Goal: Task Accomplishment & Management: Manage account settings

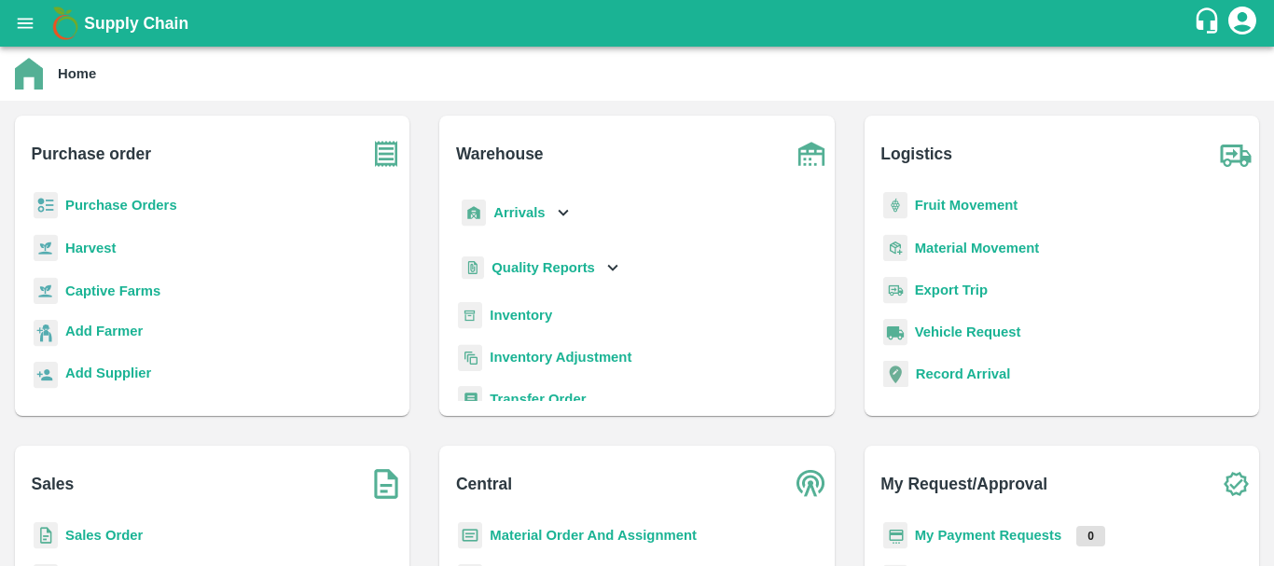
click at [506, 312] on b "Inventory" at bounding box center [521, 315] width 62 height 15
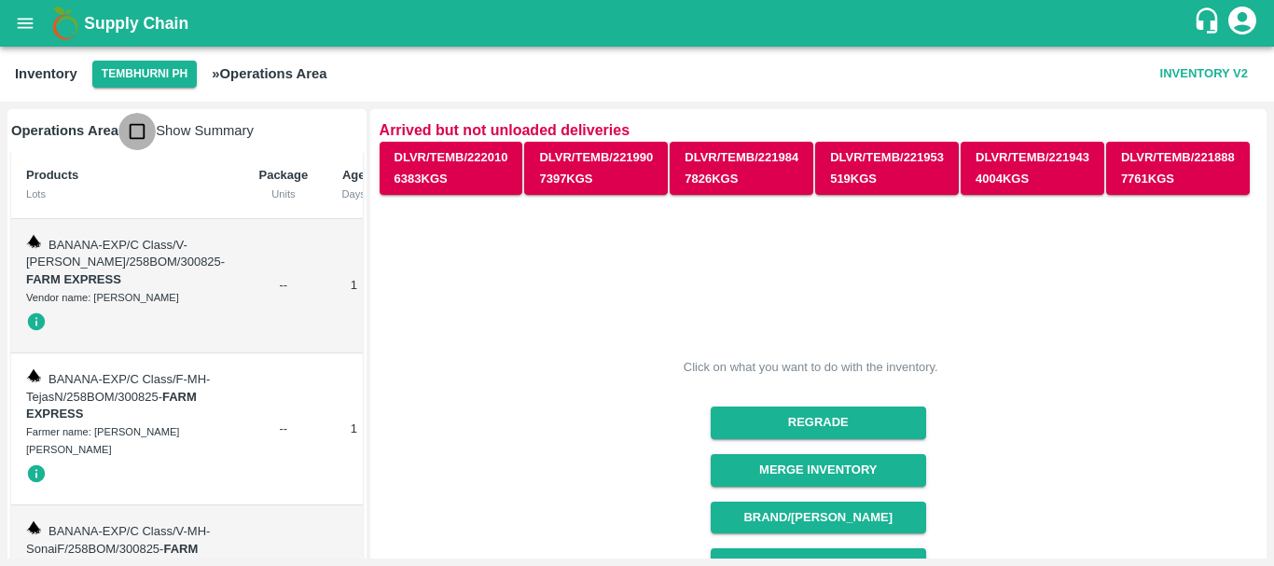
click at [135, 129] on input "checkbox" at bounding box center [136, 131] width 37 height 37
checkbox input "true"
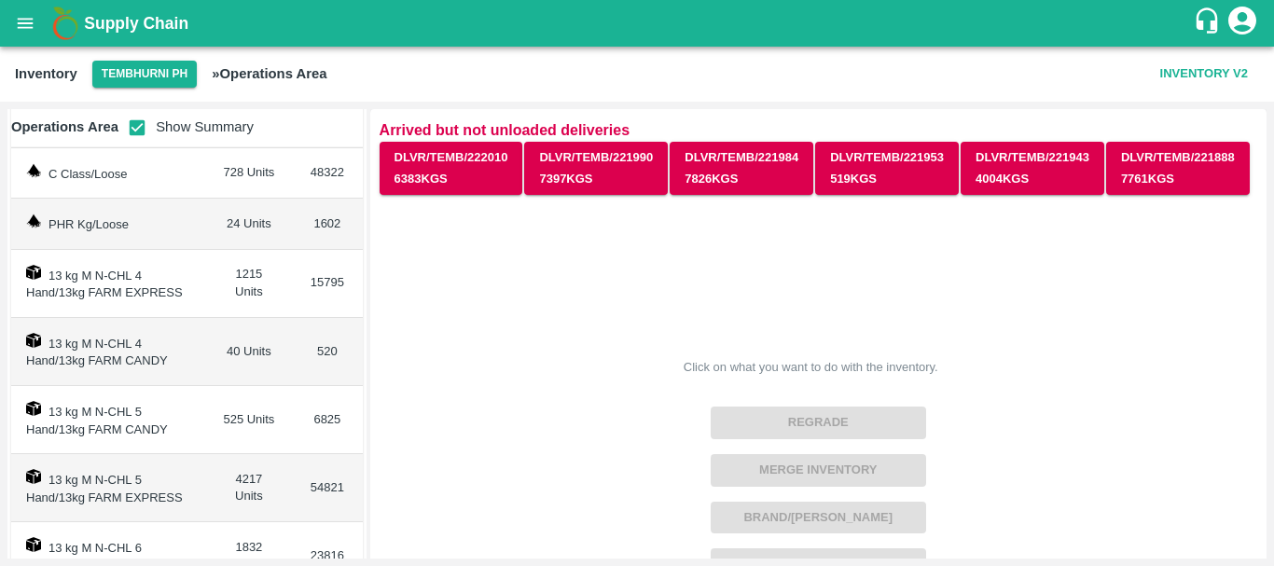
scroll to position [124, 0]
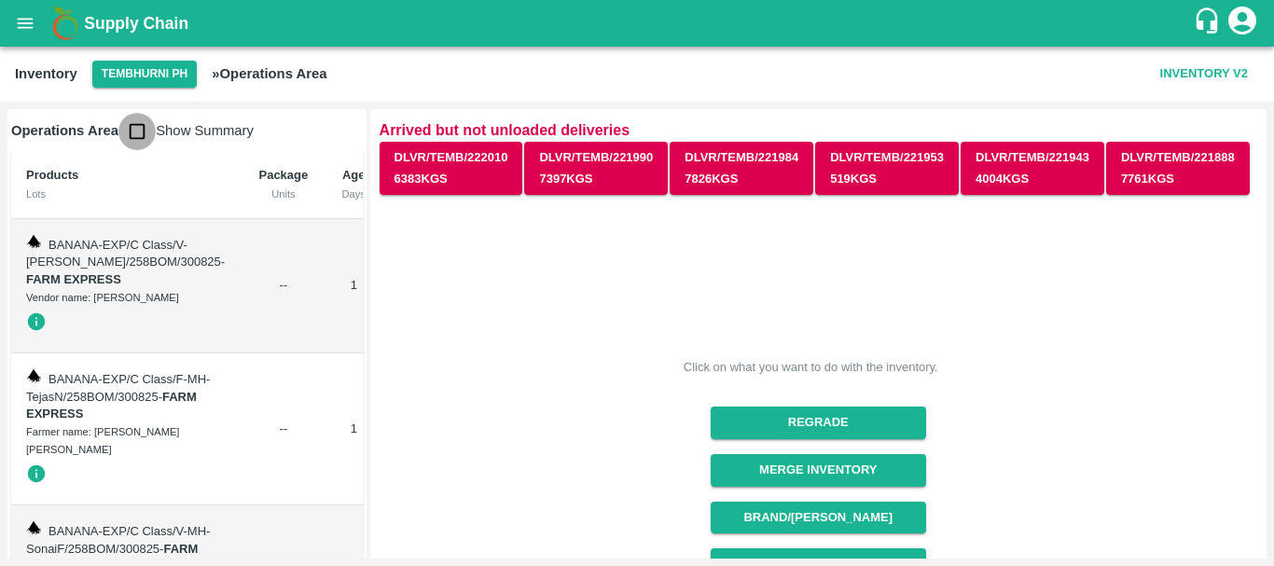
click at [138, 132] on input "checkbox" at bounding box center [136, 131] width 37 height 37
checkbox input "true"
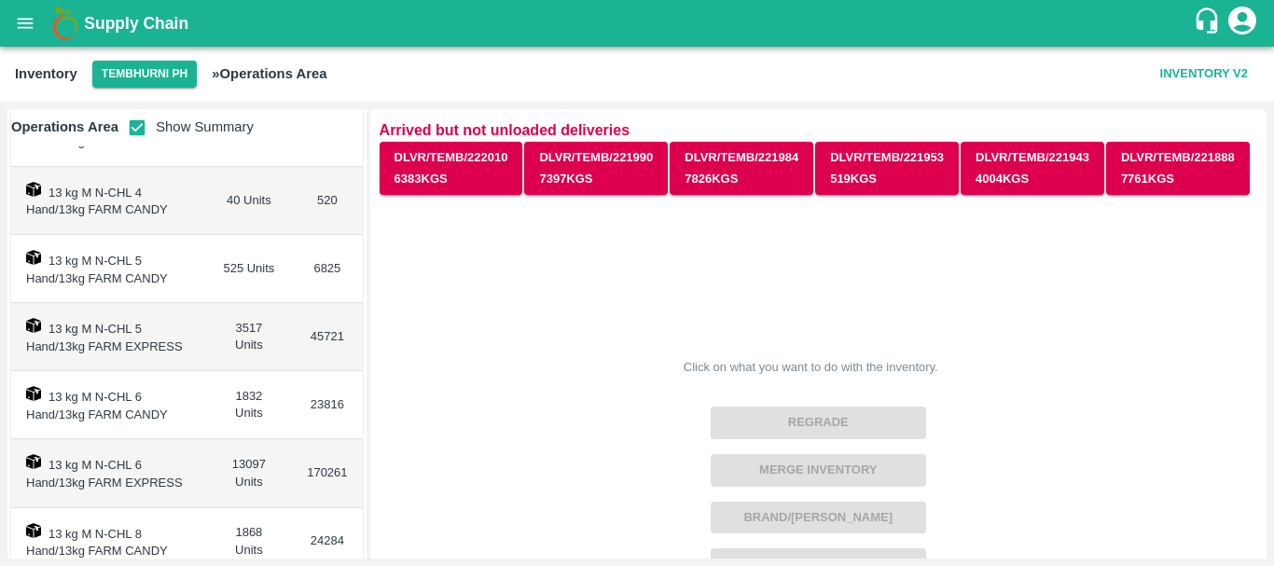
scroll to position [332, 0]
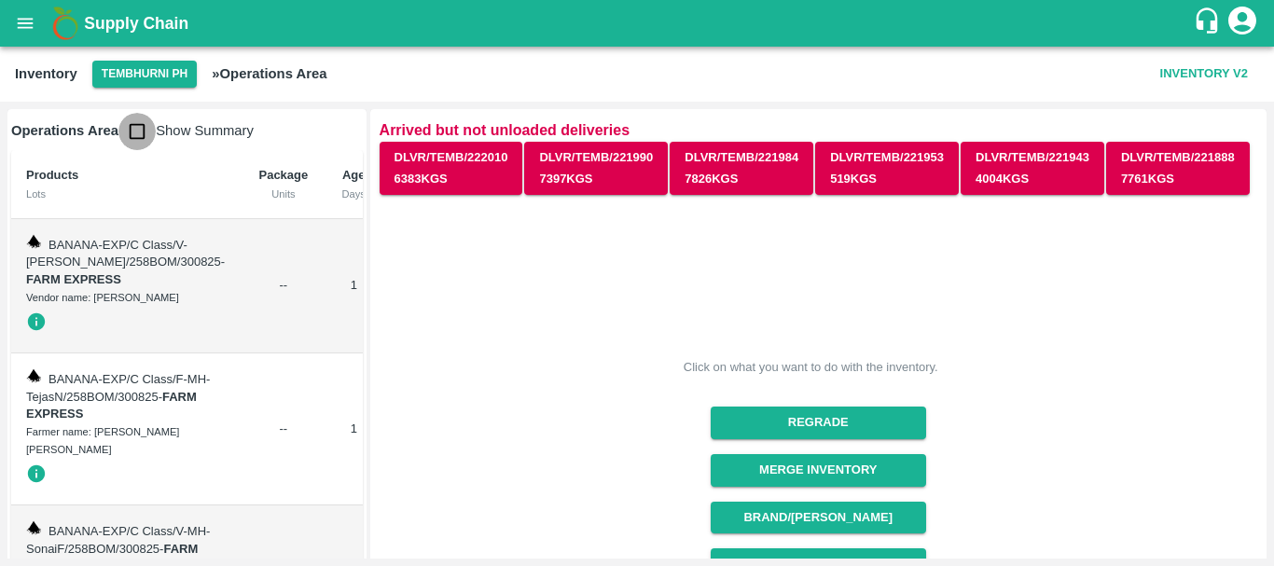
click at [132, 122] on input "checkbox" at bounding box center [136, 131] width 37 height 37
checkbox input "true"
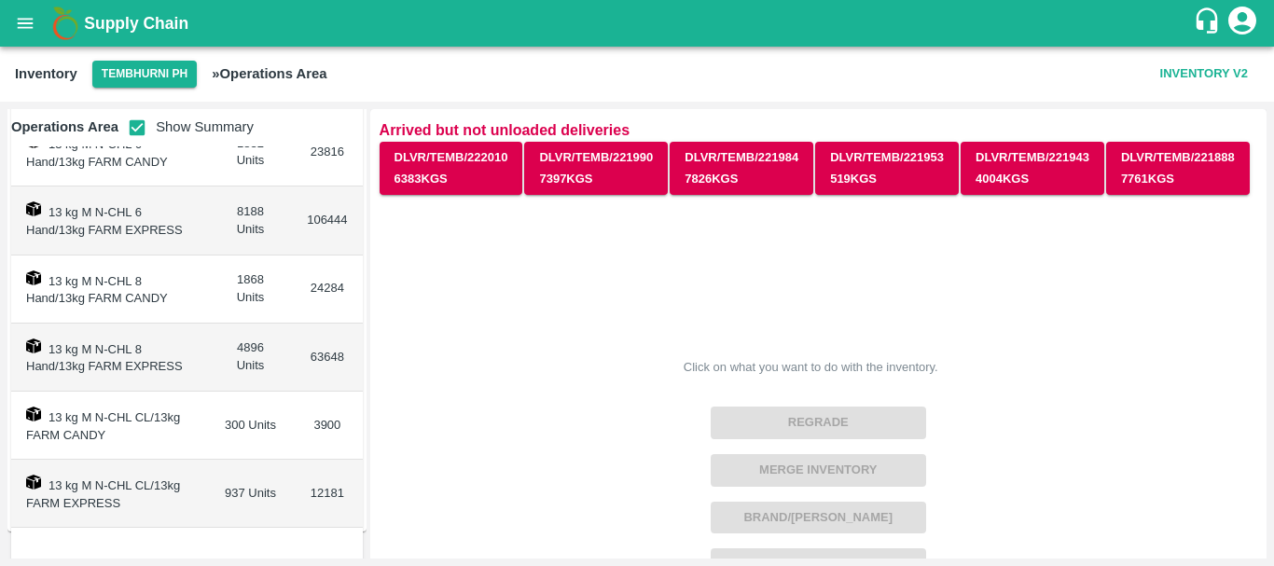
scroll to position [528, 0]
click at [204, 368] on td "13 kg M N-CHL 8 Hand/13kg FARM EXPRESS" at bounding box center [110, 357] width 198 height 68
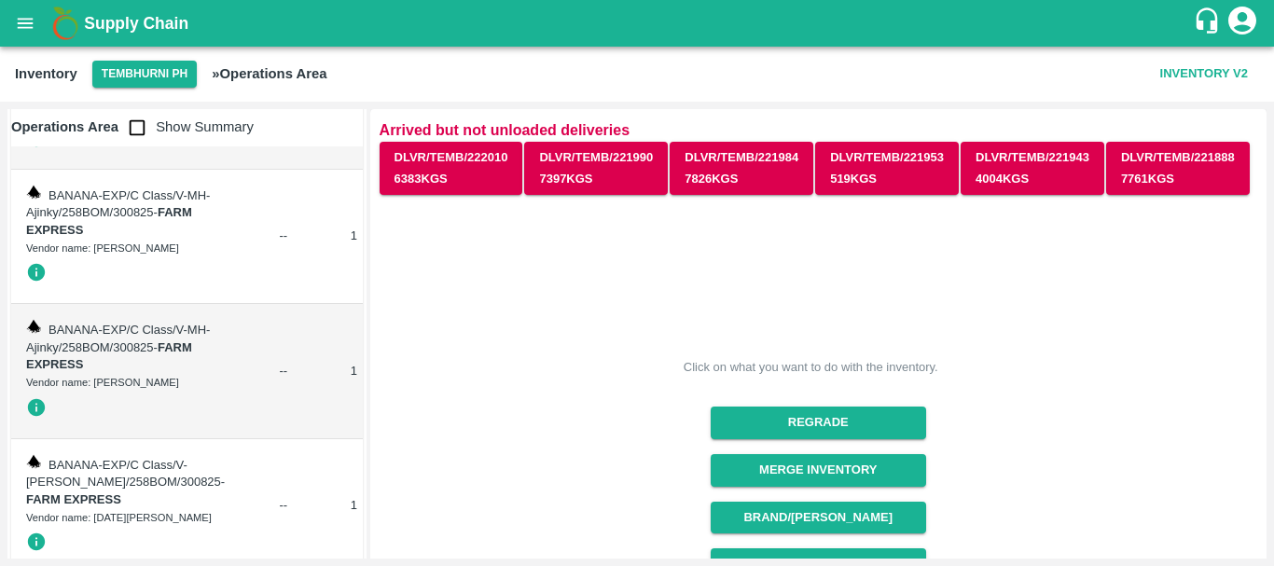
scroll to position [472, 0]
click at [130, 128] on input "checkbox" at bounding box center [136, 127] width 37 height 37
checkbox input "true"
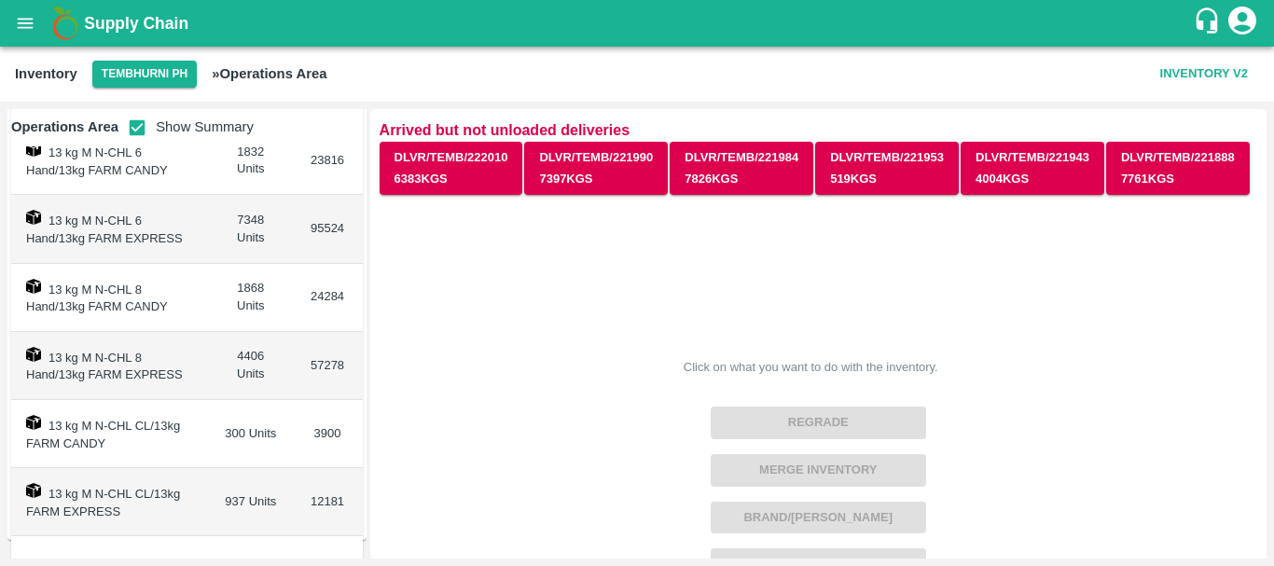
scroll to position [534, 0]
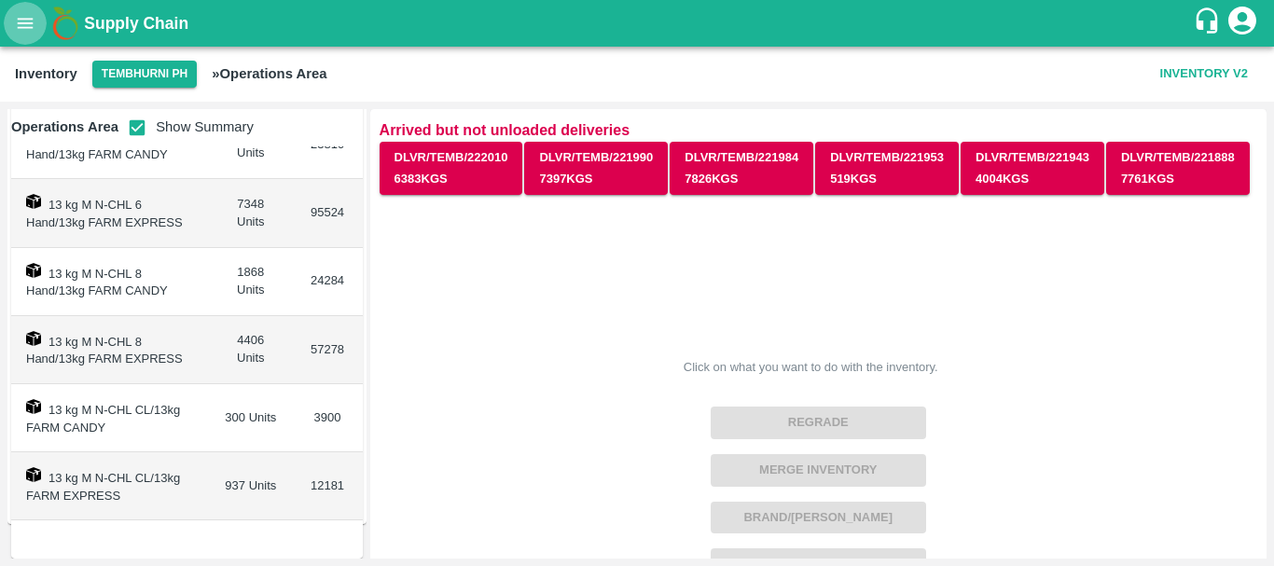
click at [20, 14] on icon "open drawer" at bounding box center [25, 23] width 21 height 21
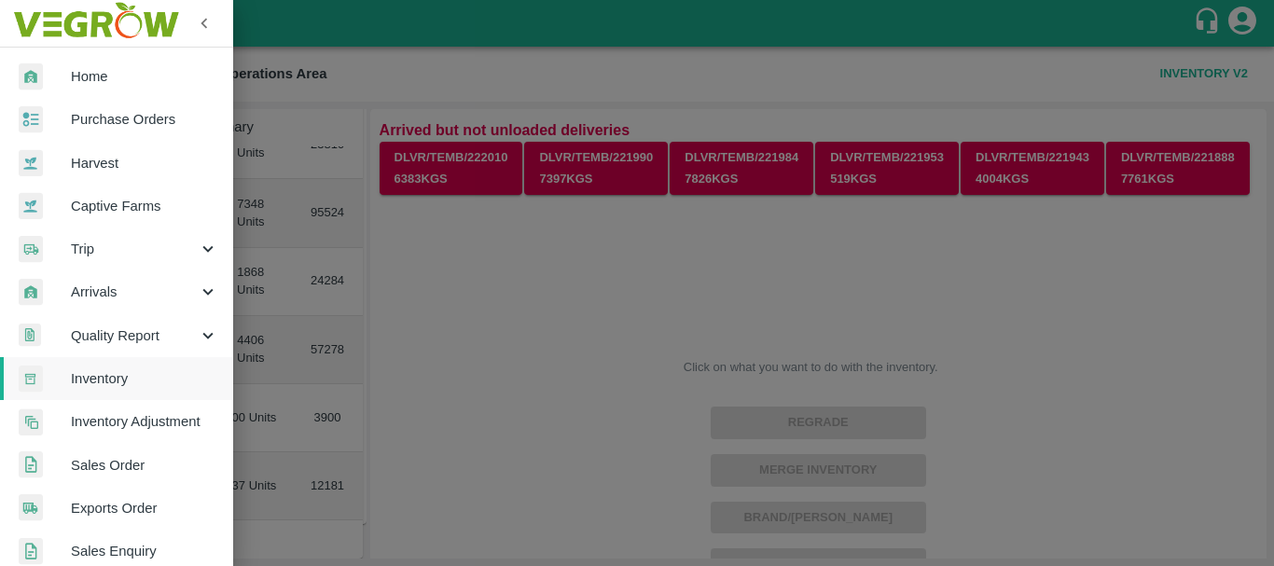
scroll to position [26, 0]
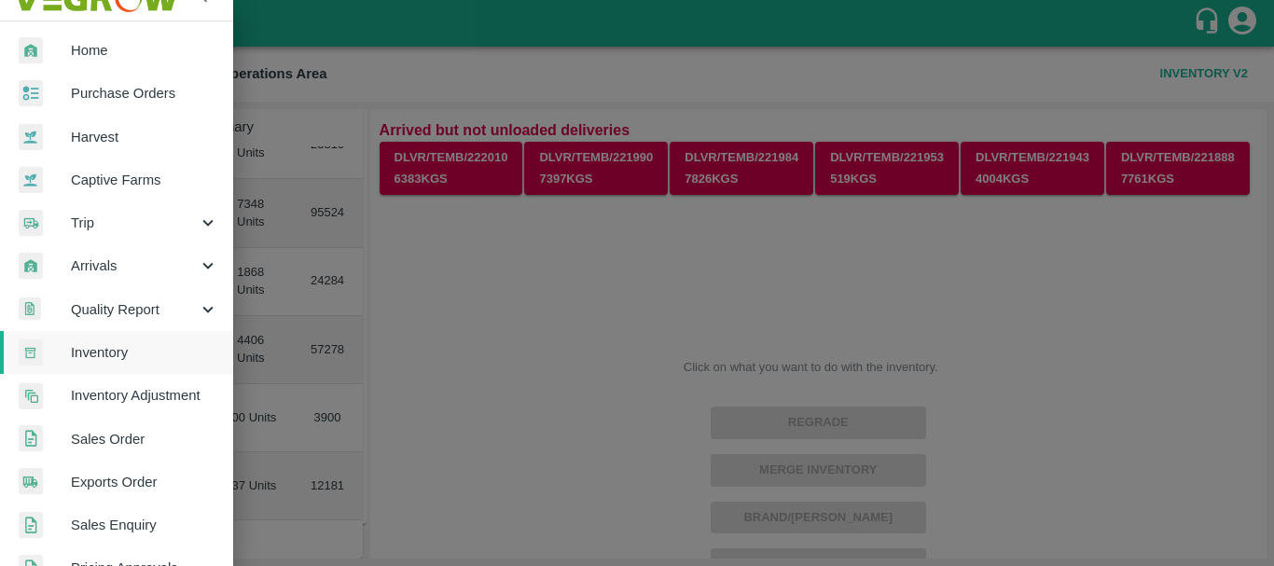
click at [108, 280] on div "Arrivals" at bounding box center [116, 265] width 233 height 43
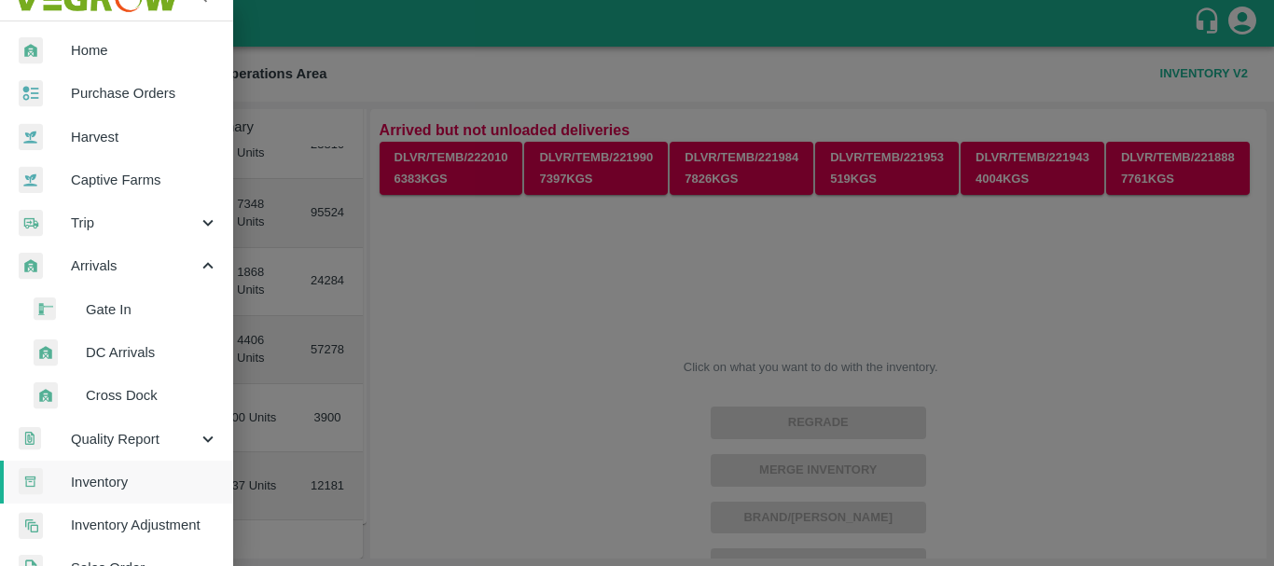
click at [129, 357] on span "DC Arrivals" at bounding box center [152, 352] width 132 height 21
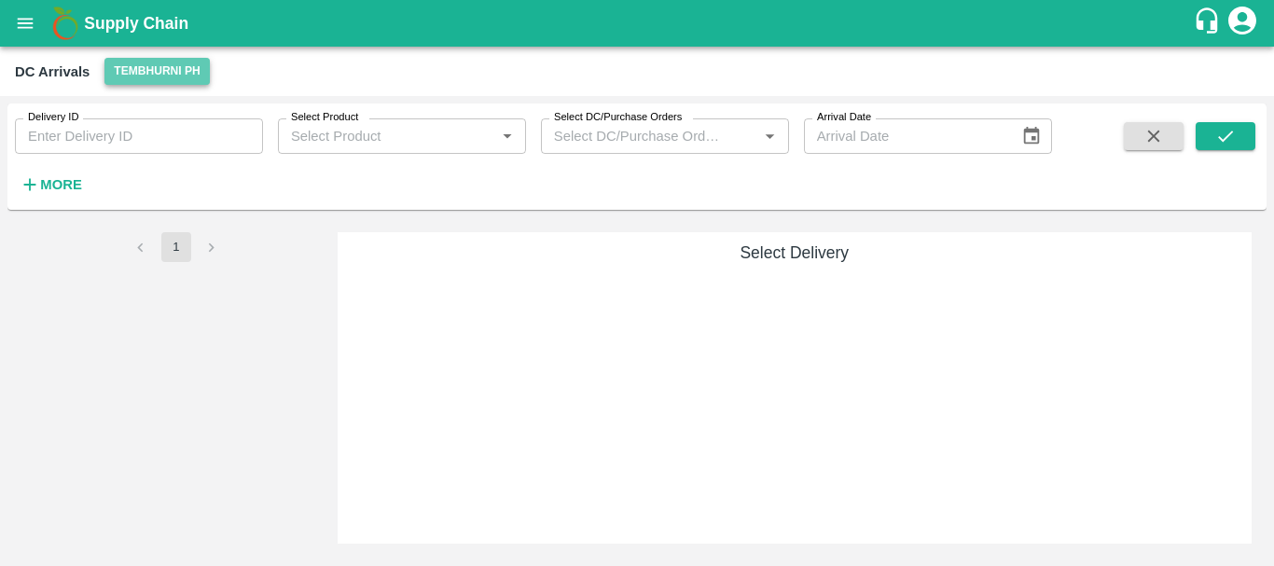
click at [180, 67] on button "Tembhurni PH" at bounding box center [156, 71] width 104 height 27
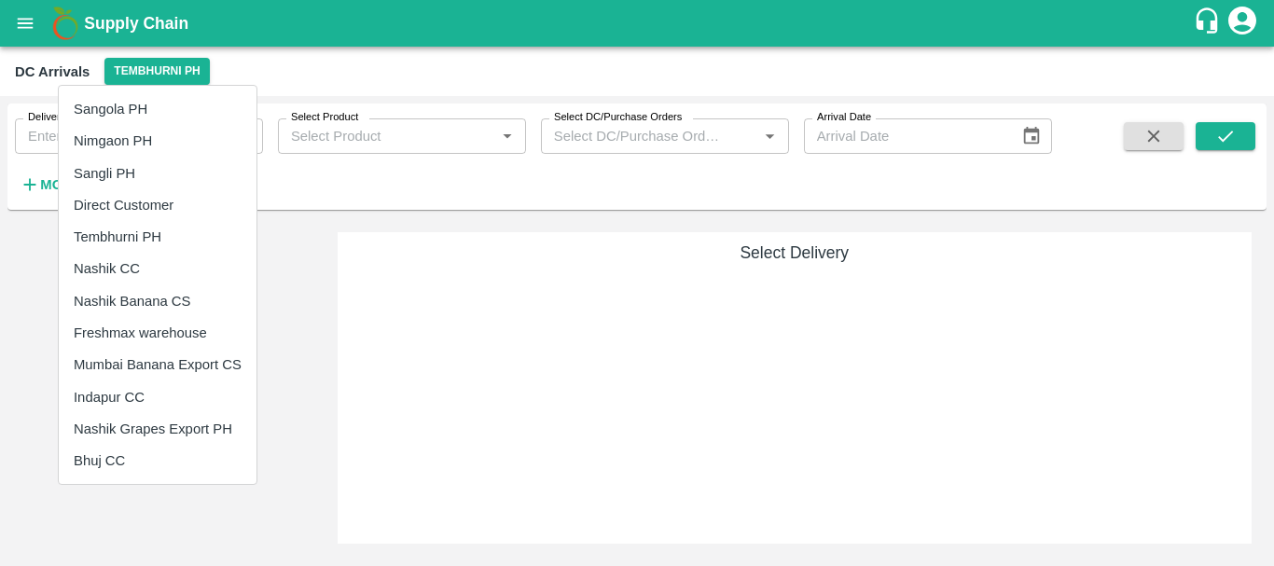
click at [417, 263] on div at bounding box center [637, 283] width 1274 height 566
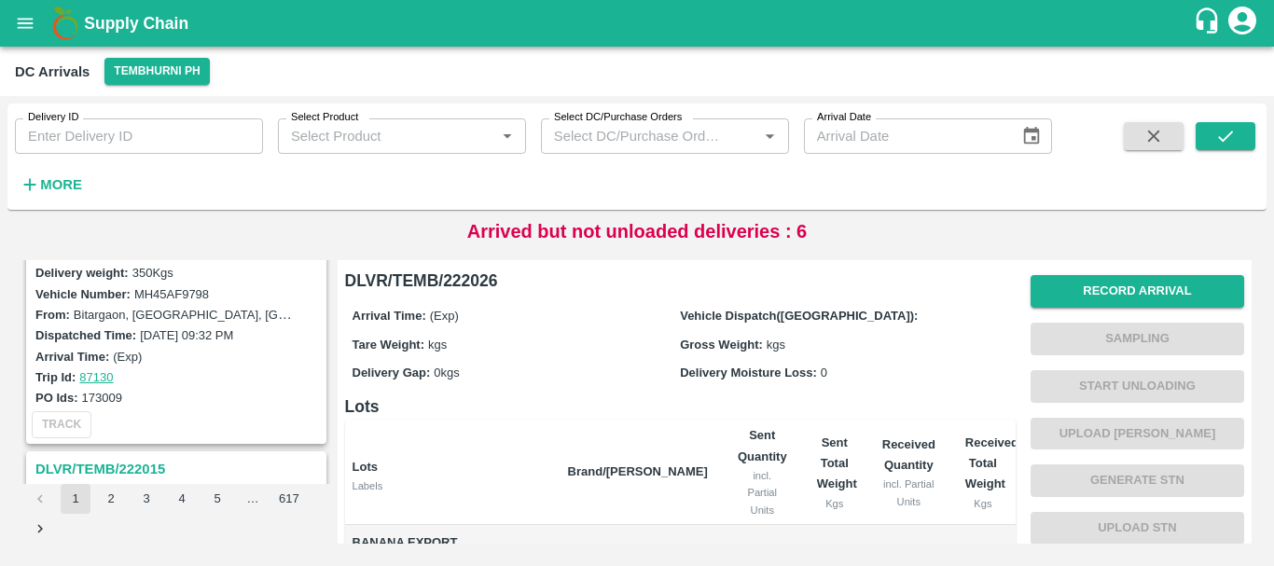
scroll to position [1661, 0]
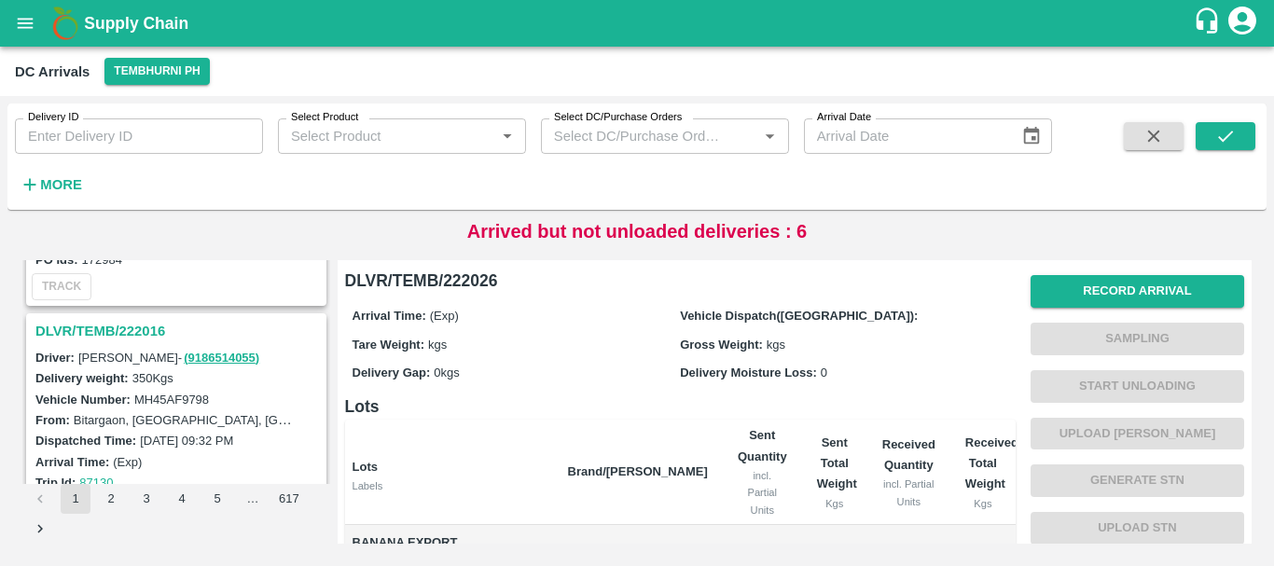
click at [143, 326] on h3 "DLVR/TEMB/222016" at bounding box center [178, 331] width 287 height 24
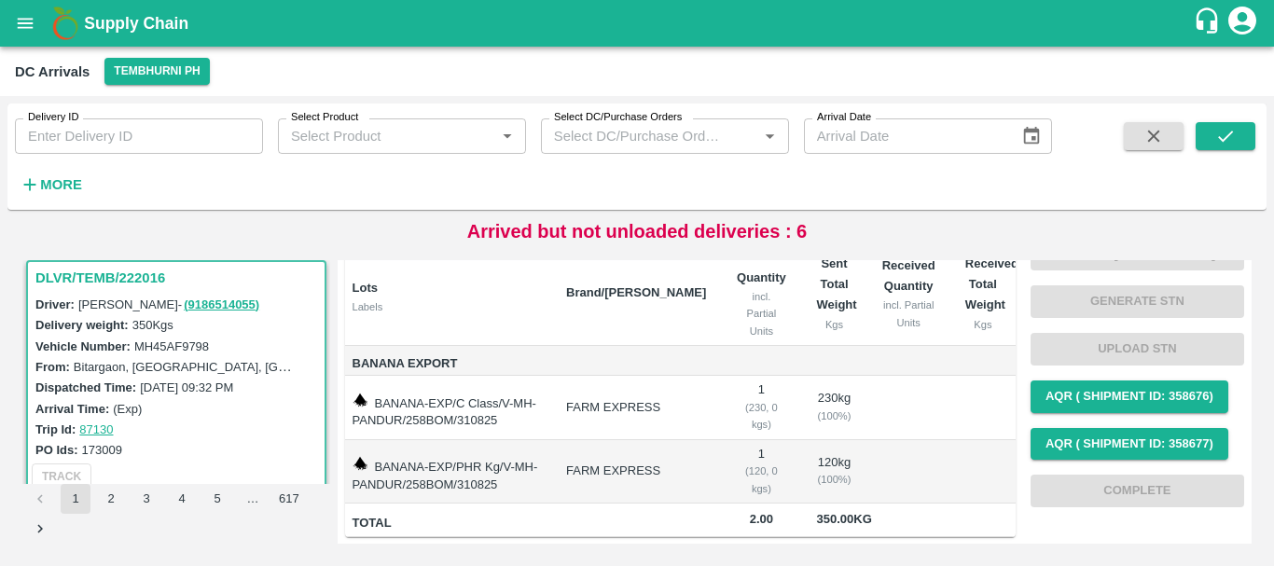
scroll to position [1911, 0]
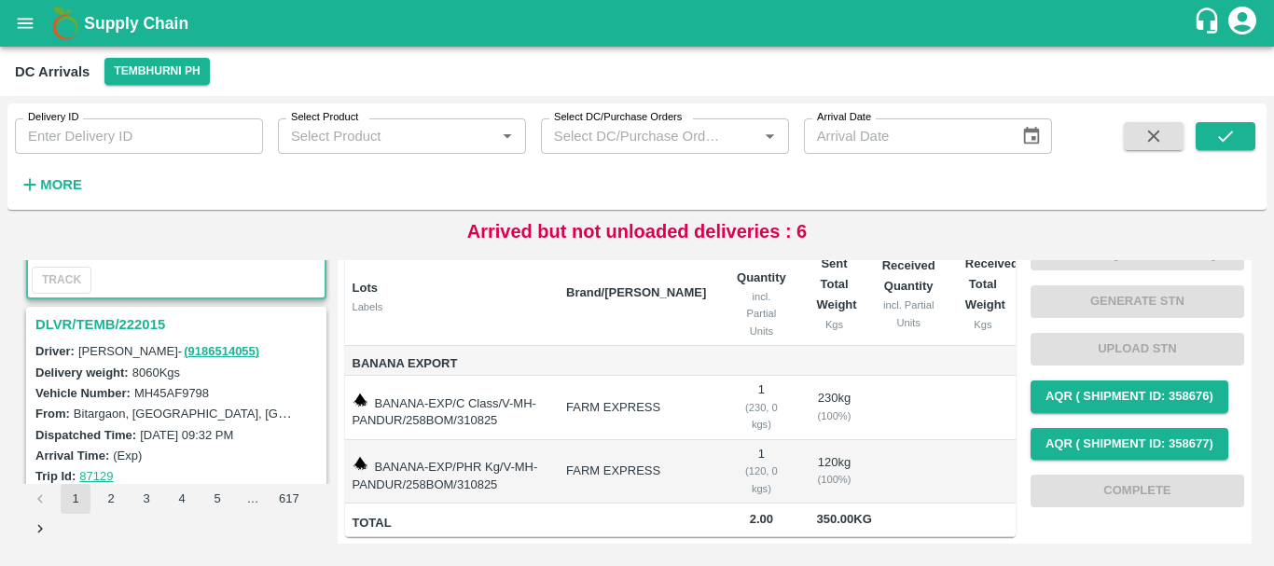
click at [136, 327] on h3 "DLVR/TEMB/222015" at bounding box center [178, 324] width 287 height 24
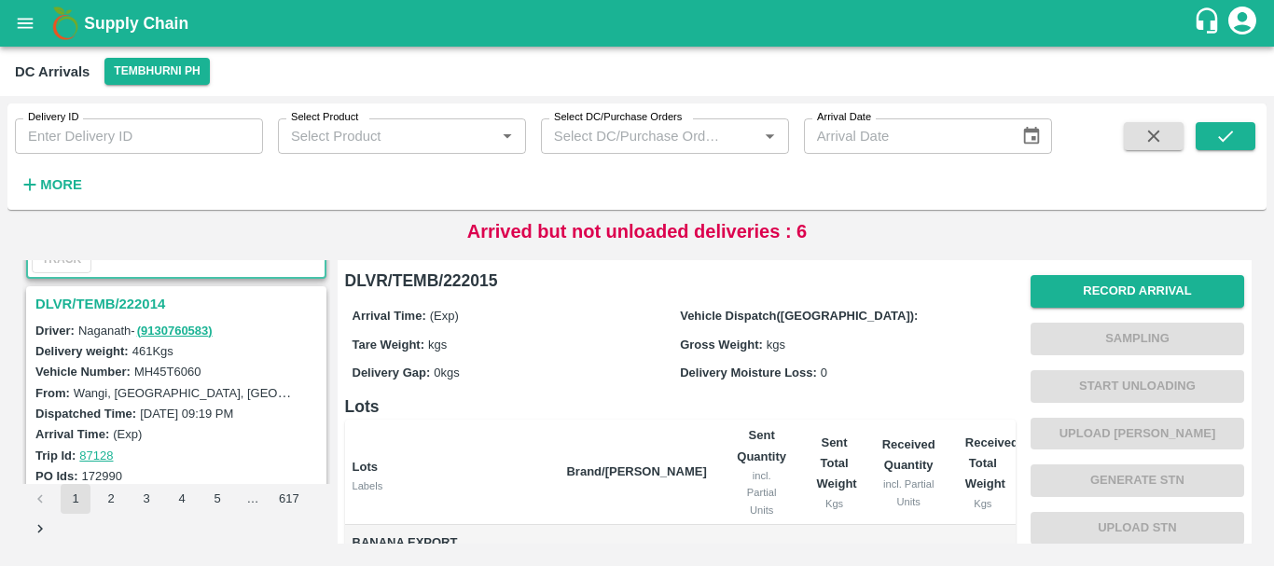
scroll to position [2177, 0]
click at [143, 299] on h3 "DLVR/TEMB/222014" at bounding box center [178, 303] width 287 height 24
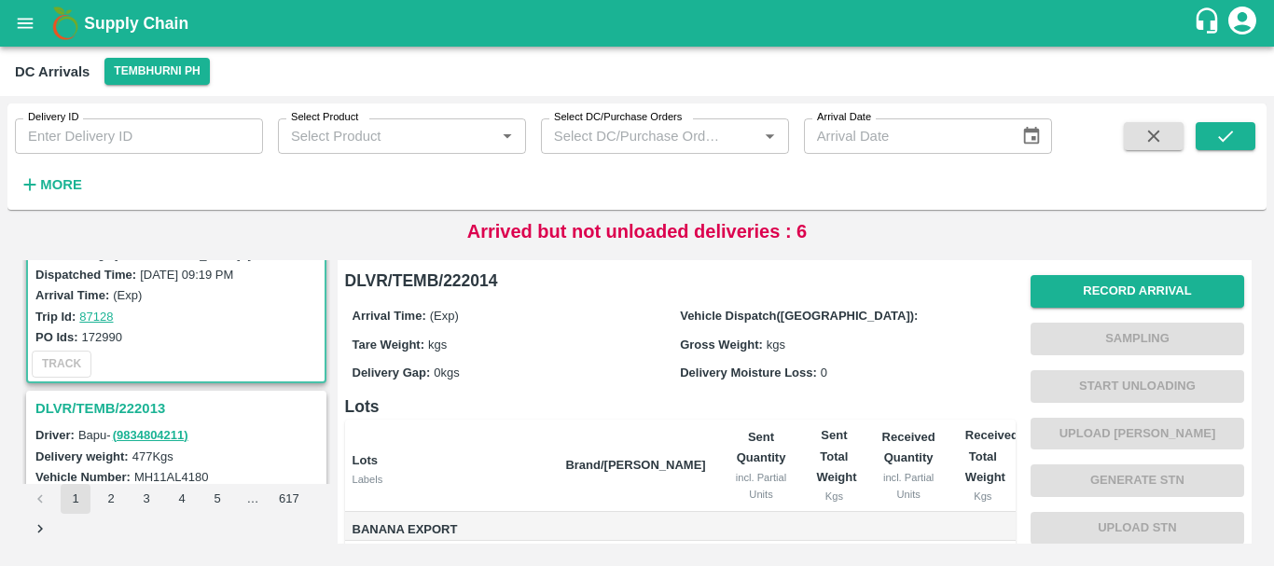
scroll to position [2316, 0]
click at [153, 405] on h3 "DLVR/TEMB/222013" at bounding box center [178, 407] width 287 height 24
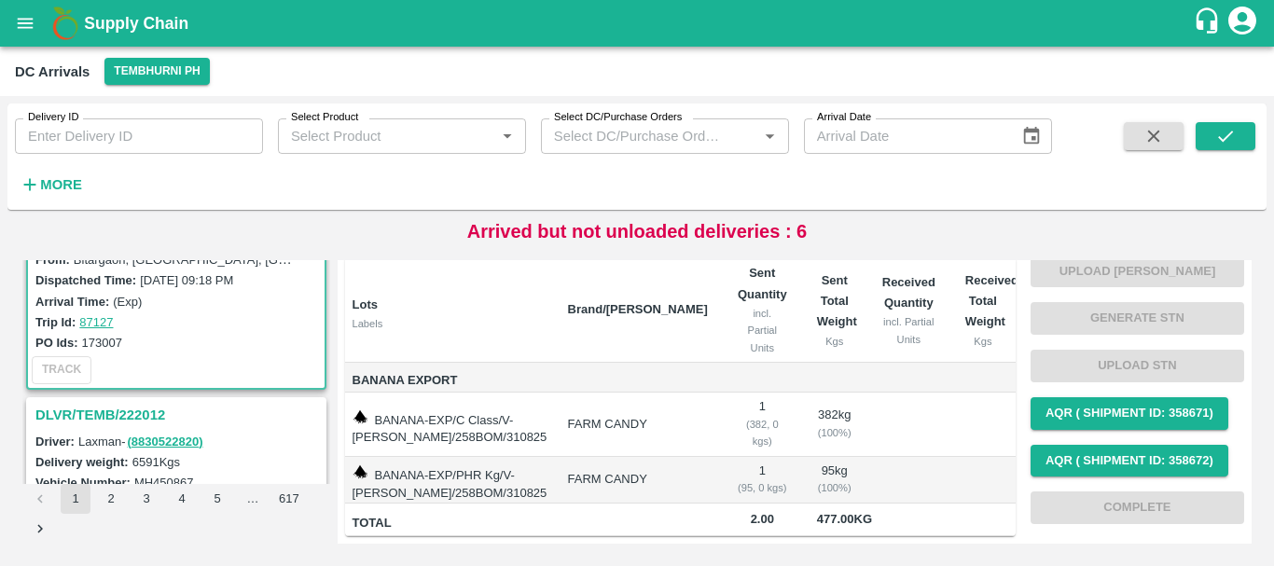
scroll to position [2554, 0]
click at [124, 409] on h3 "DLVR/TEMB/222012" at bounding box center [178, 414] width 287 height 24
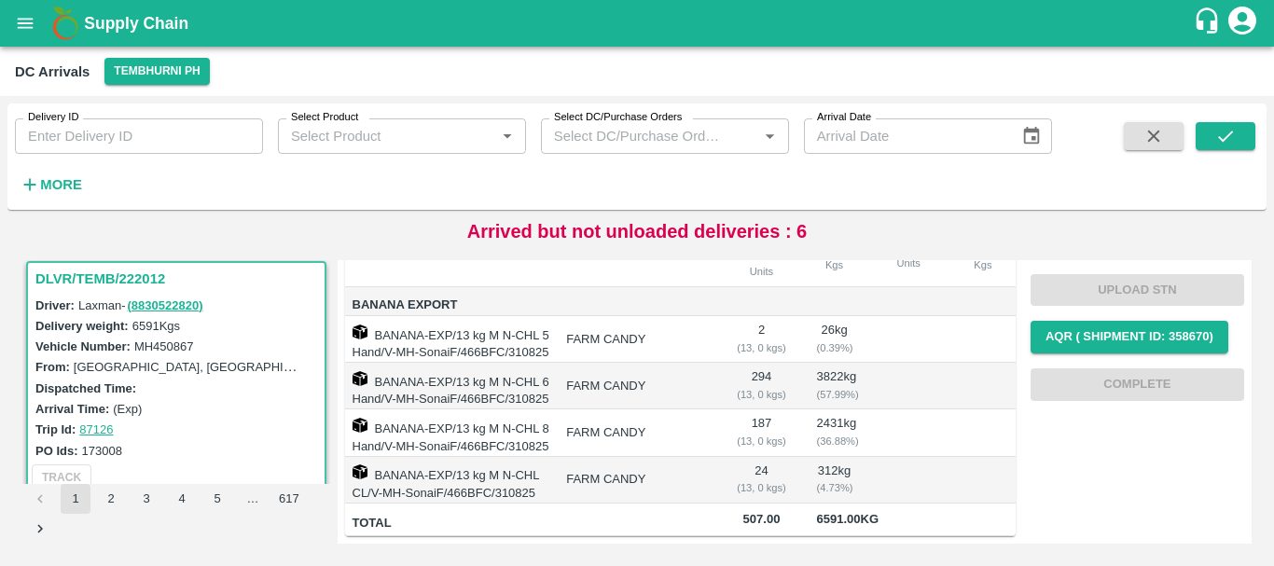
click at [541, 409] on td "BANANA-EXP/13 kg M N-CHL 8 Hand/V-MH-SonaiF/466BFC/310825" at bounding box center [448, 432] width 207 height 47
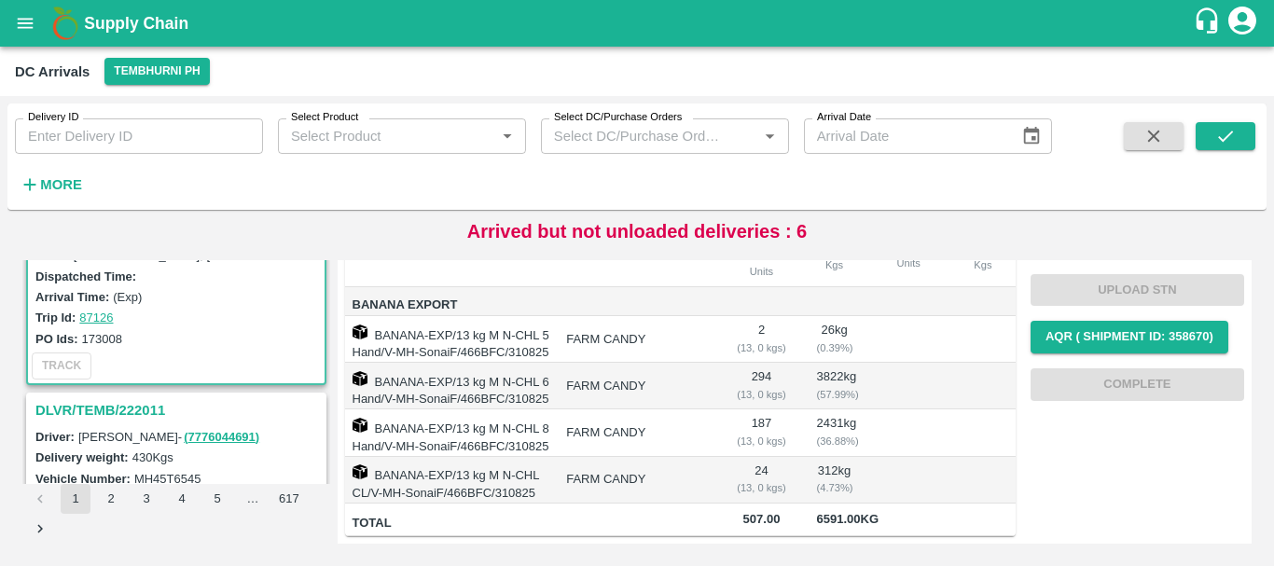
click at [150, 405] on h3 "DLVR/TEMB/222011" at bounding box center [178, 410] width 287 height 24
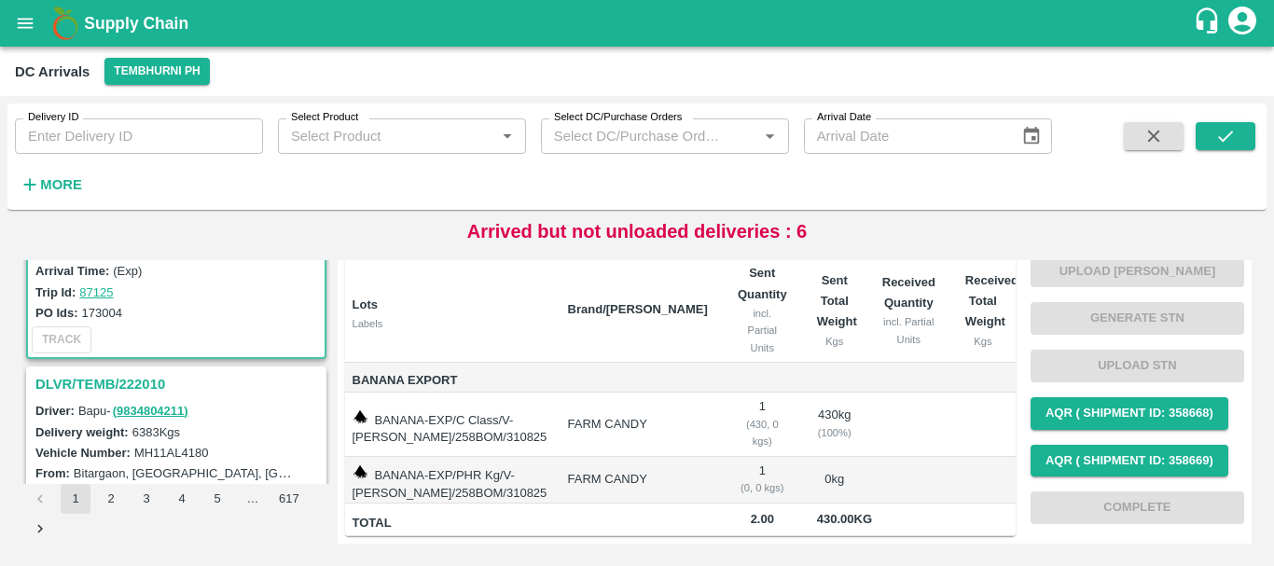
click at [144, 380] on h3 "DLVR/TEMB/222010" at bounding box center [178, 384] width 287 height 24
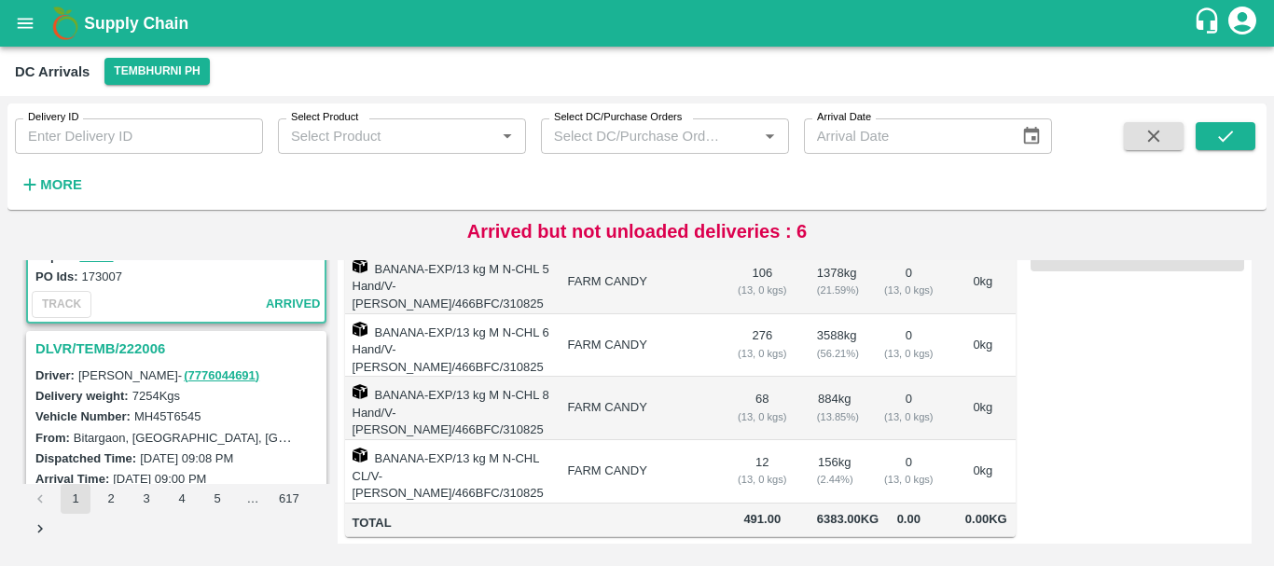
click at [140, 347] on h3 "DLVR/TEMB/222006" at bounding box center [178, 349] width 287 height 24
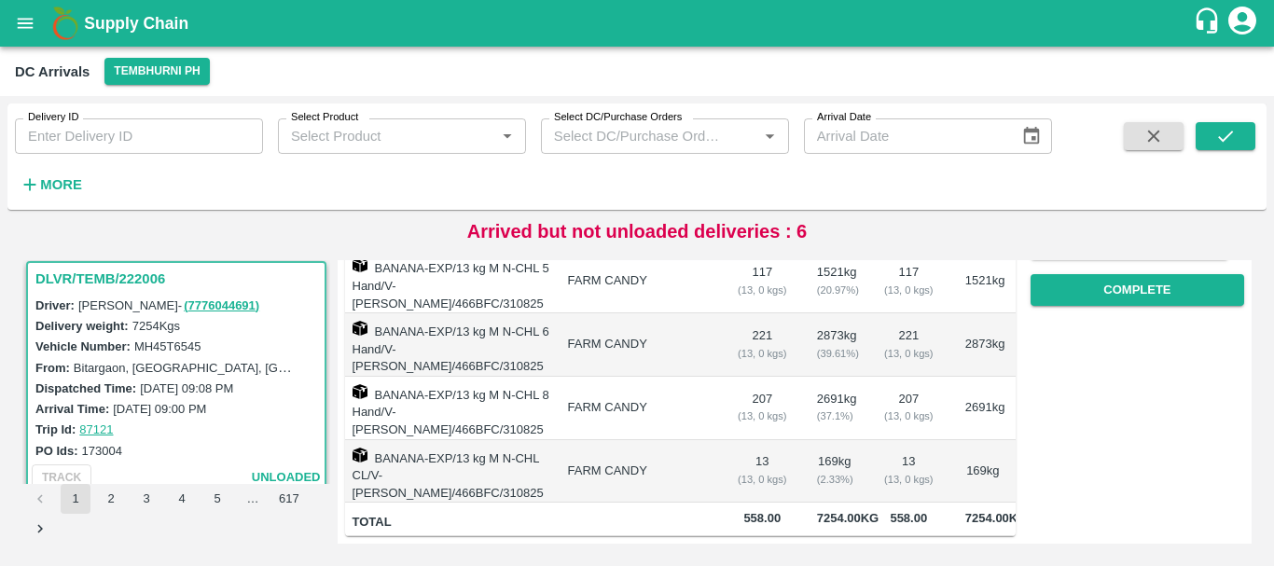
click at [546, 381] on td "BANANA-EXP/13 kg M N-CHL 8 Hand/V-[PERSON_NAME]/466BFC/310825" at bounding box center [449, 408] width 208 height 63
click at [783, 440] on td "13 ( 13, 0 kgs)" at bounding box center [762, 471] width 79 height 63
click at [705, 440] on td "FARM CANDY" at bounding box center [638, 471] width 170 height 63
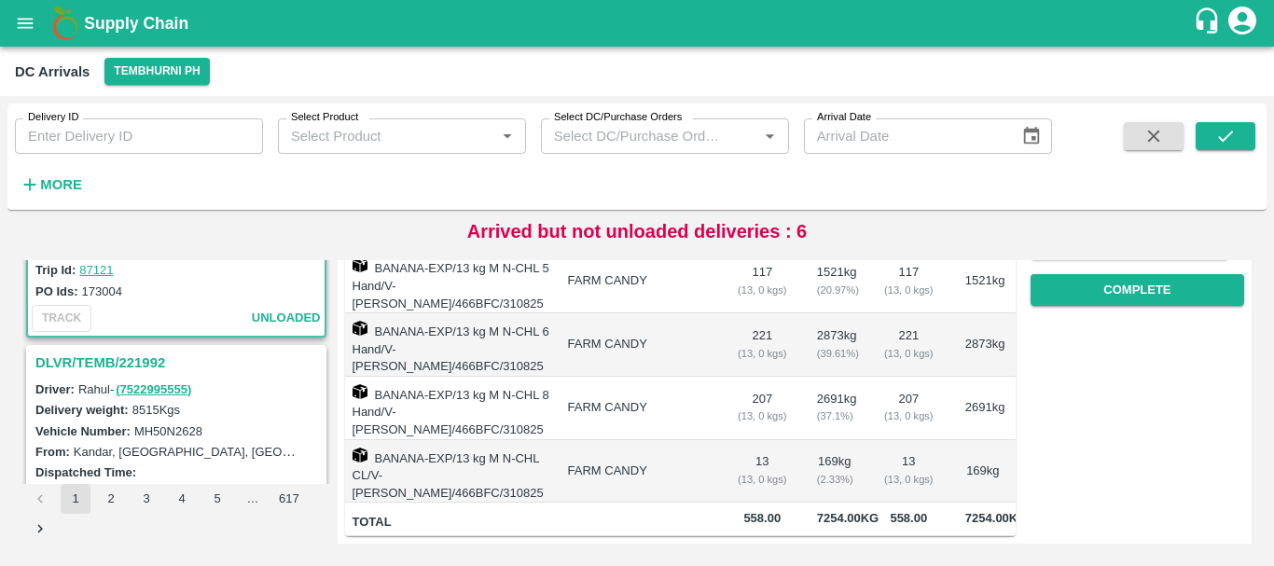
click at [129, 364] on h3 "DLVR/TEMB/221992" at bounding box center [178, 363] width 287 height 24
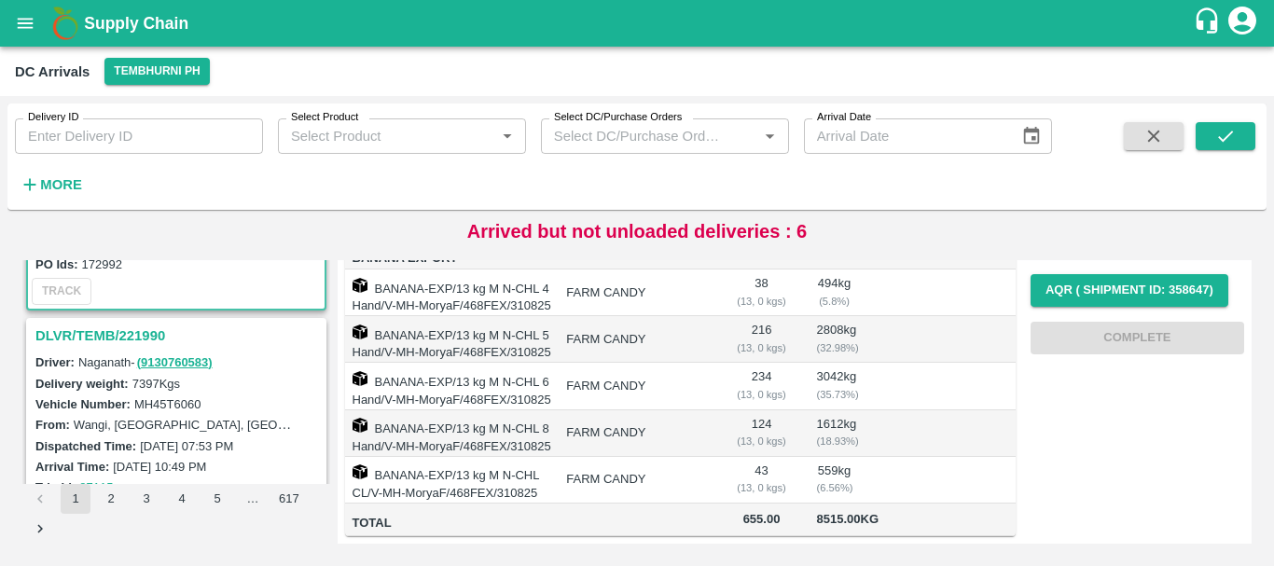
click at [140, 337] on h3 "DLVR/TEMB/221990" at bounding box center [178, 336] width 287 height 24
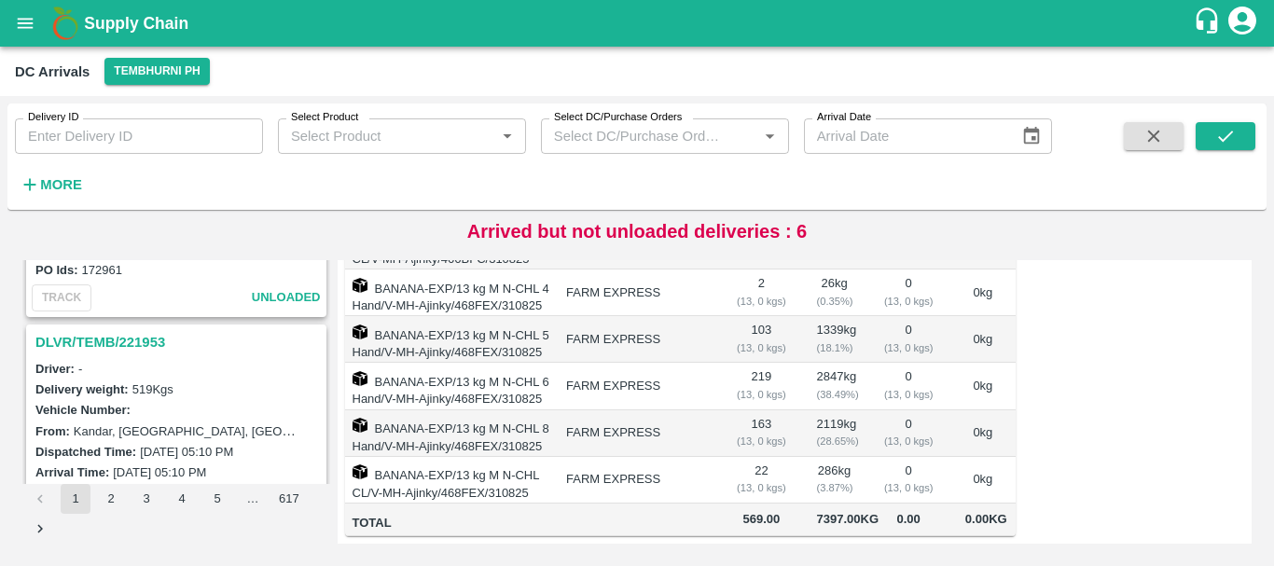
click at [152, 337] on h3 "DLVR/TEMB/221953" at bounding box center [178, 342] width 287 height 24
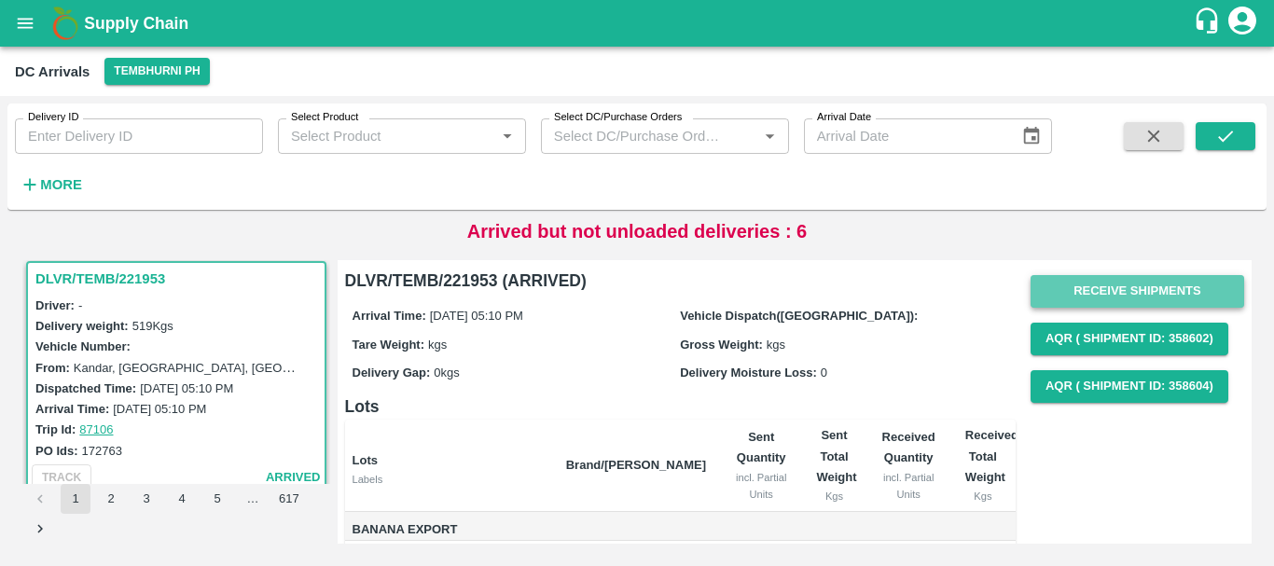
click at [1063, 295] on button "Receive Shipments" at bounding box center [1138, 291] width 214 height 33
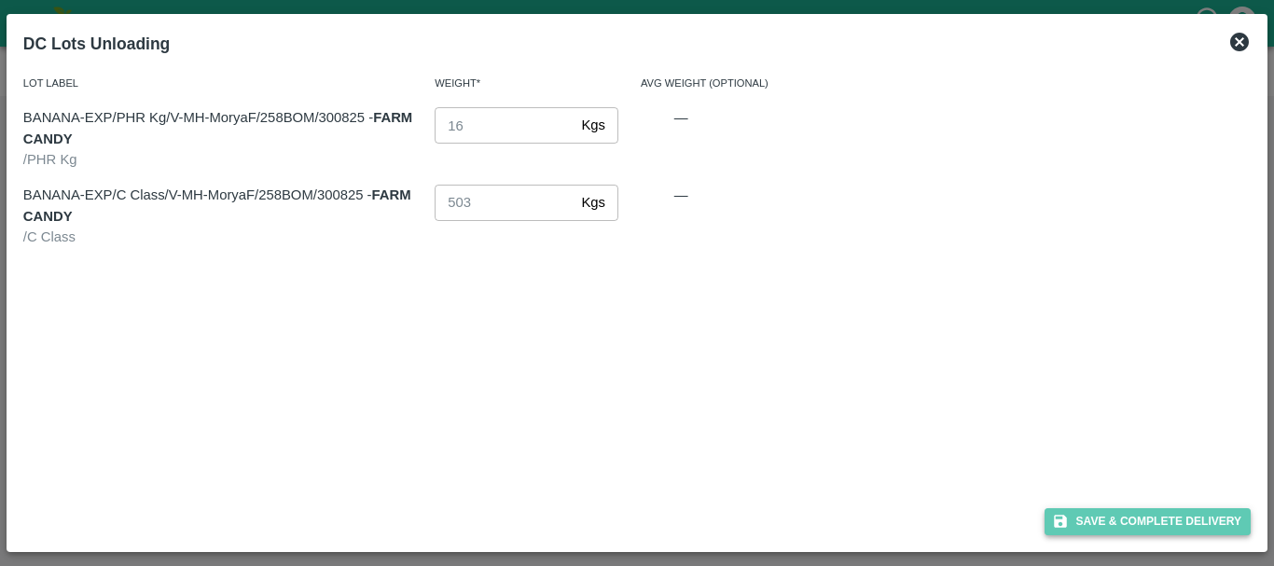
click at [1084, 513] on button "Save & Complete Delivery" at bounding box center [1148, 521] width 207 height 27
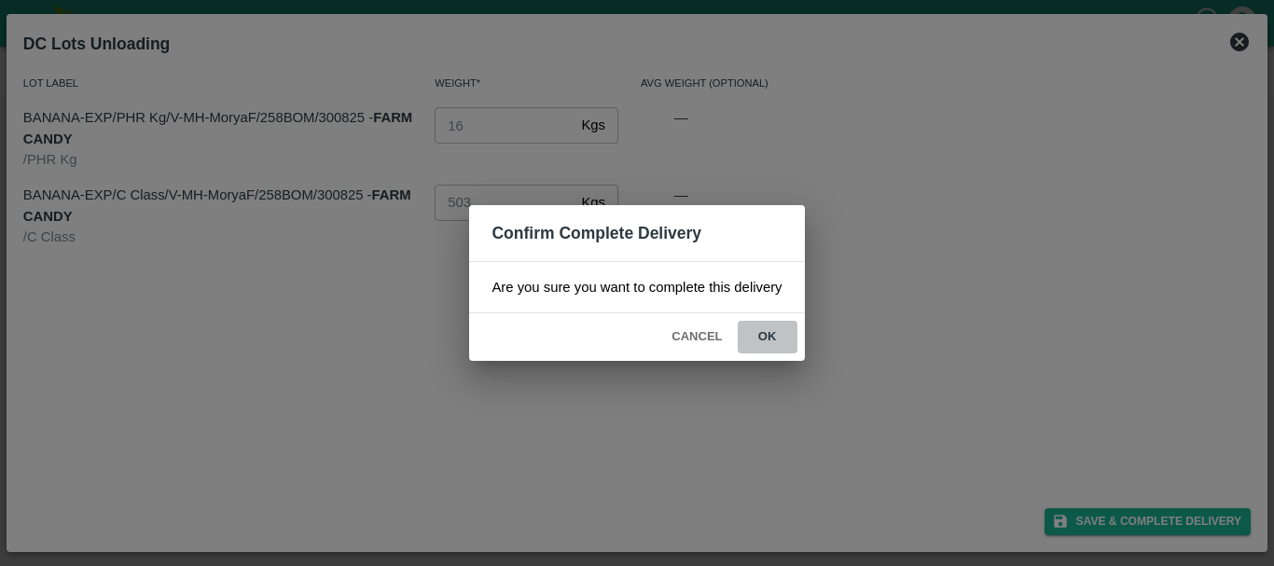
click at [775, 336] on button "ok" at bounding box center [768, 337] width 60 height 33
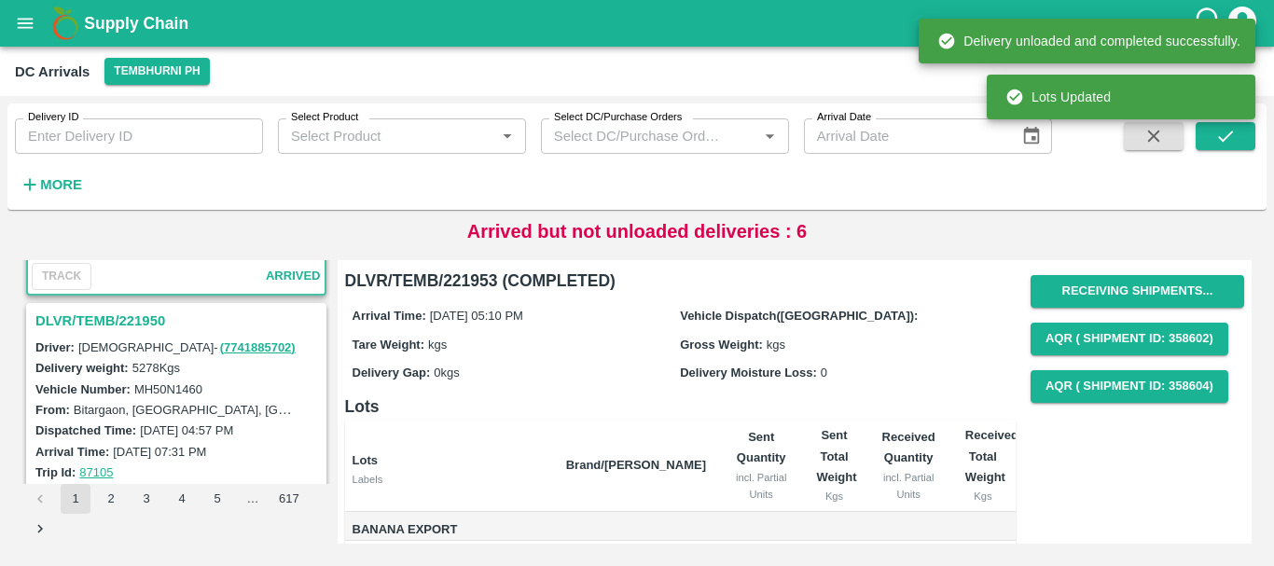
click at [120, 323] on h3 "DLVR/TEMB/221950" at bounding box center [178, 321] width 287 height 24
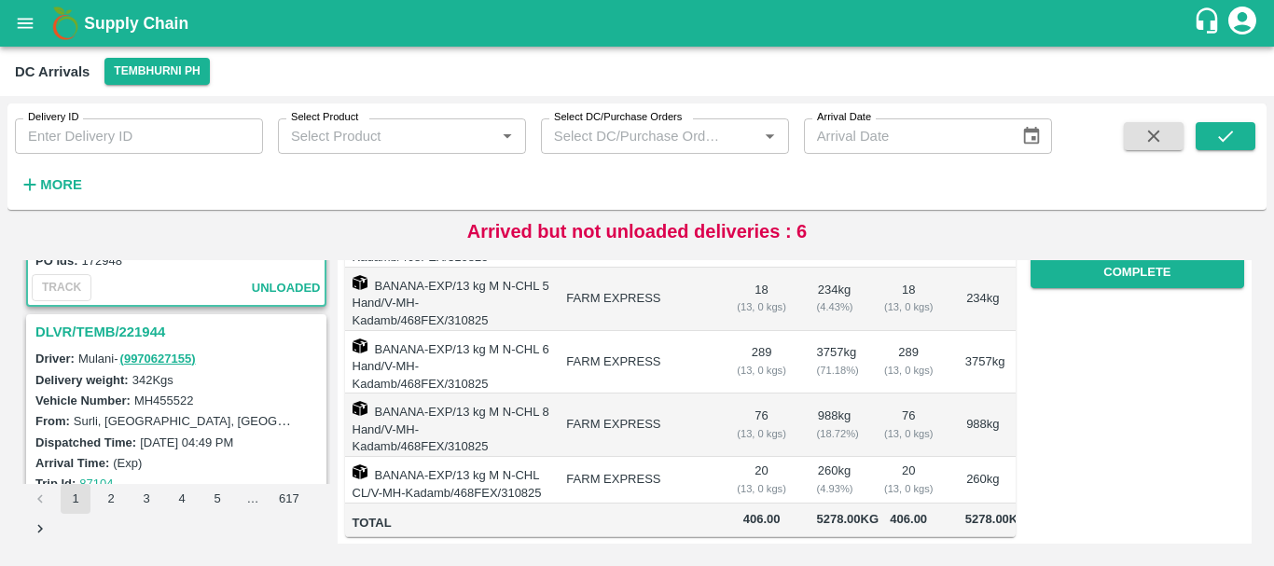
click at [108, 329] on h3 "DLVR/TEMB/221944" at bounding box center [178, 332] width 287 height 24
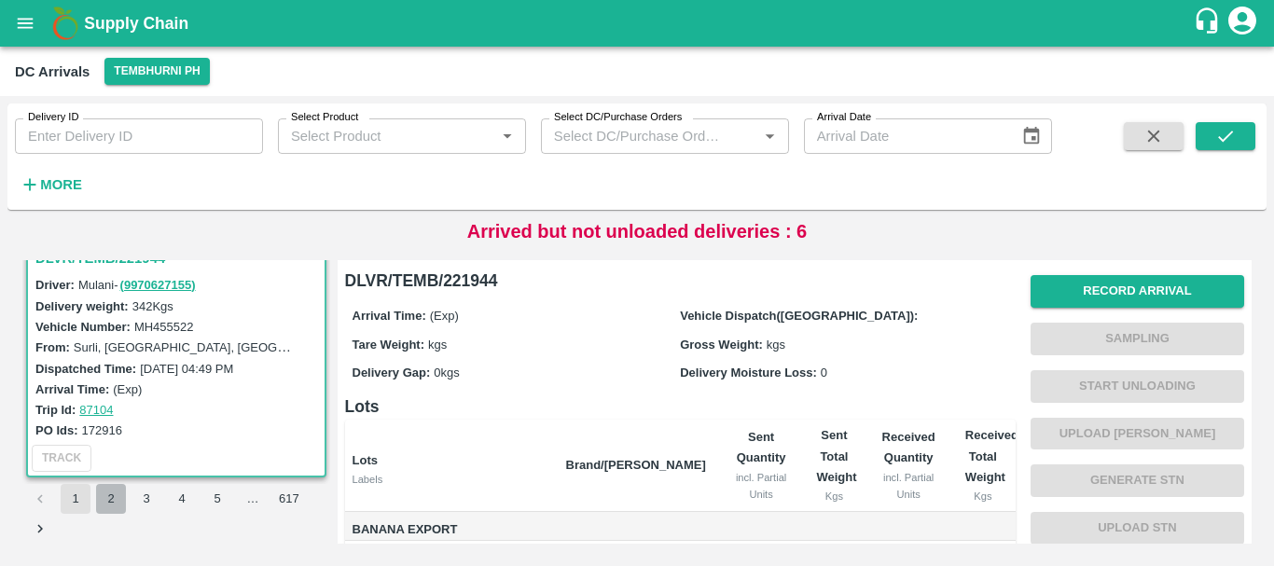
click at [111, 502] on button "2" at bounding box center [111, 499] width 30 height 30
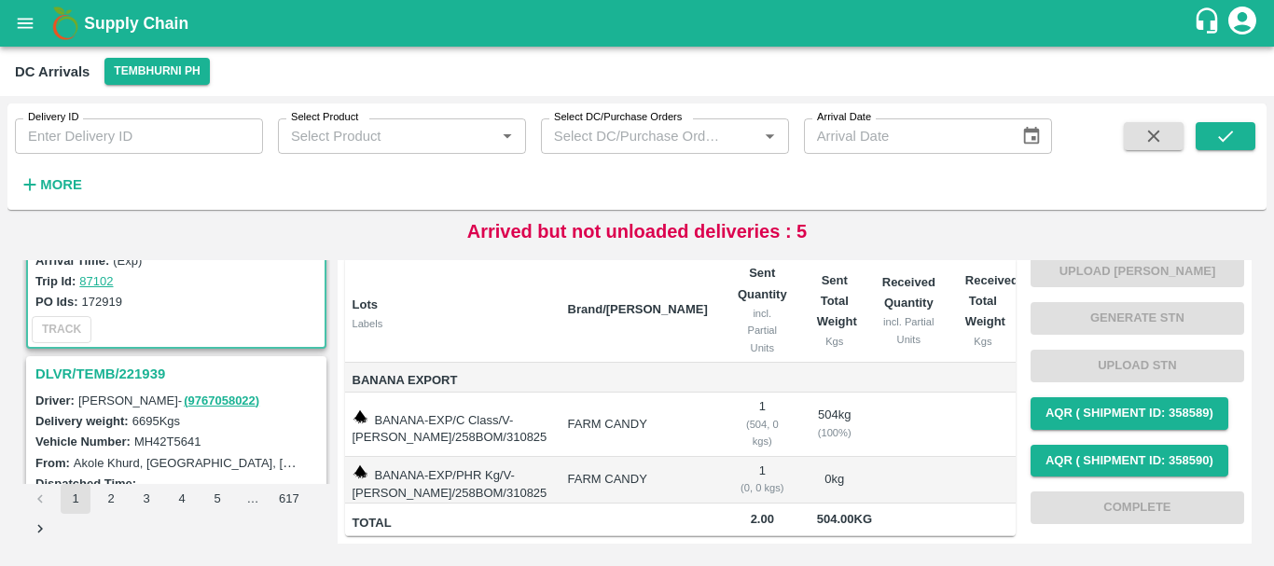
click at [126, 365] on h3 "DLVR/TEMB/221939" at bounding box center [178, 374] width 287 height 24
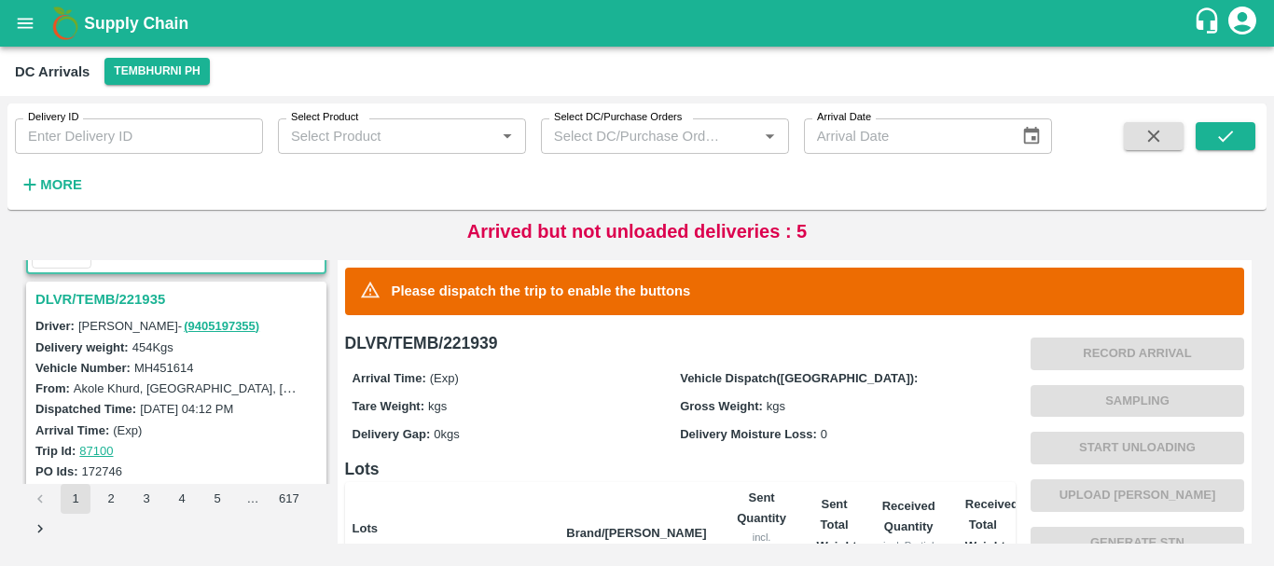
click at [126, 302] on h3 "DLVR/TEMB/221935" at bounding box center [178, 299] width 287 height 24
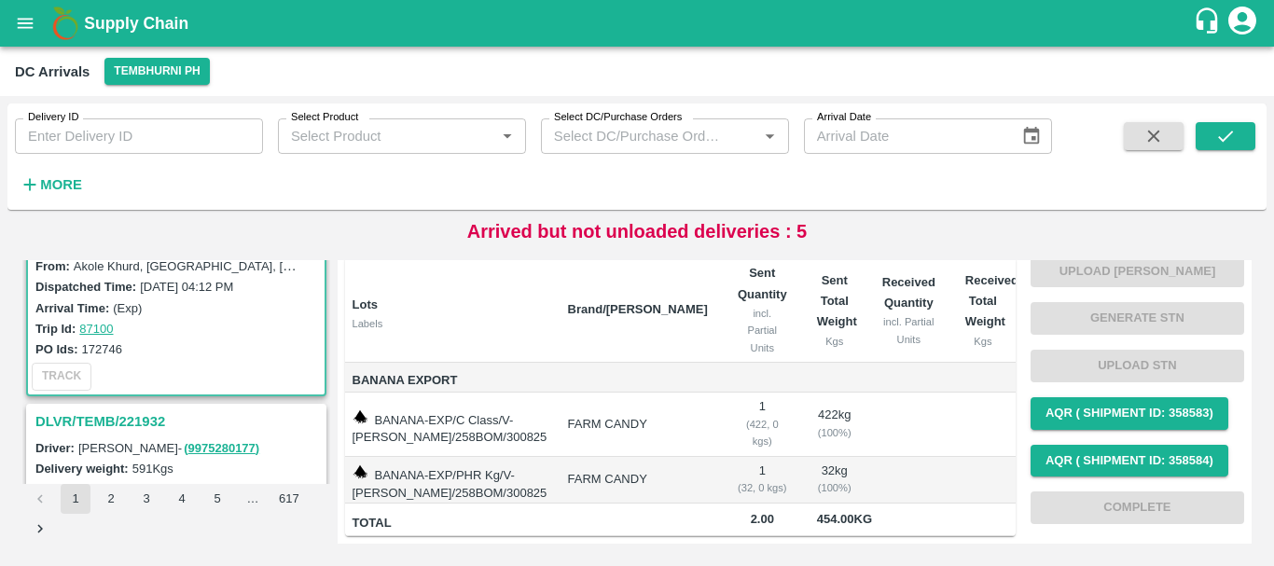
click at [130, 415] on h3 "DLVR/TEMB/221932" at bounding box center [178, 421] width 287 height 24
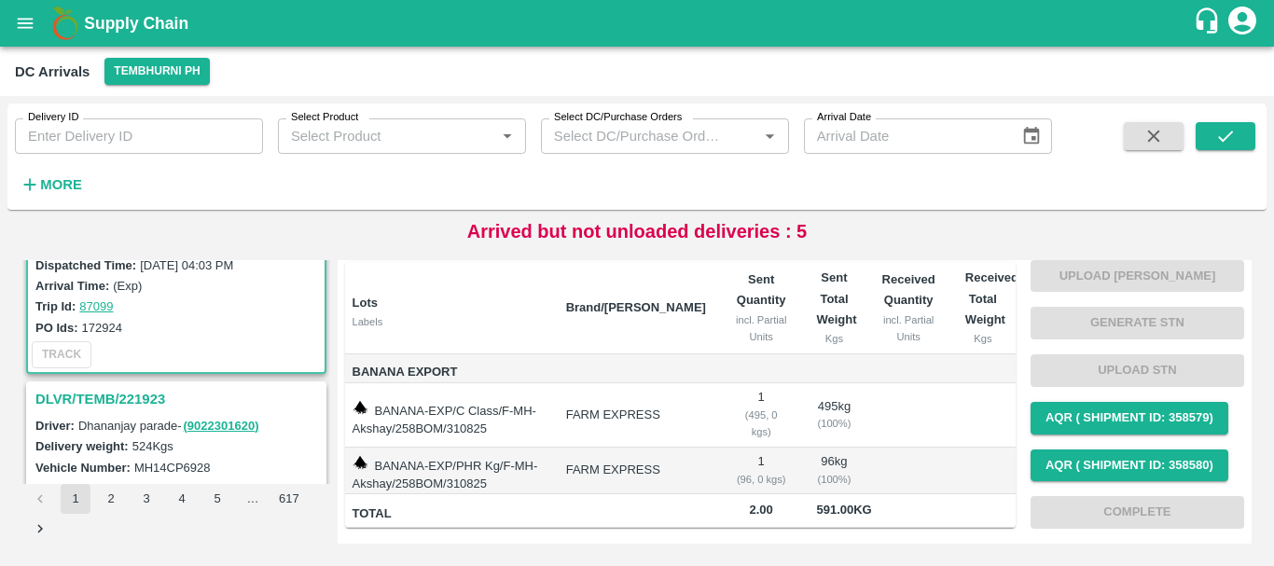
click at [150, 396] on h3 "DLVR/TEMB/221923" at bounding box center [178, 399] width 287 height 24
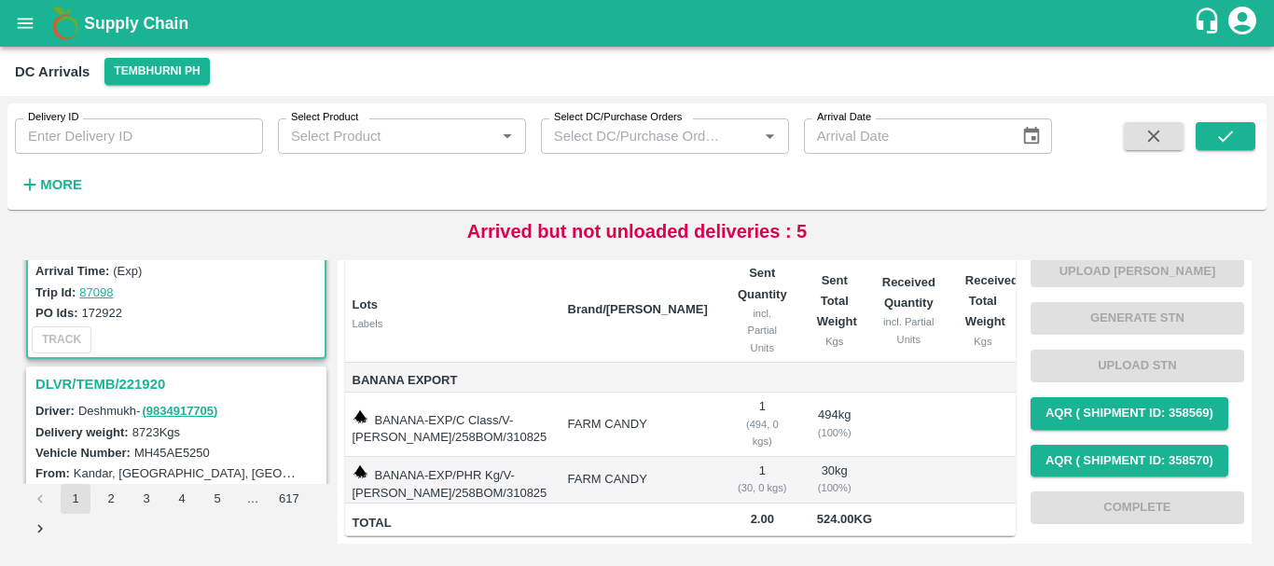
click at [139, 379] on h3 "DLVR/TEMB/221920" at bounding box center [178, 384] width 287 height 24
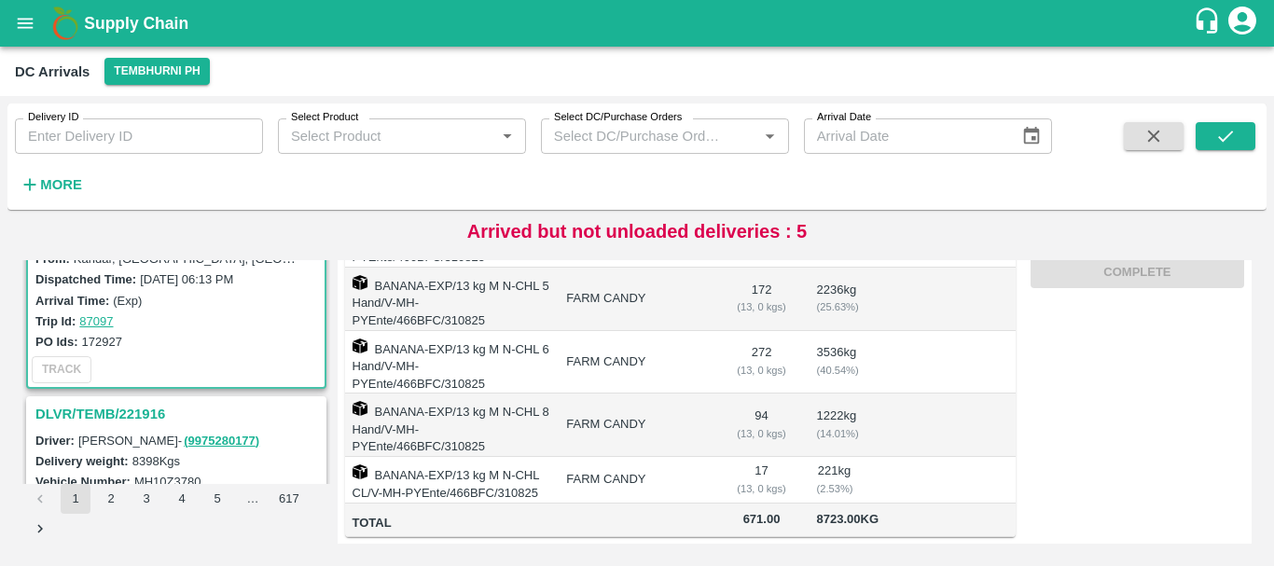
click at [132, 410] on h3 "DLVR/TEMB/221916" at bounding box center [178, 414] width 287 height 24
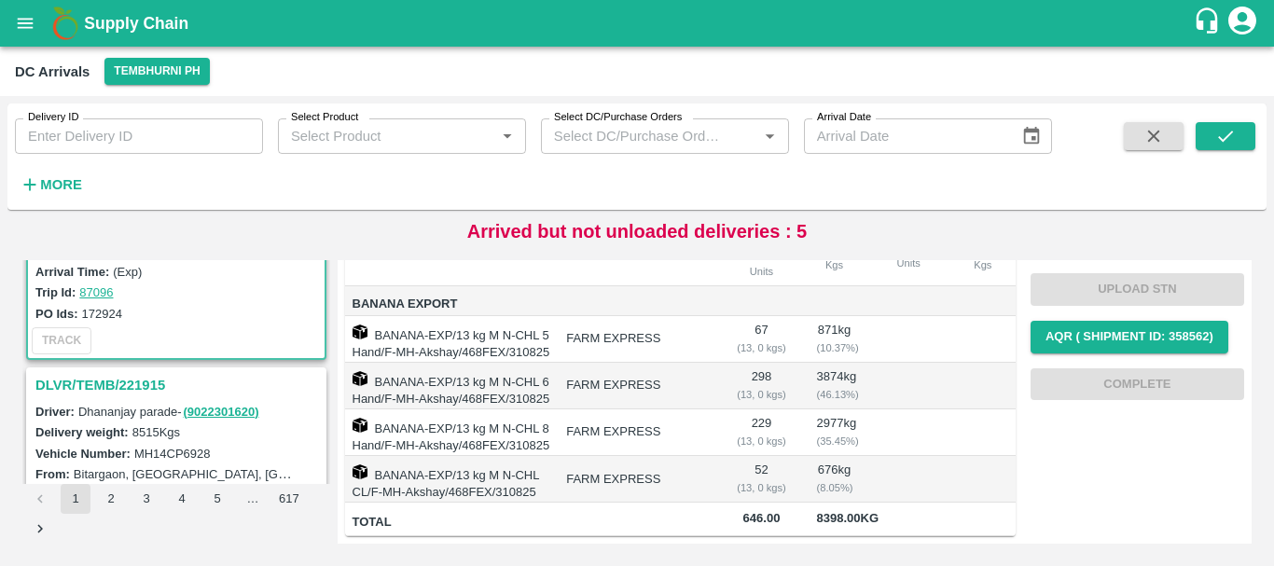
click at [103, 385] on h3 "DLVR/TEMB/221915" at bounding box center [178, 385] width 287 height 24
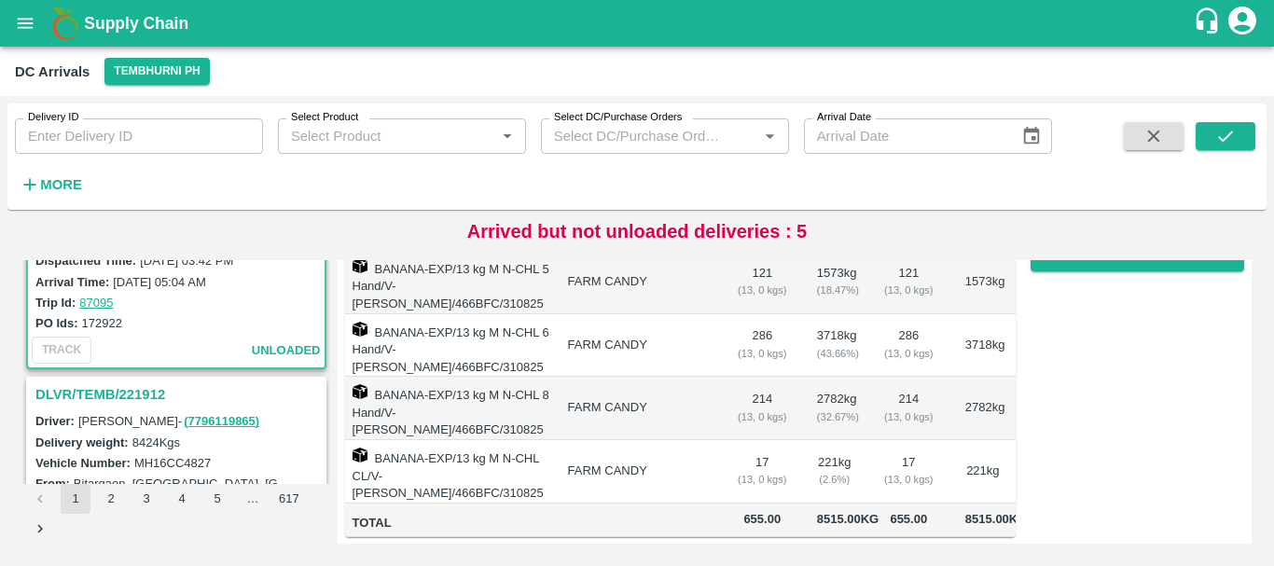
click at [124, 382] on h3 "DLVR/TEMB/221912" at bounding box center [178, 394] width 287 height 24
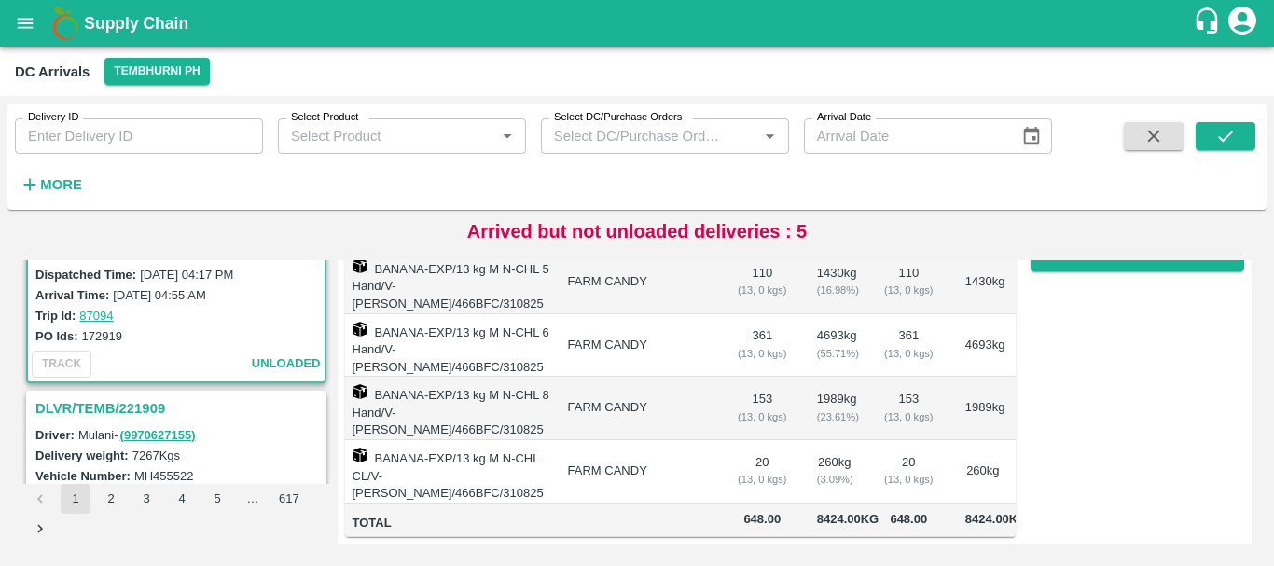
click at [149, 404] on h3 "DLVR/TEMB/221909" at bounding box center [178, 408] width 287 height 24
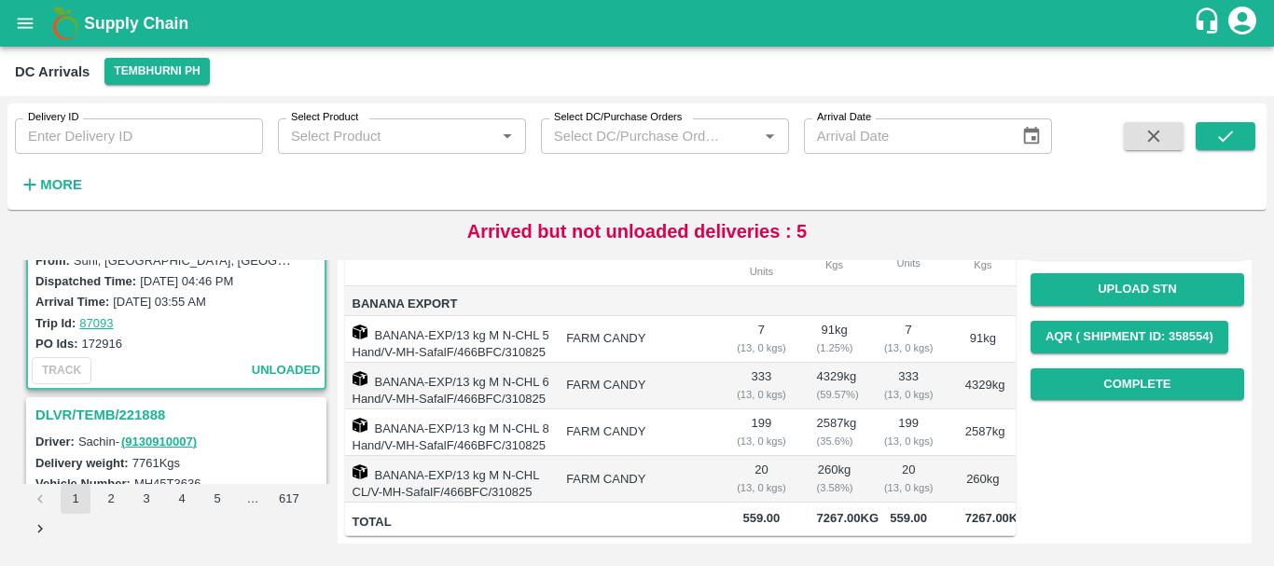
click at [154, 414] on h3 "DLVR/TEMB/221888" at bounding box center [178, 415] width 287 height 24
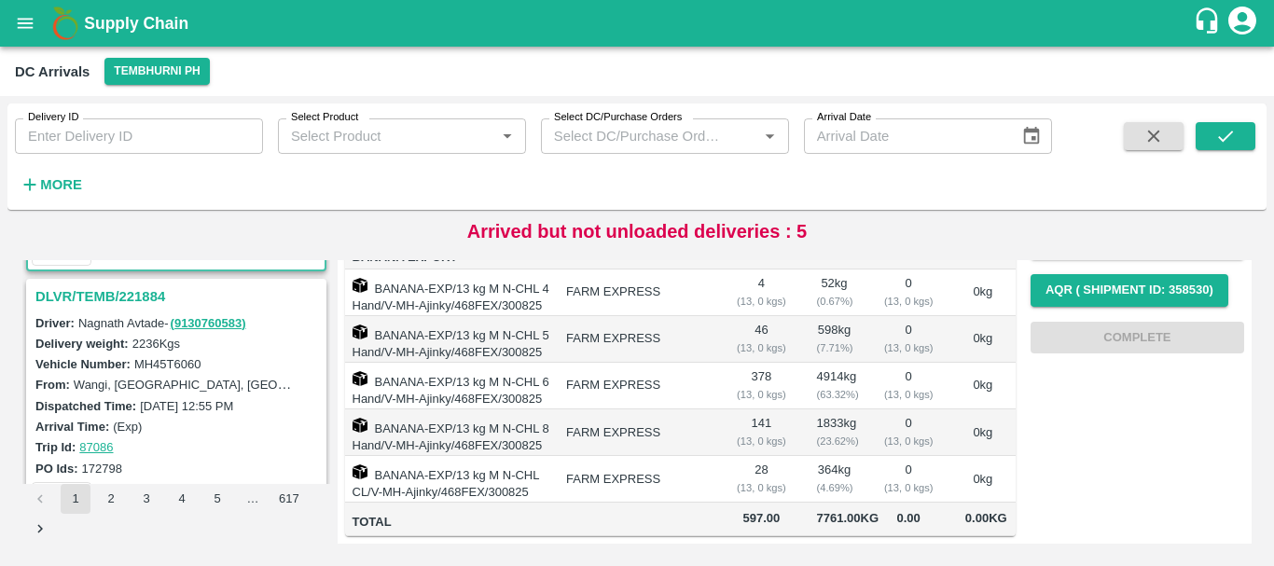
scroll to position [2672, 0]
click at [135, 293] on h3 "DLVR/TEMB/221884" at bounding box center [178, 296] width 287 height 24
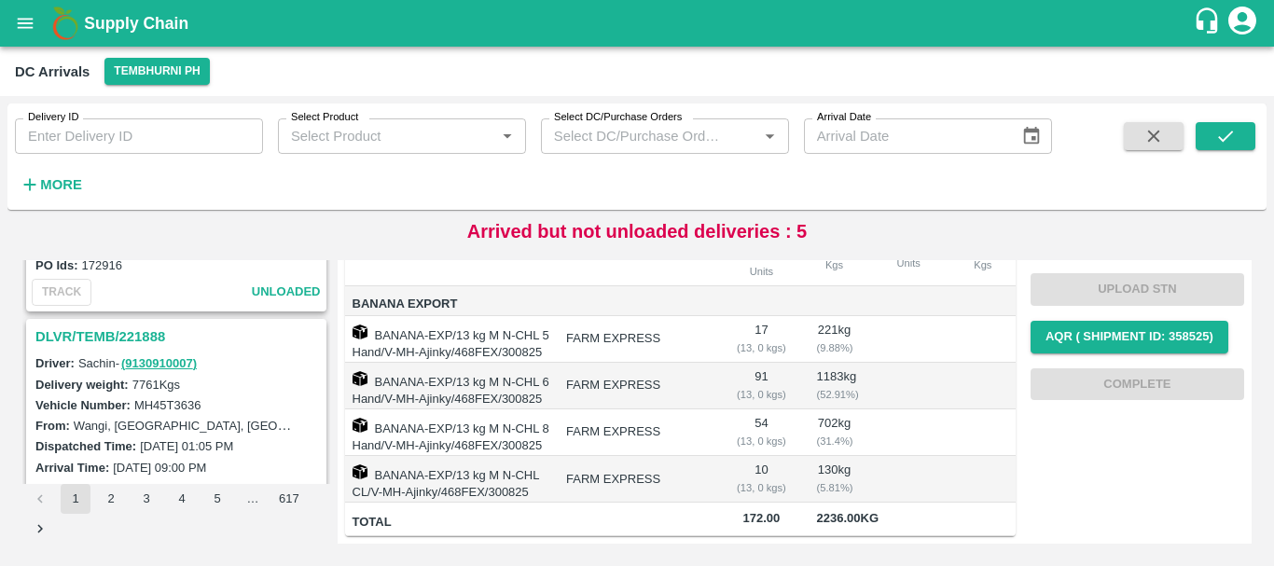
scroll to position [2386, 0]
click at [157, 330] on h3 "DLVR/TEMB/221888" at bounding box center [178, 338] width 287 height 24
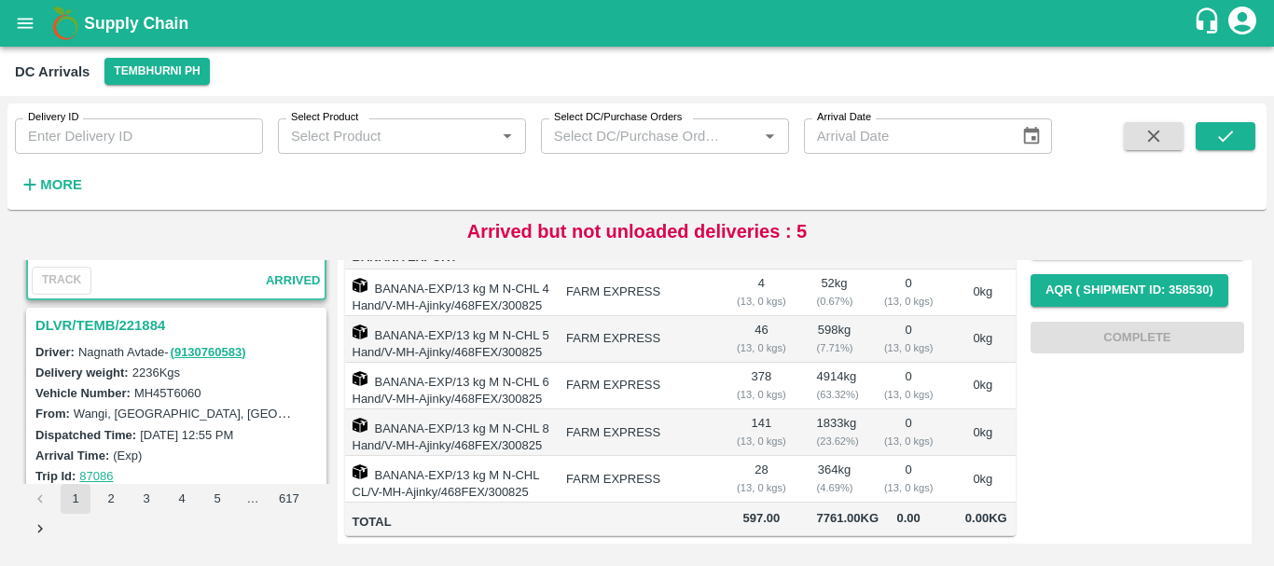
click at [144, 323] on h3 "DLVR/TEMB/221884" at bounding box center [178, 325] width 287 height 24
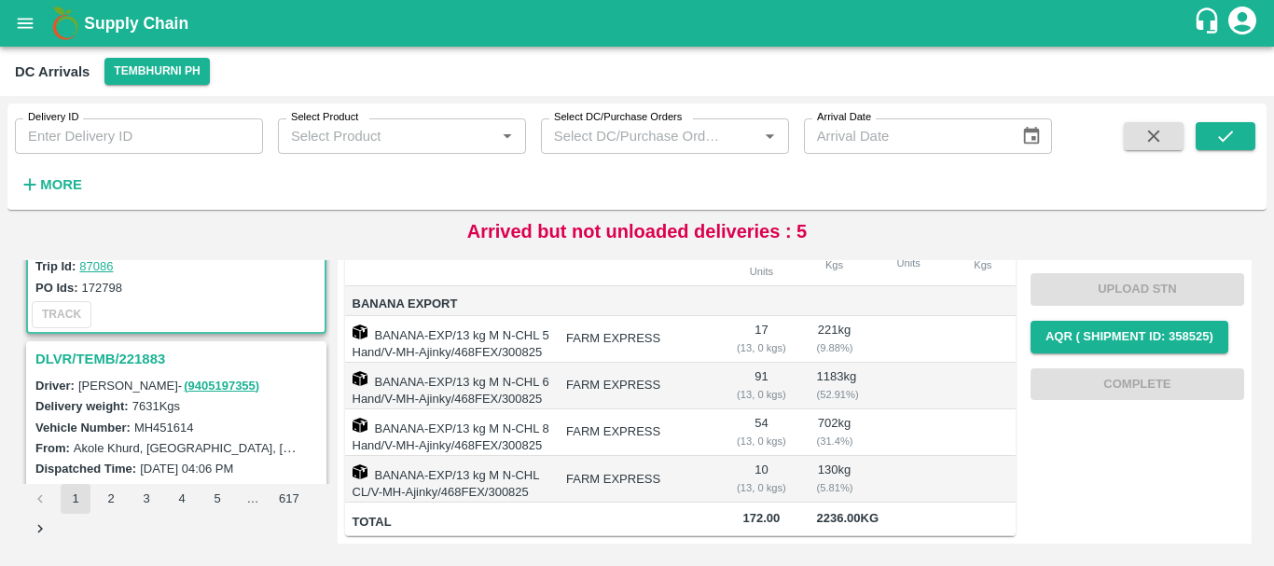
click at [98, 357] on h3 "DLVR/TEMB/221883" at bounding box center [178, 359] width 287 height 24
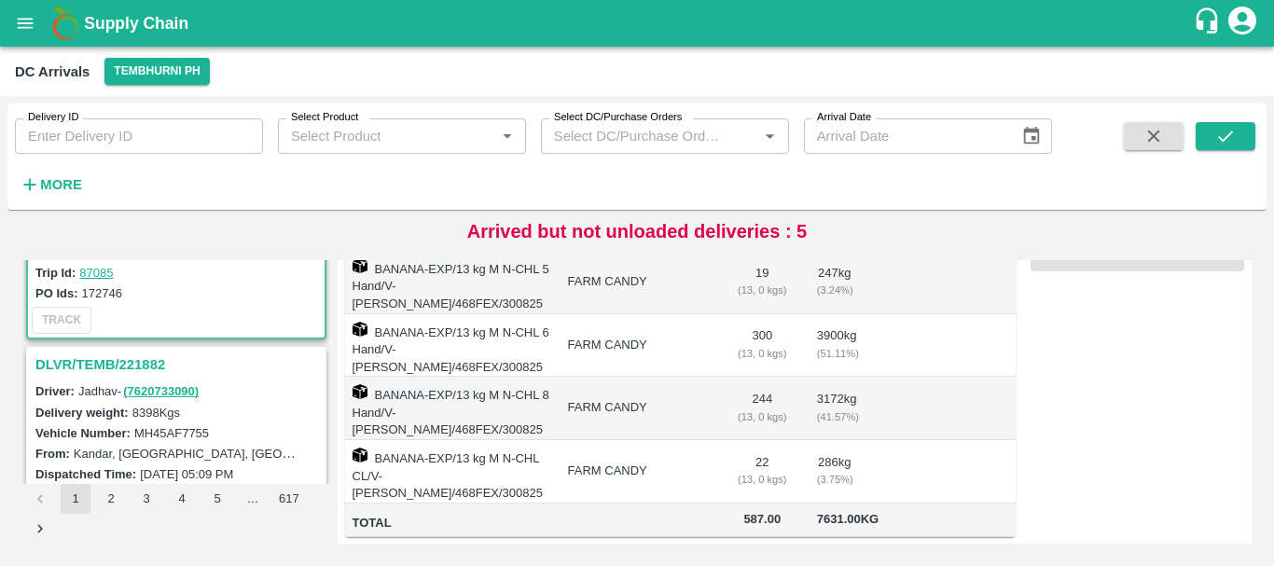
click at [121, 373] on h3 "DLVR/TEMB/221882" at bounding box center [178, 365] width 287 height 24
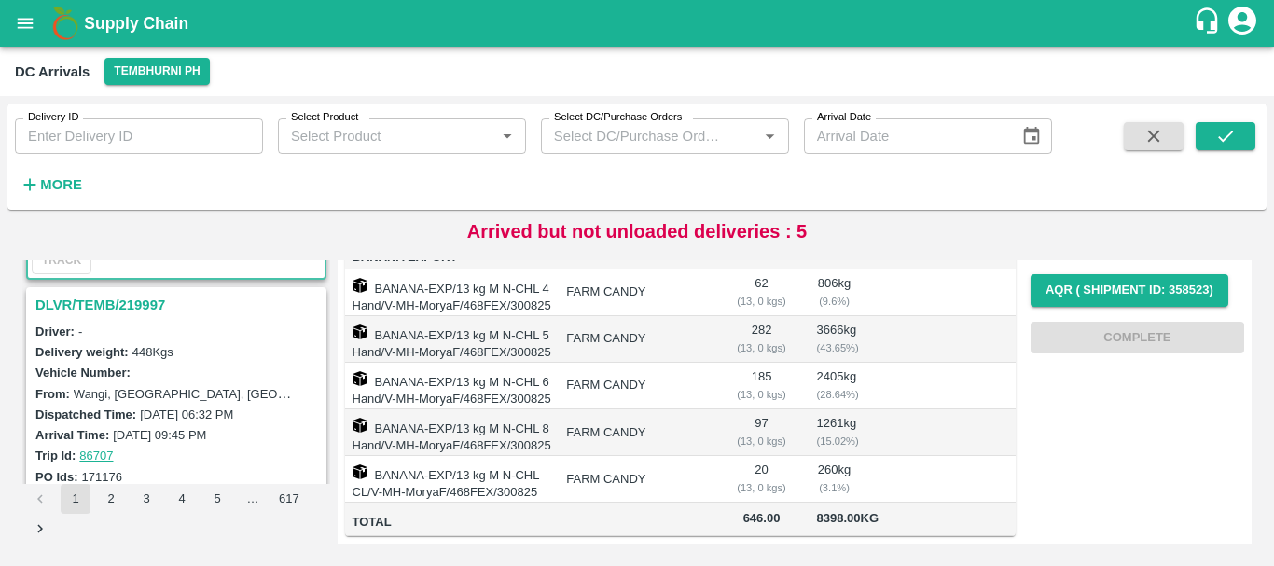
scroll to position [3393, 0]
click at [127, 298] on h3 "DLVR/TEMB/219997" at bounding box center [178, 306] width 287 height 24
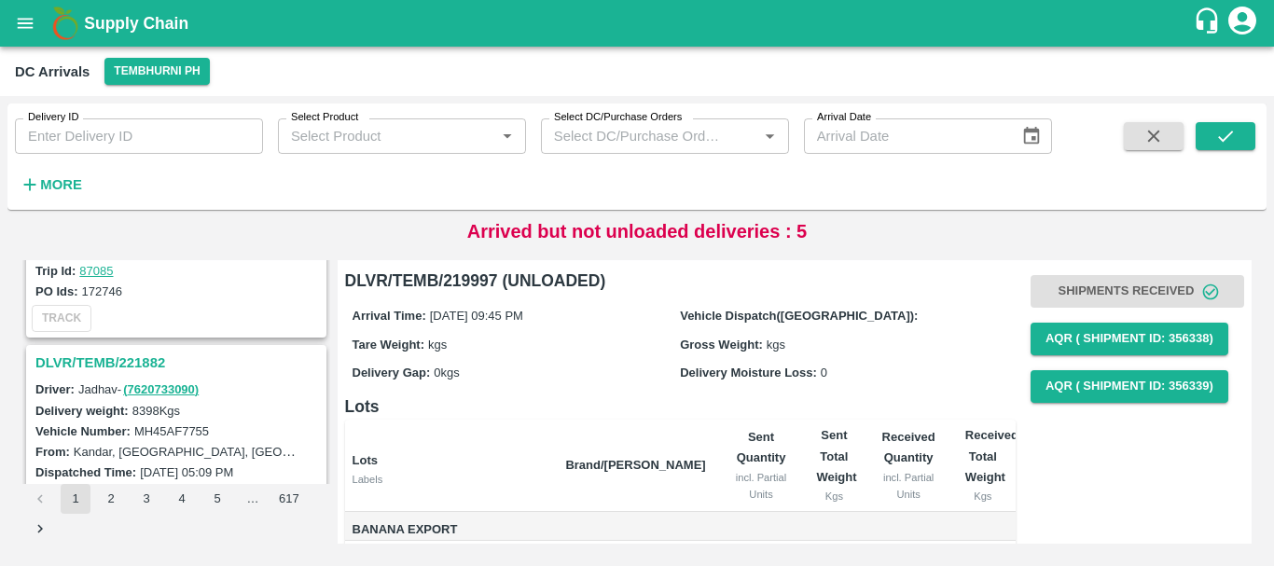
scroll to position [3091, 0]
click at [158, 362] on h3 "DLVR/TEMB/221882" at bounding box center [178, 364] width 287 height 24
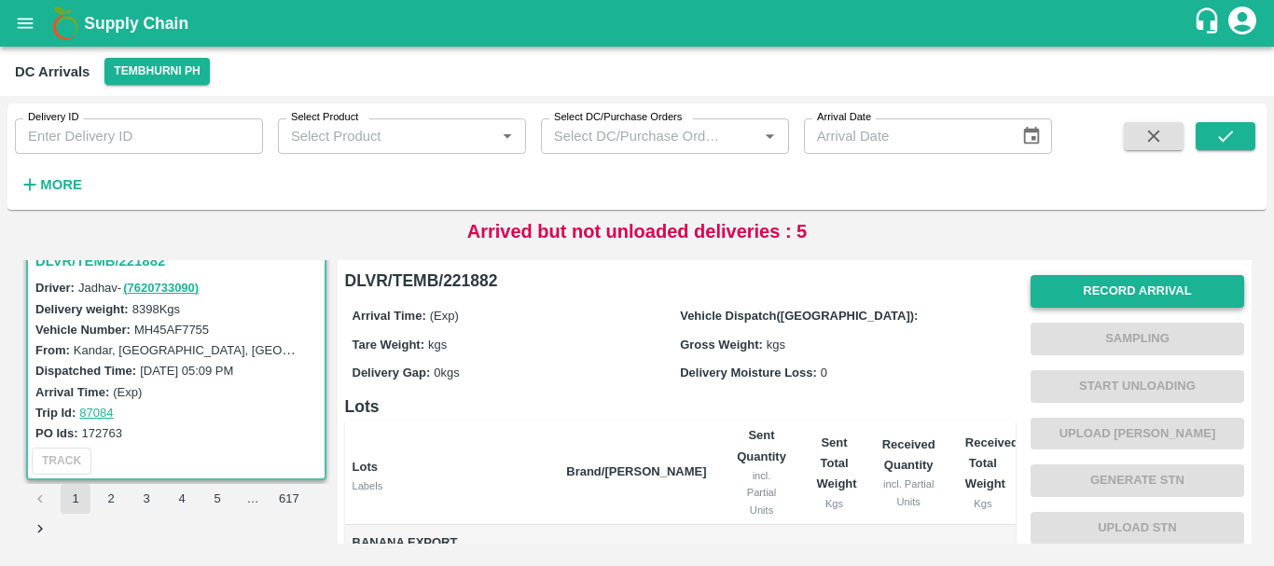
scroll to position [1, 0]
click at [1070, 292] on button "Record Arrival" at bounding box center [1138, 290] width 214 height 33
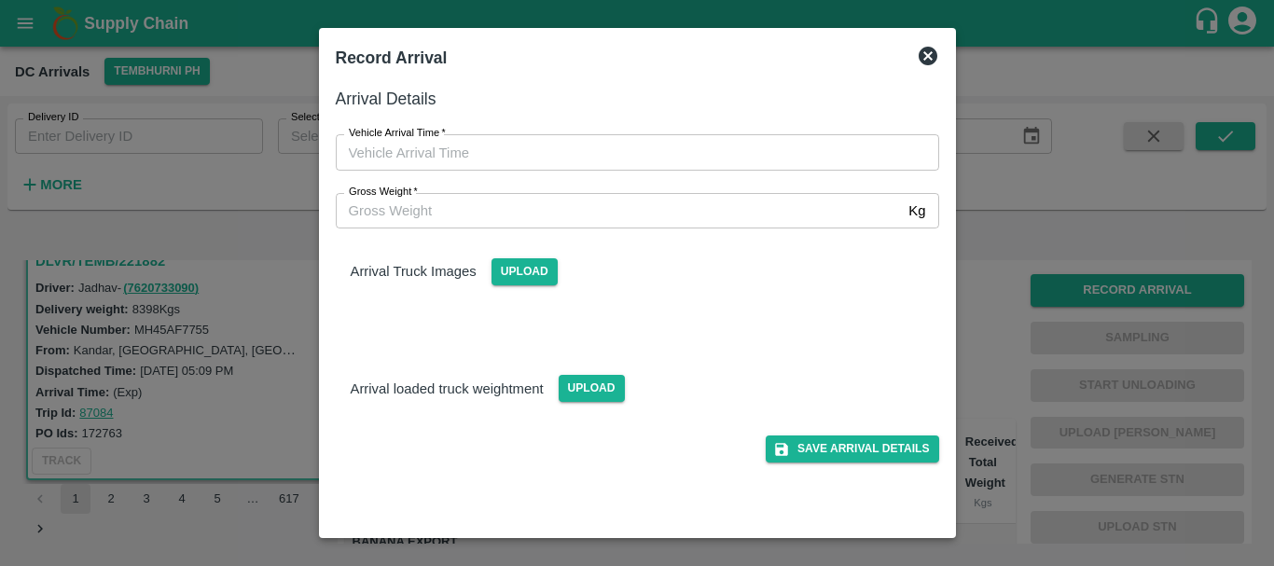
type input "DD/MM/YYYY hh:mm aa"
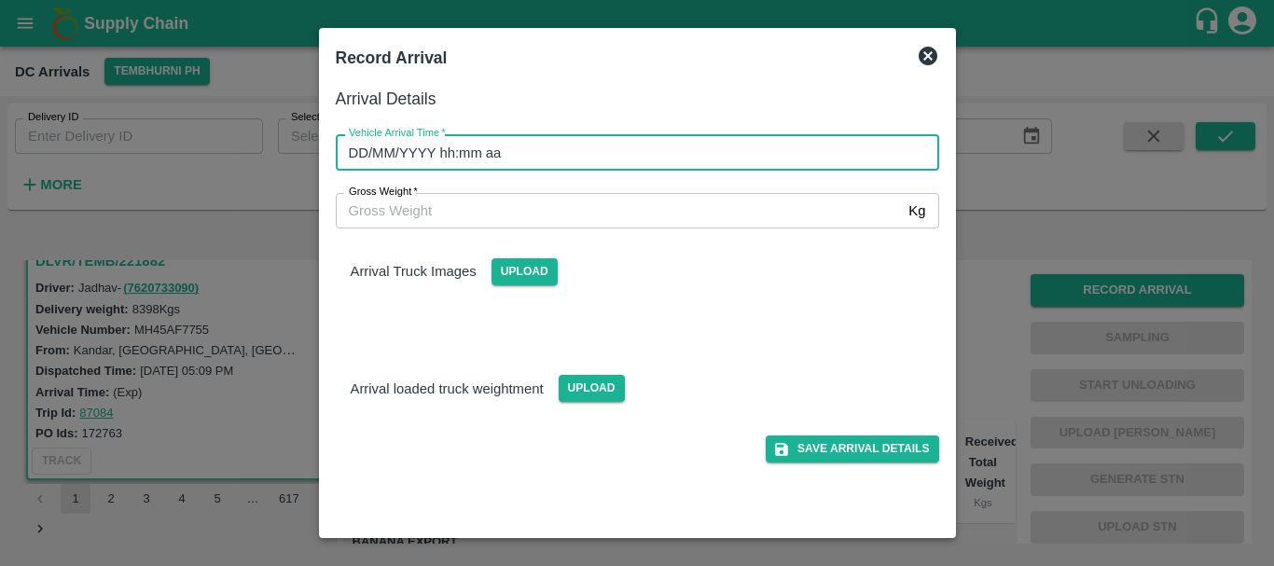
click at [836, 157] on input "DD/MM/YYYY hh:mm aa" at bounding box center [631, 151] width 590 height 35
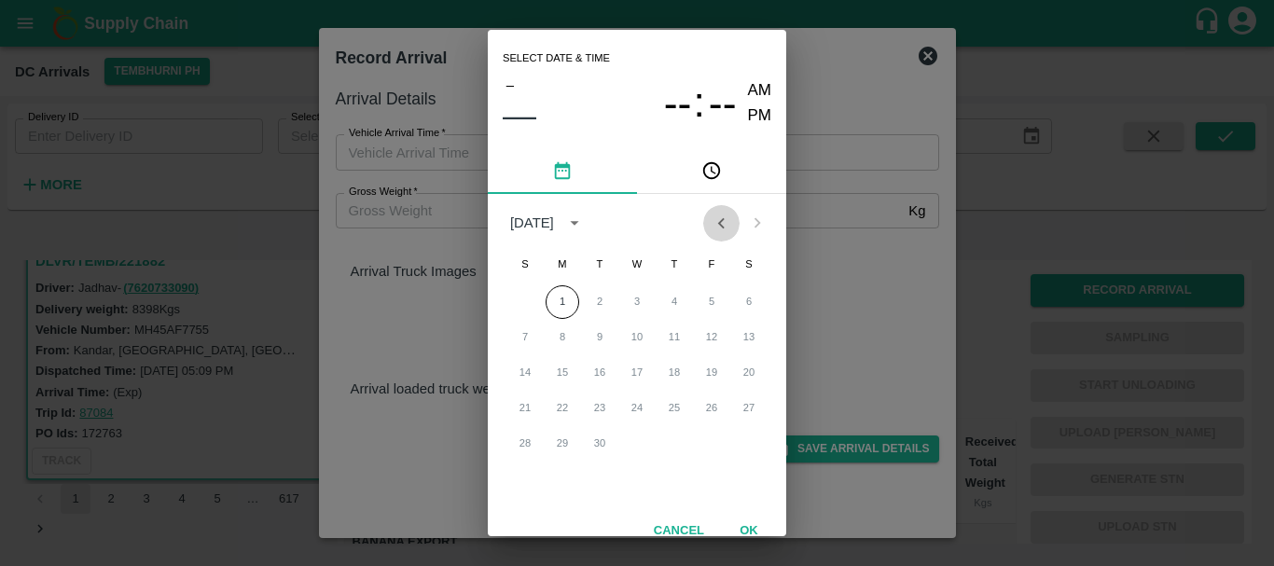
click at [716, 217] on icon "Previous month" at bounding box center [721, 223] width 21 height 21
click at [743, 438] on button "30" at bounding box center [749, 444] width 34 height 34
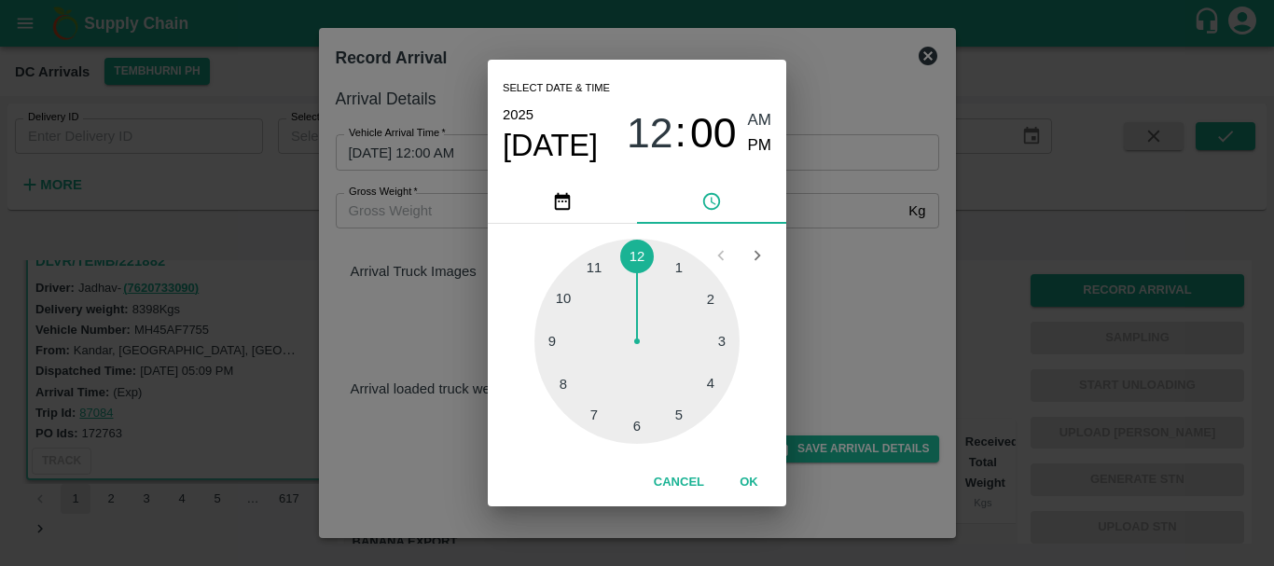
click at [560, 388] on div at bounding box center [636, 341] width 205 height 205
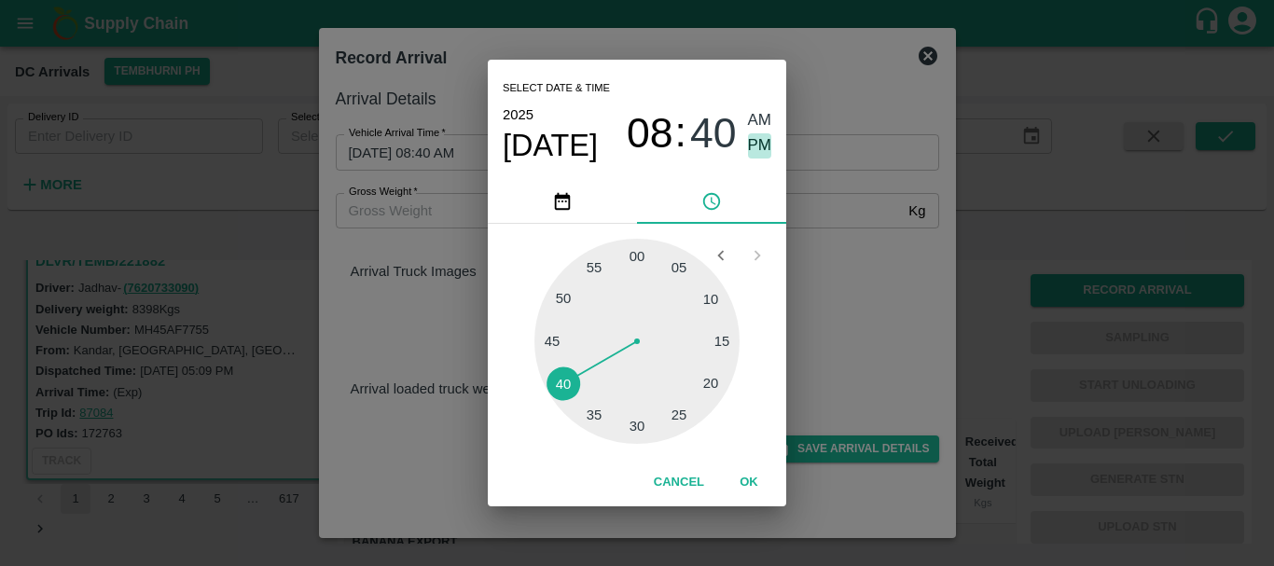
click at [752, 146] on span "PM" at bounding box center [760, 145] width 24 height 25
type input "30/08/2025 08:40 PM"
click at [871, 306] on div "Select date & time 2025 Aug 30 08 : 40 AM PM 05 10 15 20 25 30 35 40 45 50 55 0…" at bounding box center [637, 283] width 1274 height 566
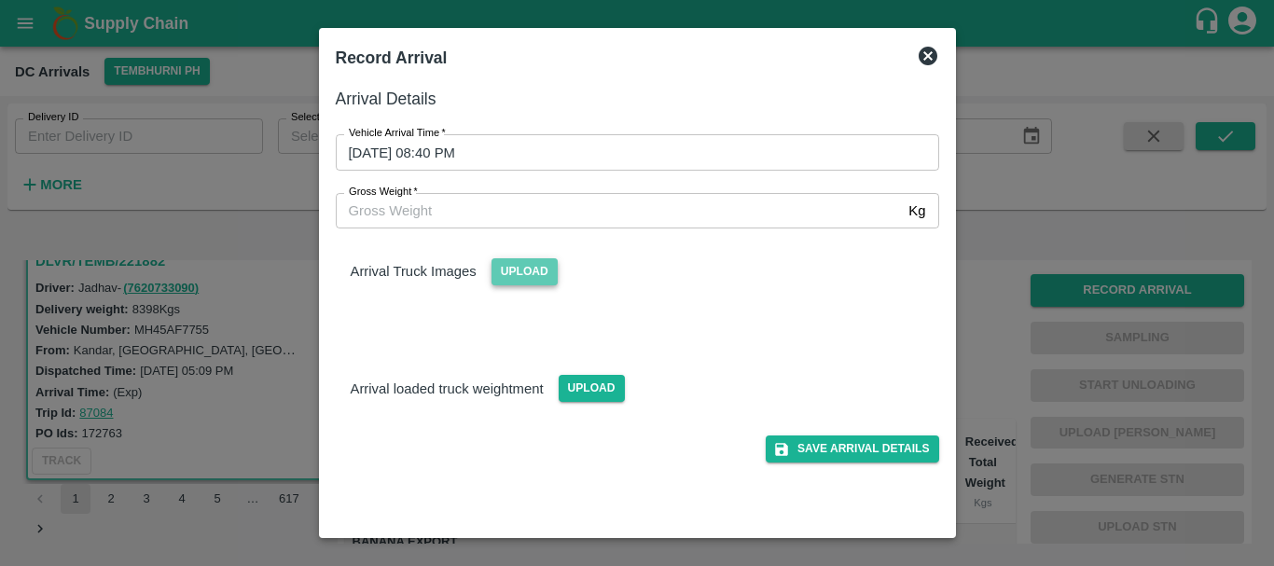
click at [537, 282] on span "Upload" at bounding box center [525, 271] width 66 height 27
click at [0, 0] on input "Upload" at bounding box center [0, 0] width 0 height 0
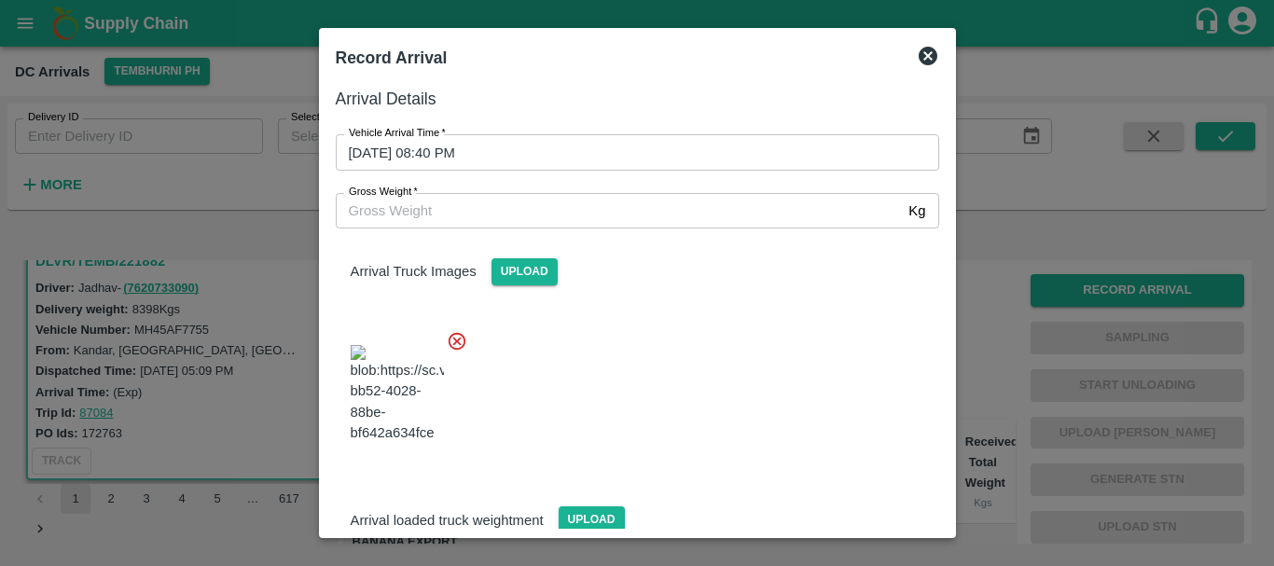
scroll to position [45, 0]
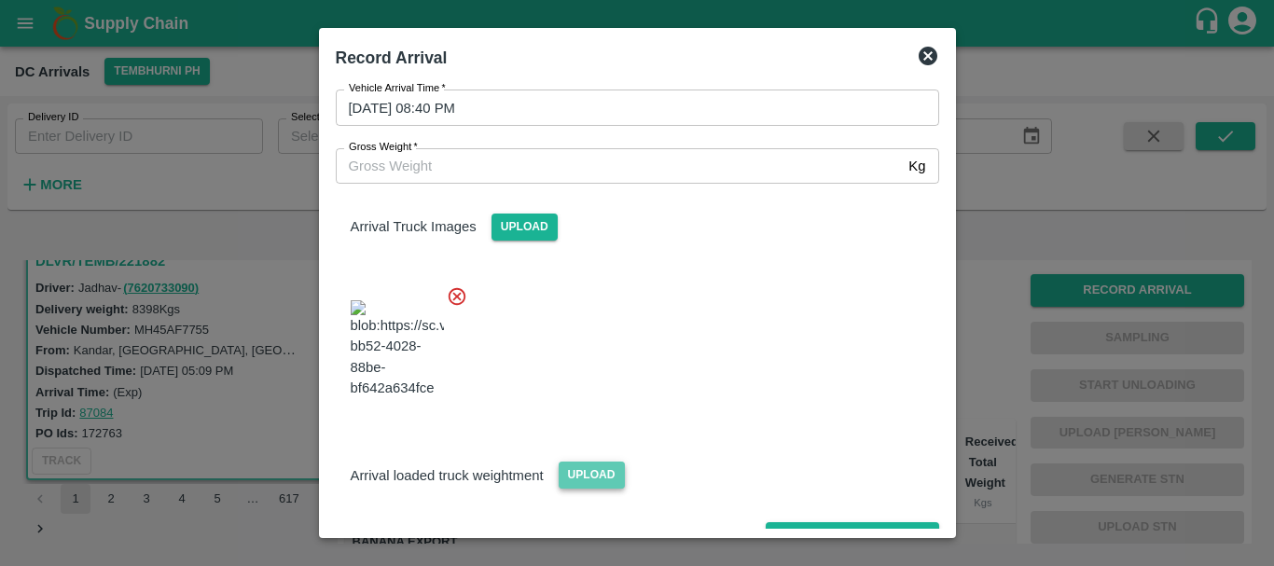
click at [586, 462] on span "Upload" at bounding box center [592, 475] width 66 height 27
click at [0, 0] on input "Upload" at bounding box center [0, 0] width 0 height 0
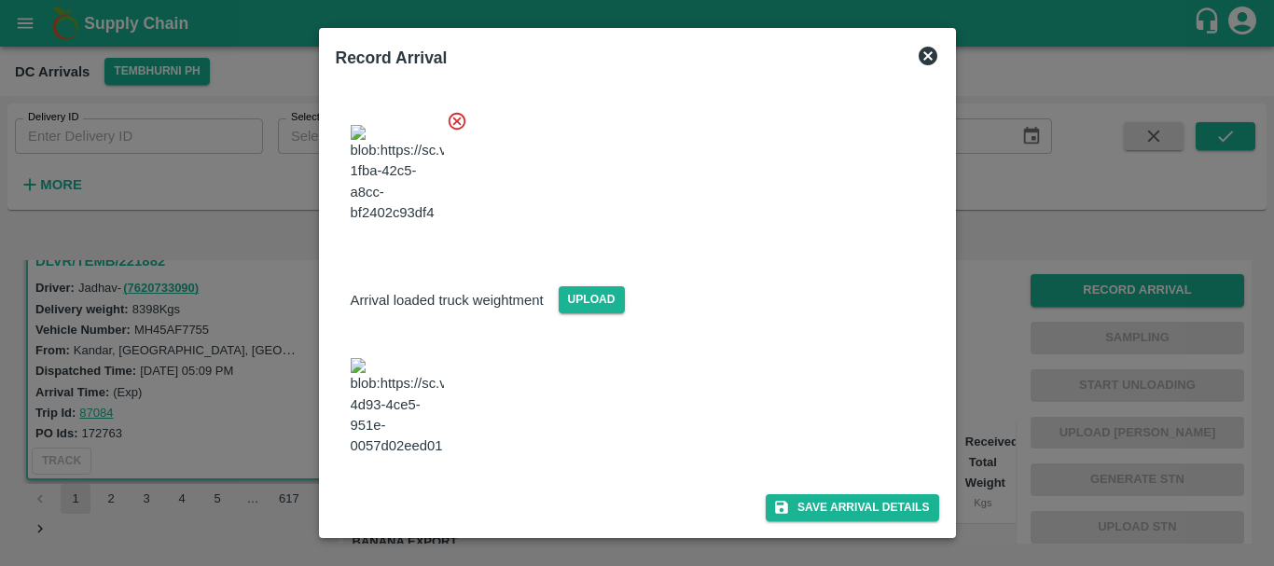
click at [404, 395] on img at bounding box center [397, 407] width 93 height 98
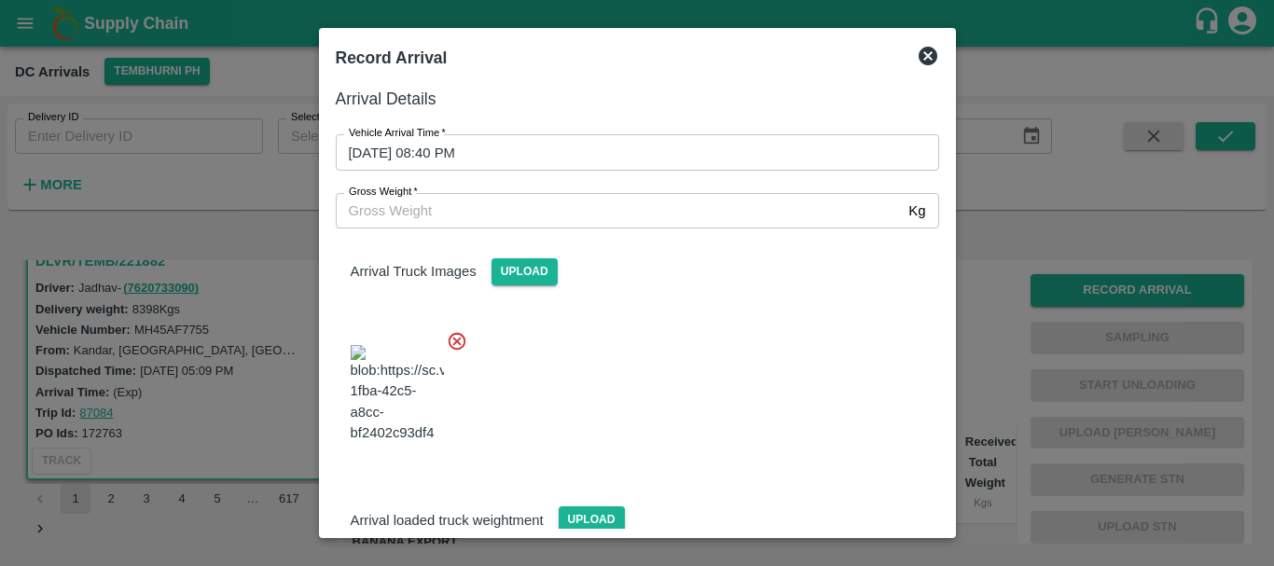
click at [546, 211] on input "Gross Weight   *" at bounding box center [619, 210] width 566 height 35
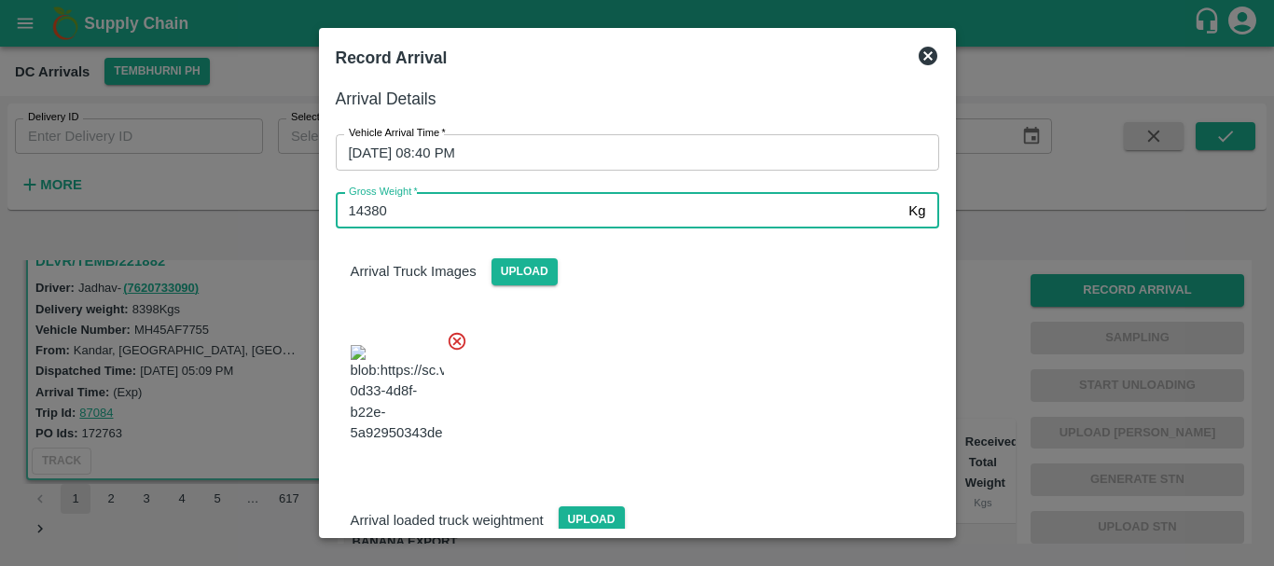
type input "14380"
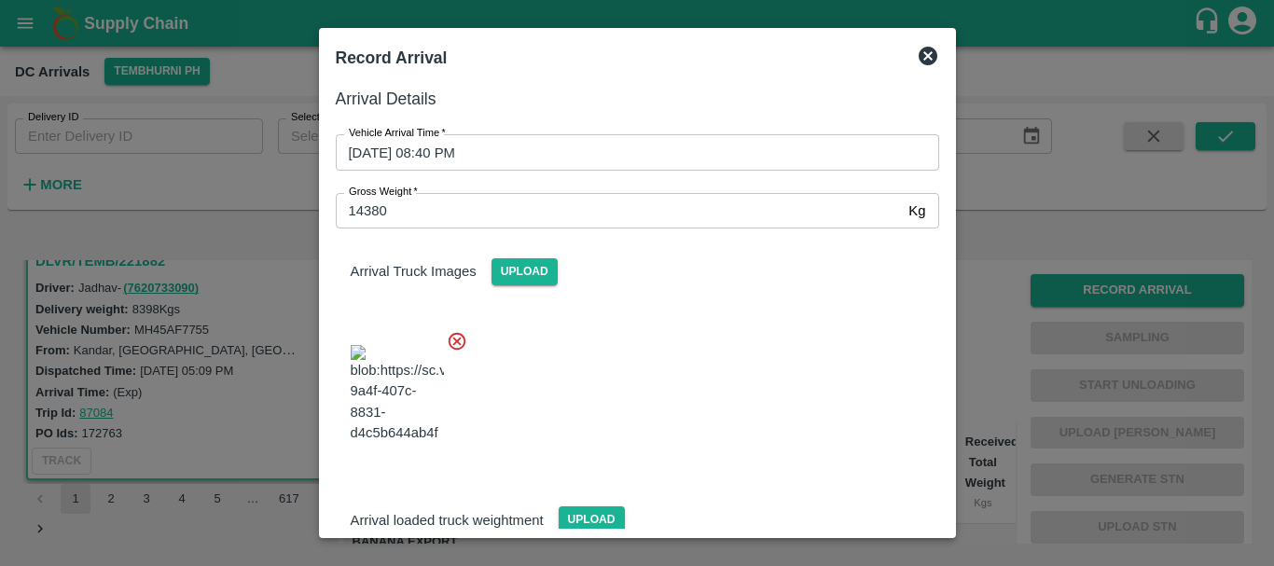
click at [689, 366] on div at bounding box center [630, 388] width 618 height 146
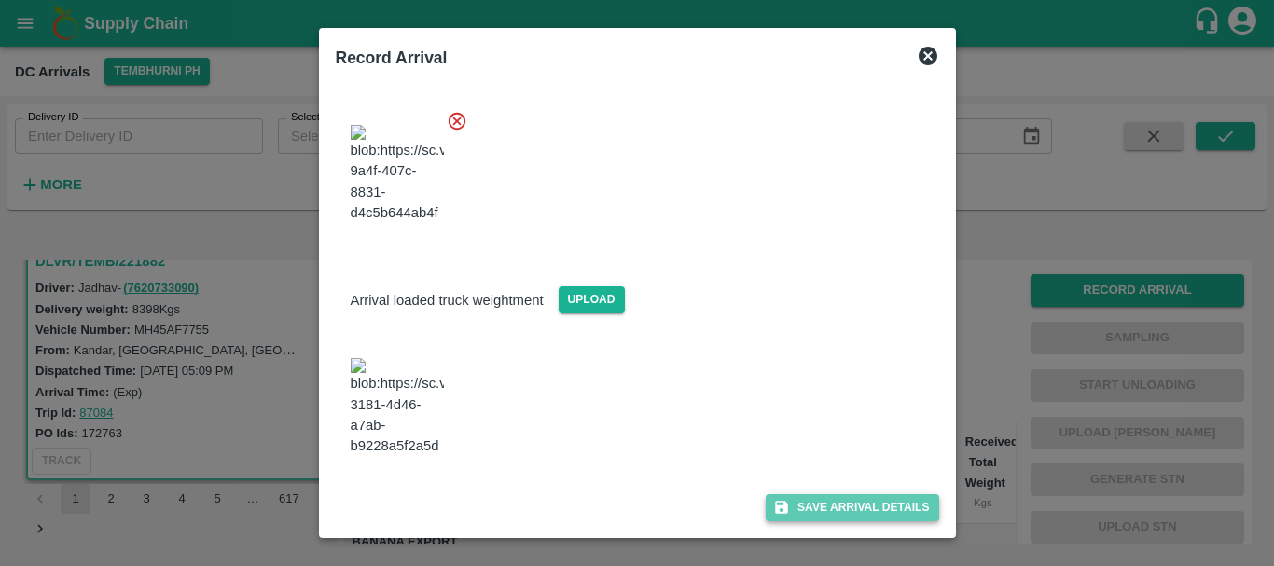
click at [813, 505] on button "Save Arrival Details" at bounding box center [852, 507] width 173 height 27
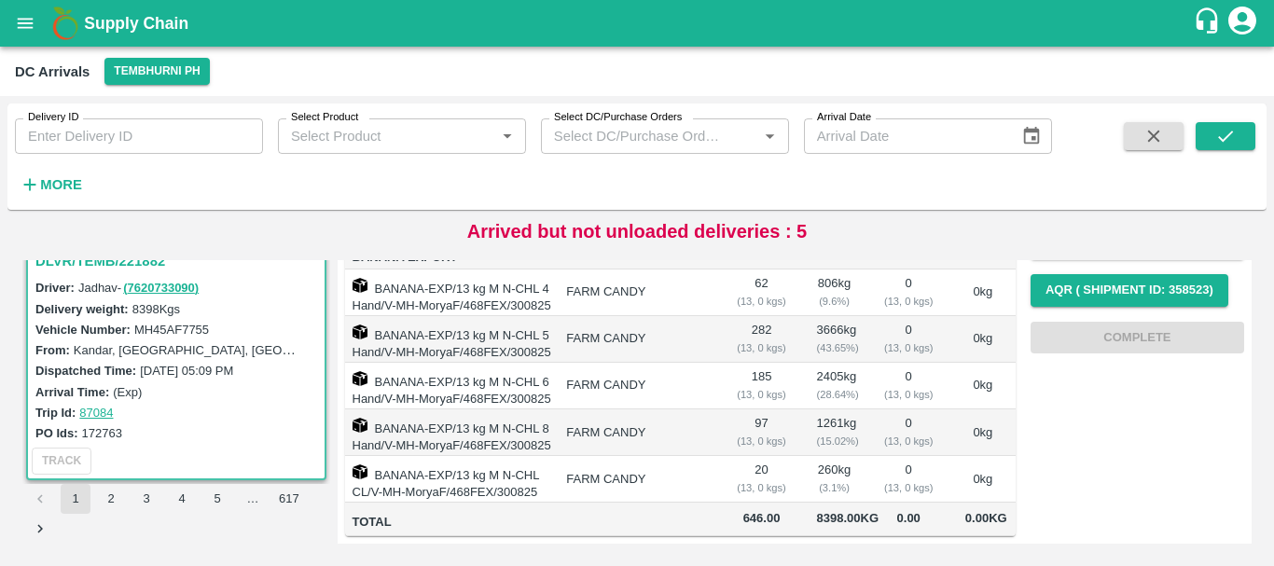
scroll to position [0, 0]
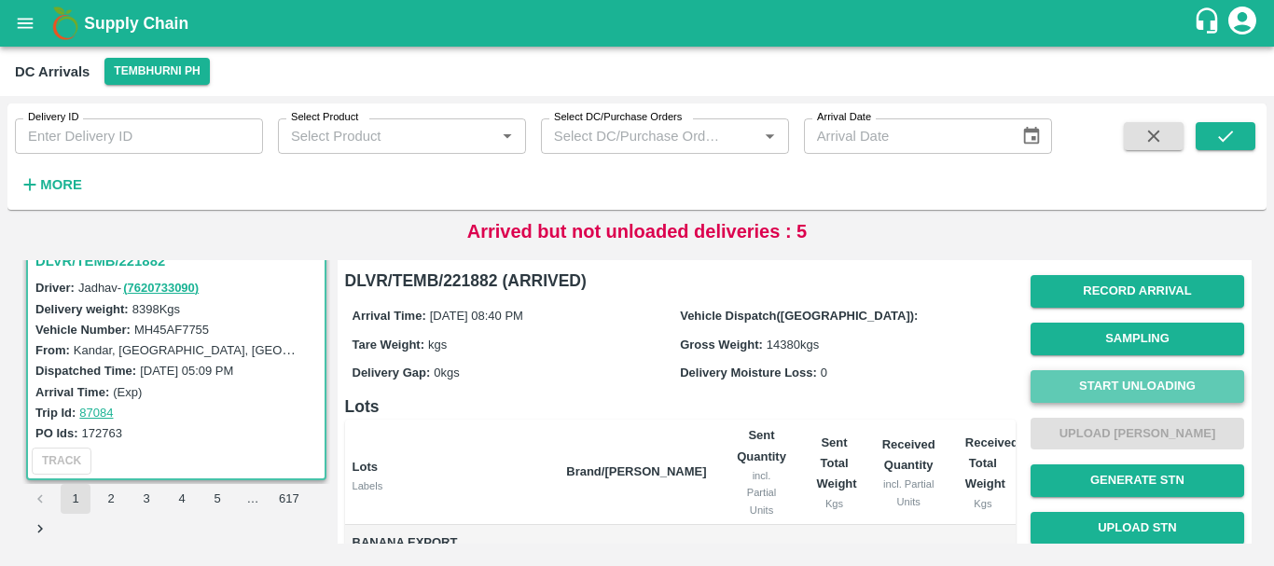
click at [1094, 382] on button "Start Unloading" at bounding box center [1138, 386] width 214 height 33
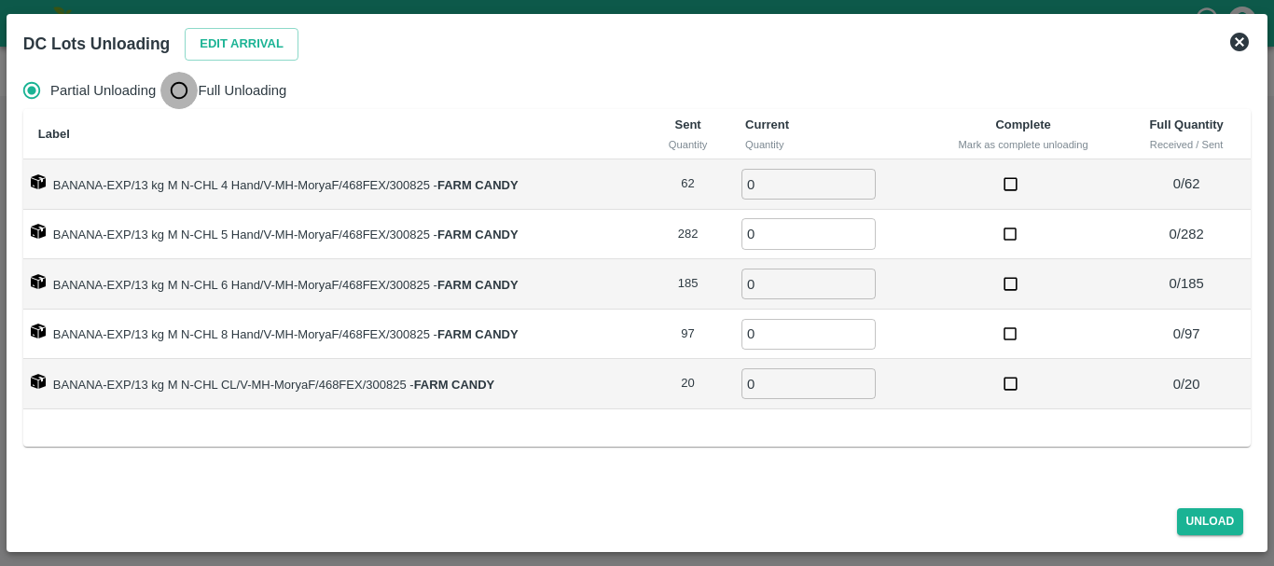
click at [184, 84] on input "Full Unloading" at bounding box center [178, 90] width 37 height 37
radio input "true"
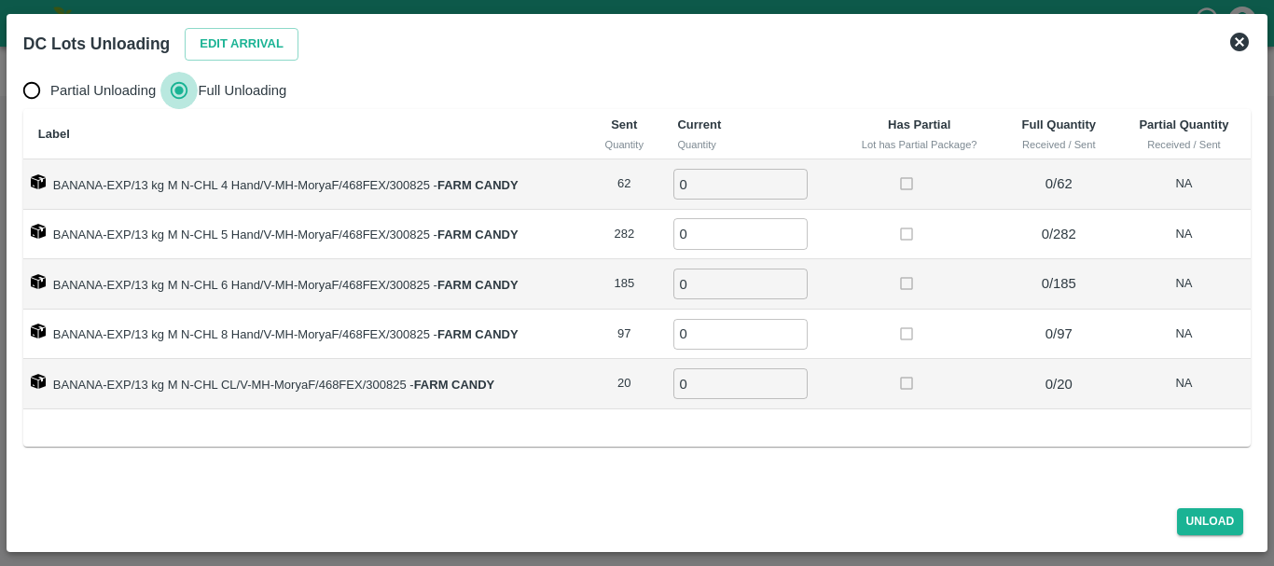
click at [183, 80] on input "Full Unloading" at bounding box center [178, 90] width 37 height 37
click at [219, 44] on button "Edit Arrival" at bounding box center [242, 44] width 114 height 33
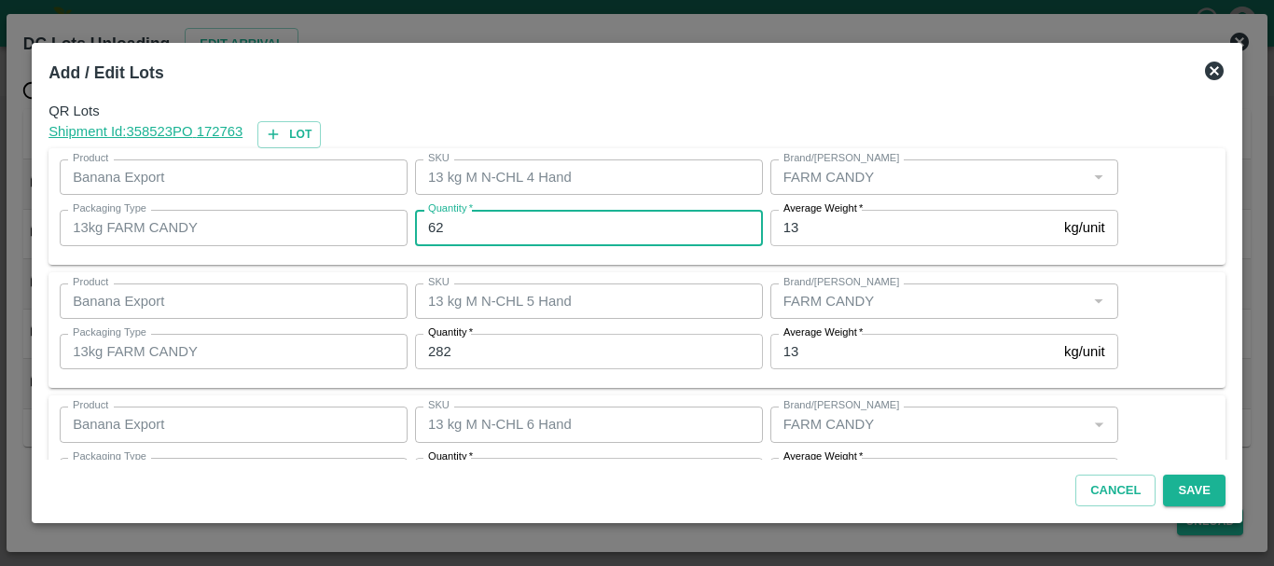
click at [587, 213] on input "62" at bounding box center [589, 227] width 348 height 35
type input "6"
type input "62"
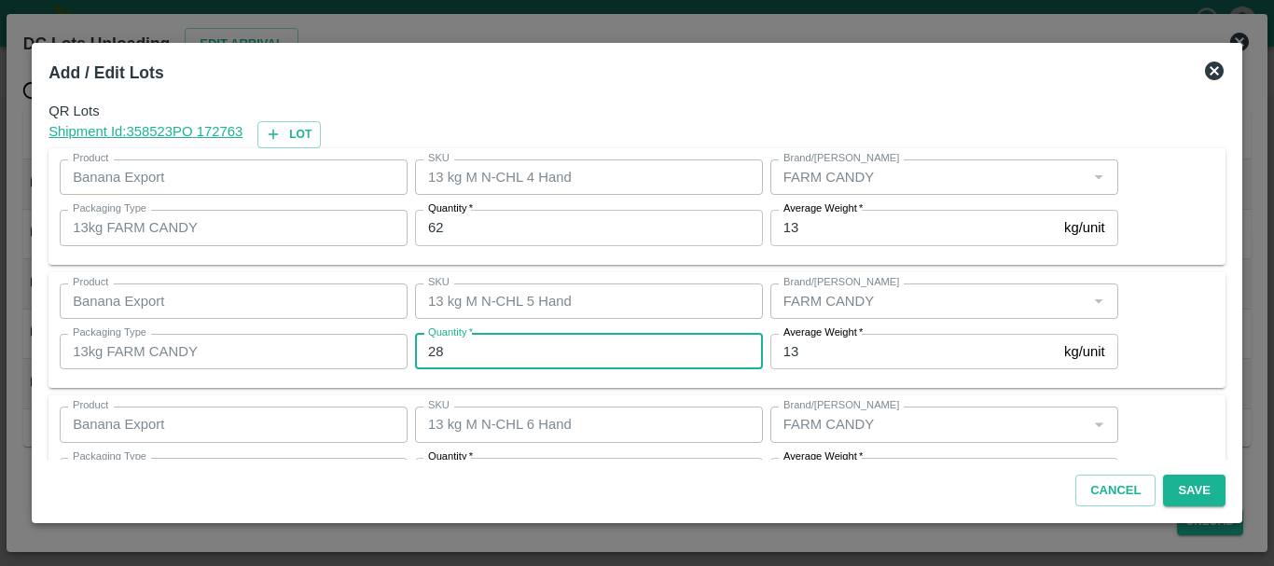
type input "282"
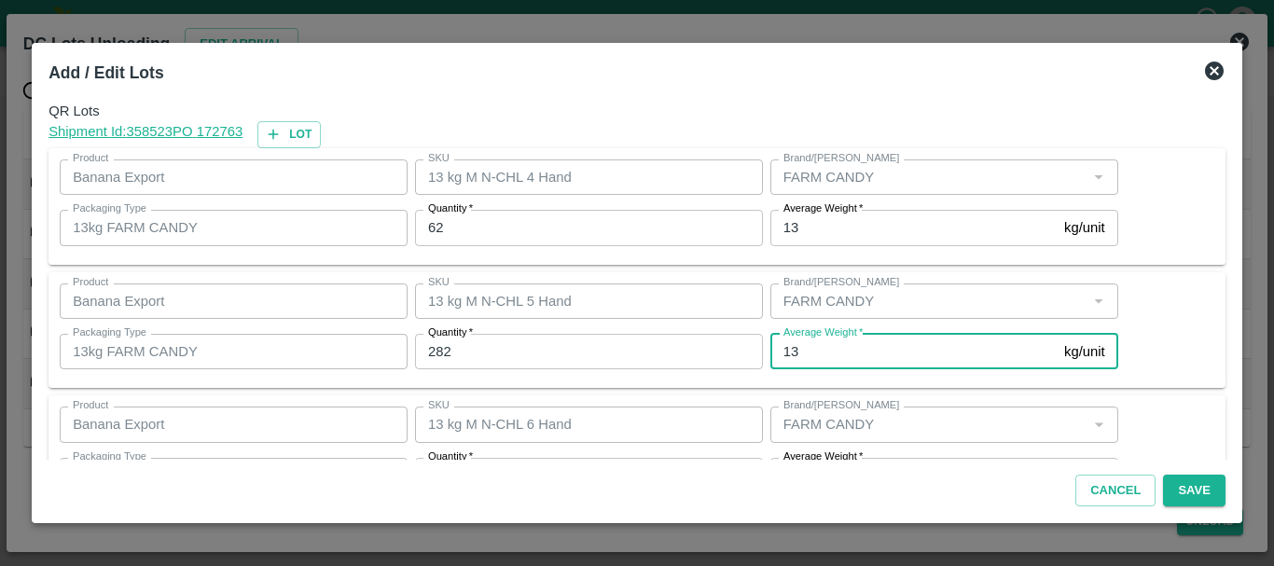
scroll to position [34, 0]
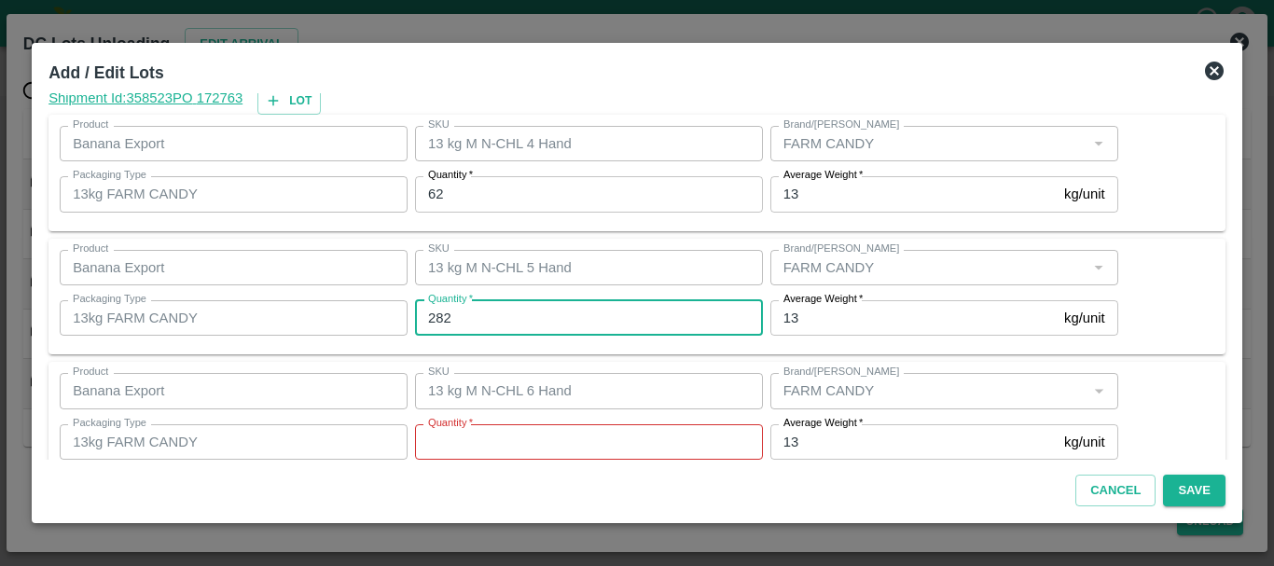
click at [520, 326] on input "282" at bounding box center [589, 317] width 348 height 35
type input "2"
type input "233"
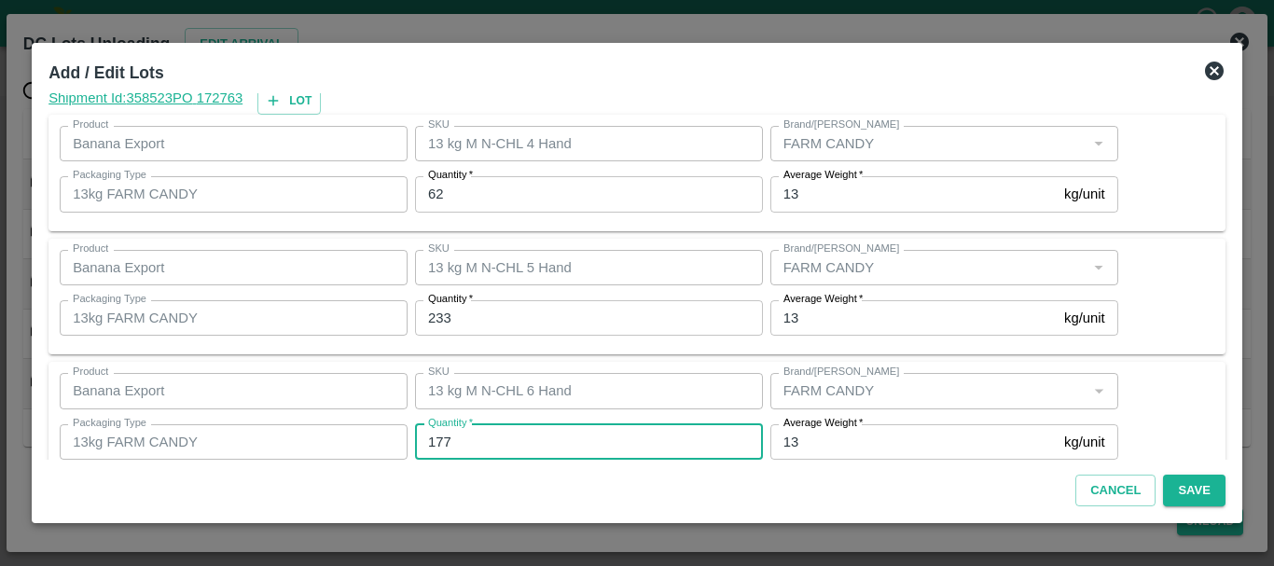
type input "177"
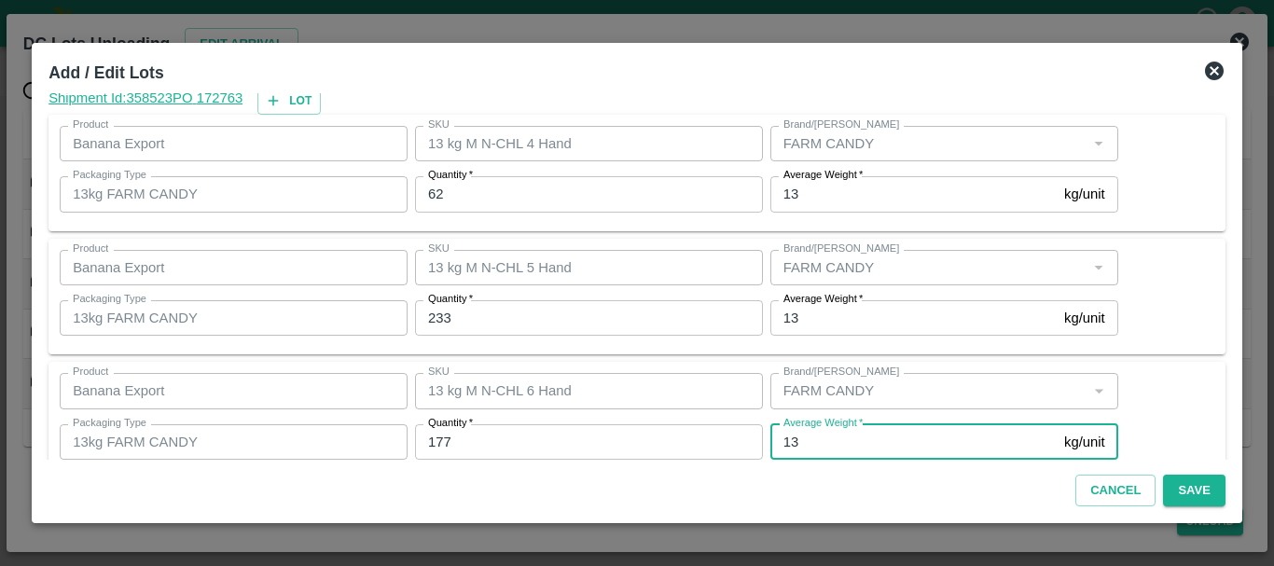
scroll to position [315, 0]
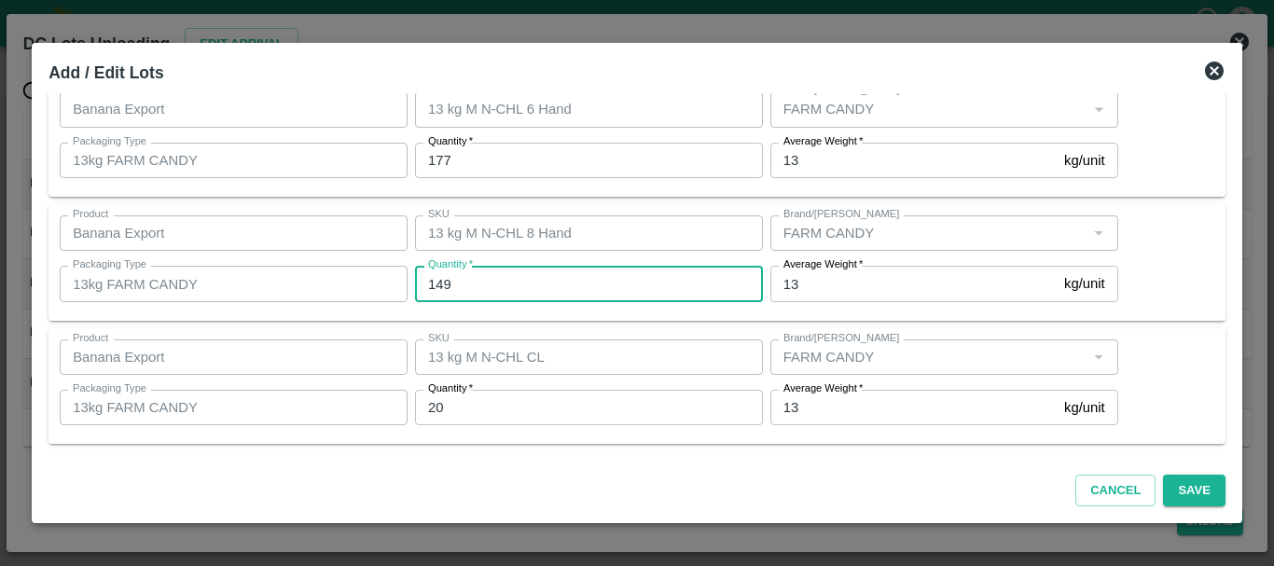
type input "149"
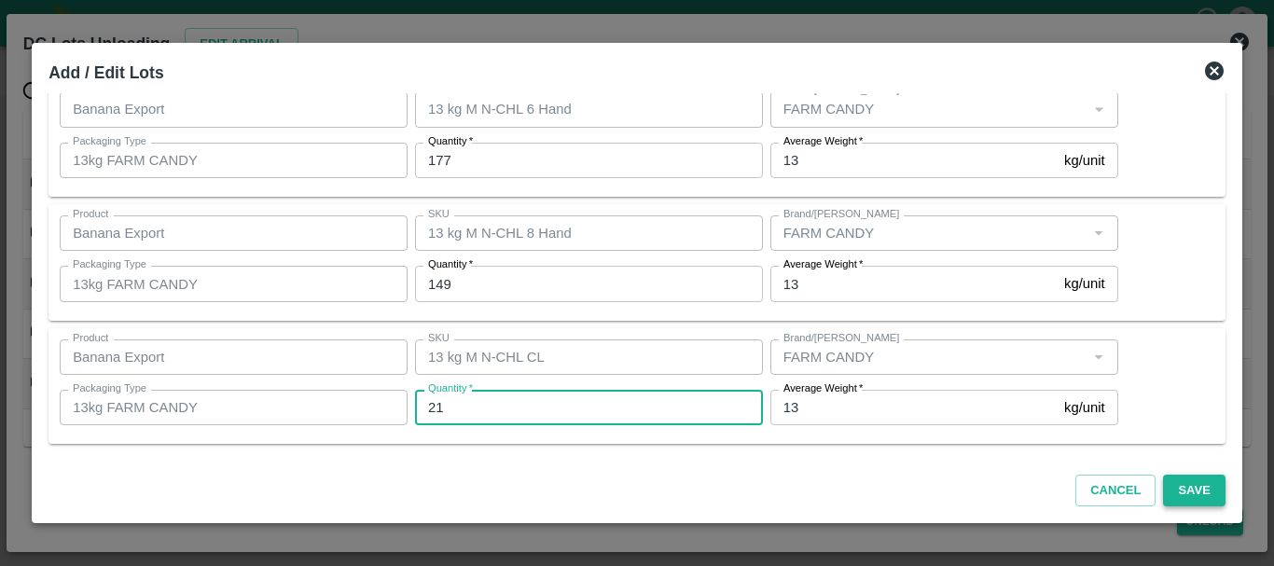
type input "21"
click at [1181, 479] on button "Save" at bounding box center [1194, 491] width 62 height 33
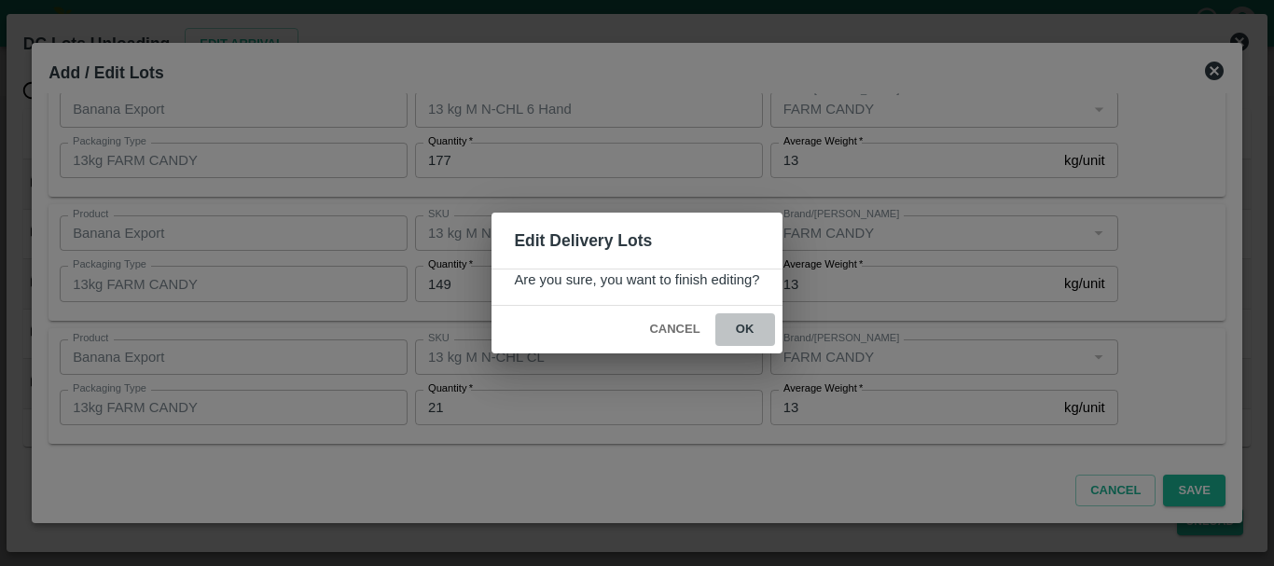
click at [751, 326] on button "ok" at bounding box center [745, 329] width 60 height 33
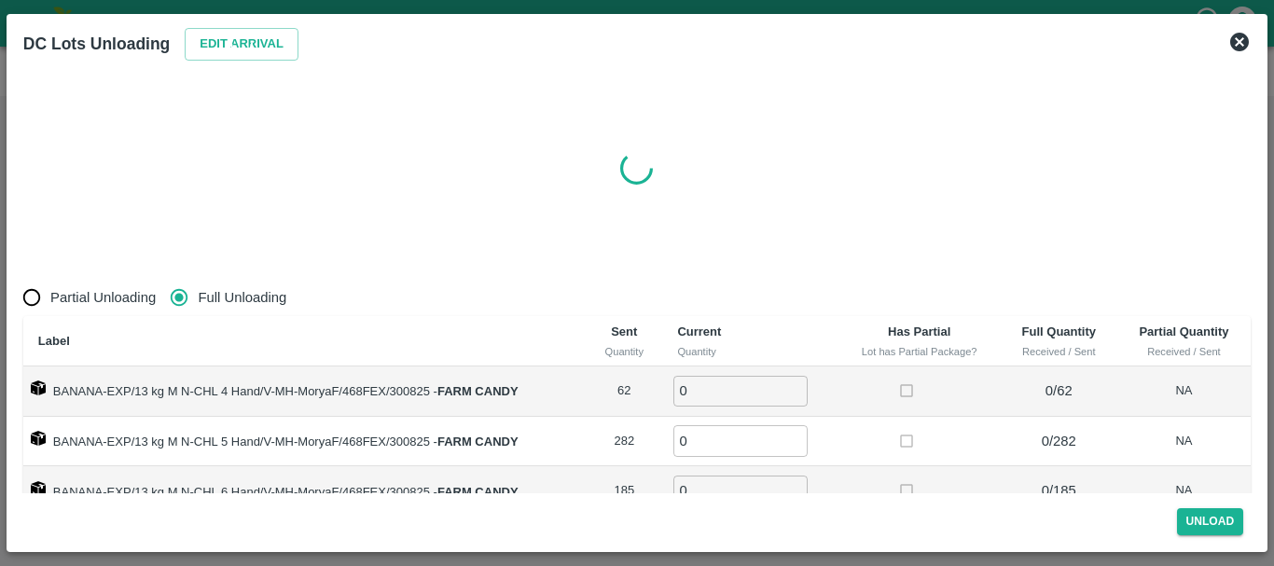
radio input "true"
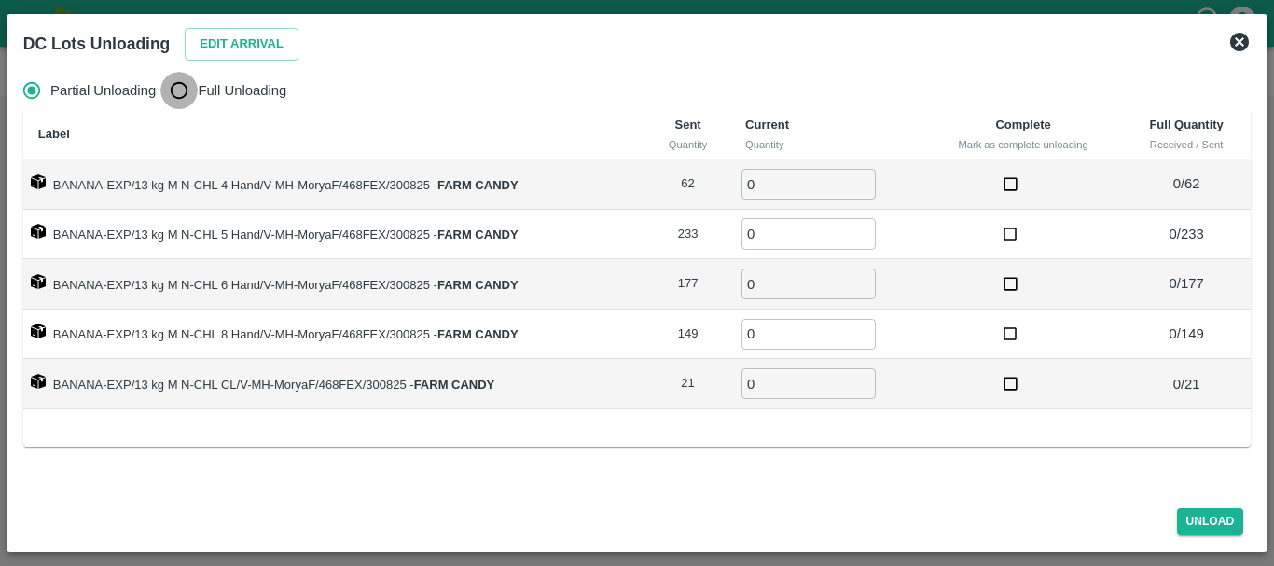
click at [184, 93] on input "Full Unloading" at bounding box center [178, 90] width 37 height 37
radio input "true"
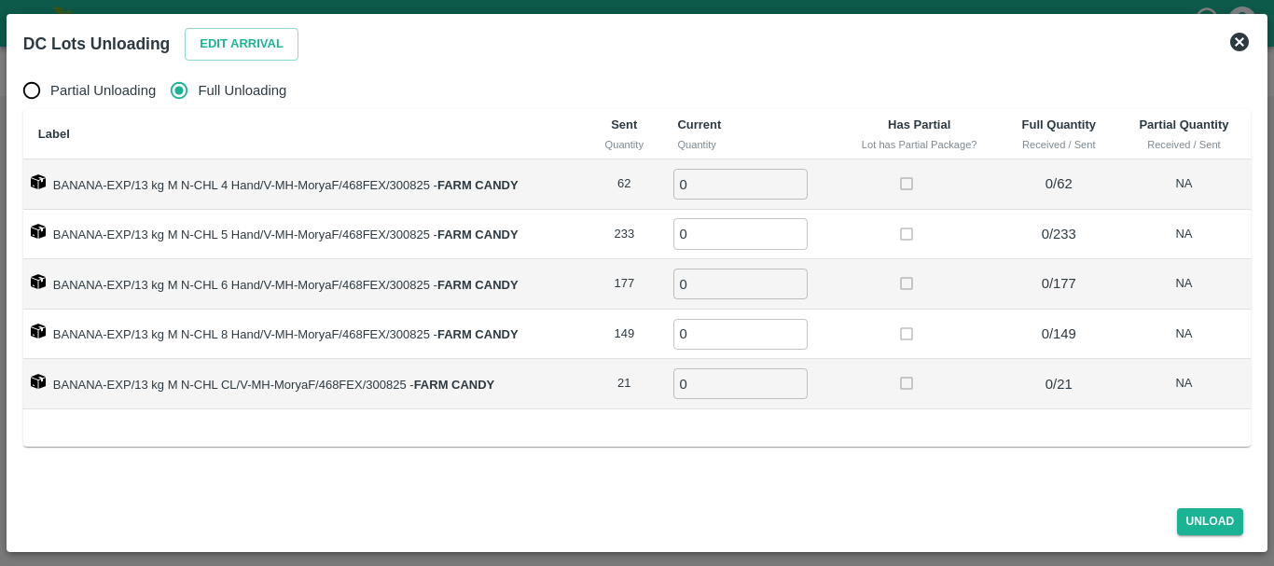
click at [709, 178] on input "0" at bounding box center [740, 184] width 134 height 31
type input "062"
type input "233"
type input "177"
type input "149"
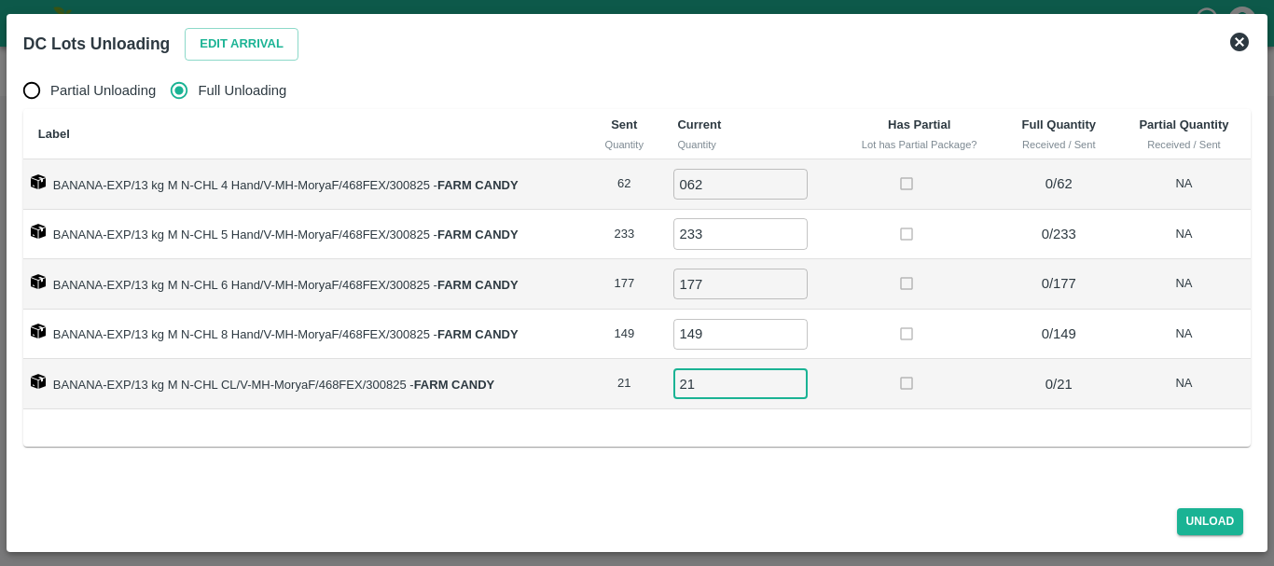
type input "21"
click at [1201, 521] on button "Unload" at bounding box center [1210, 521] width 67 height 27
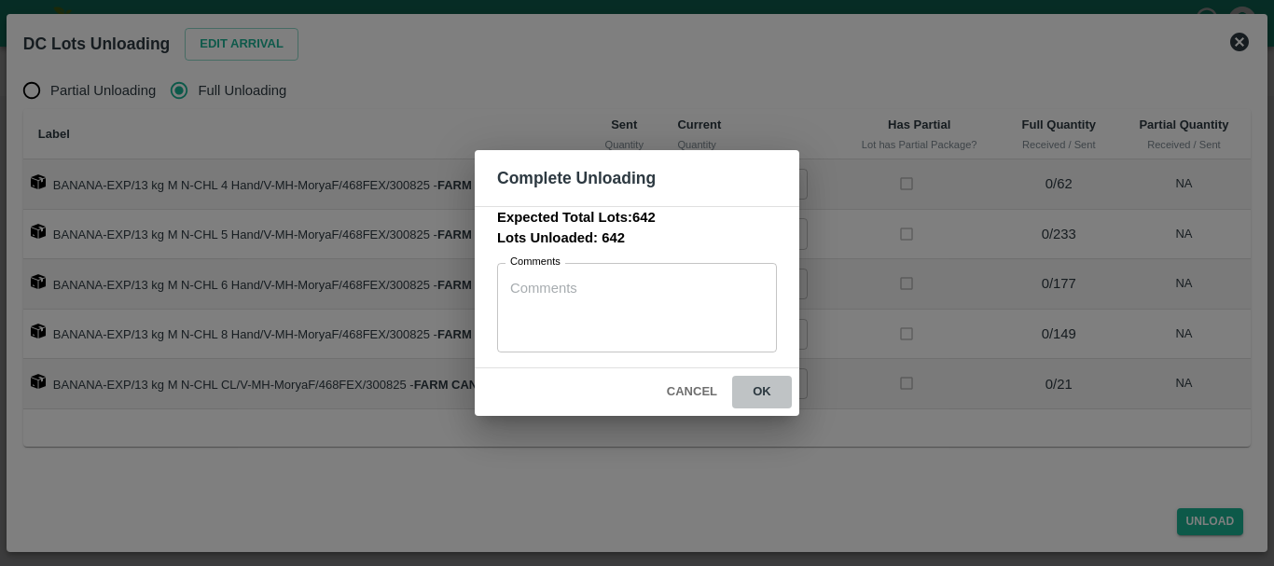
click at [767, 390] on button "ok" at bounding box center [762, 392] width 60 height 33
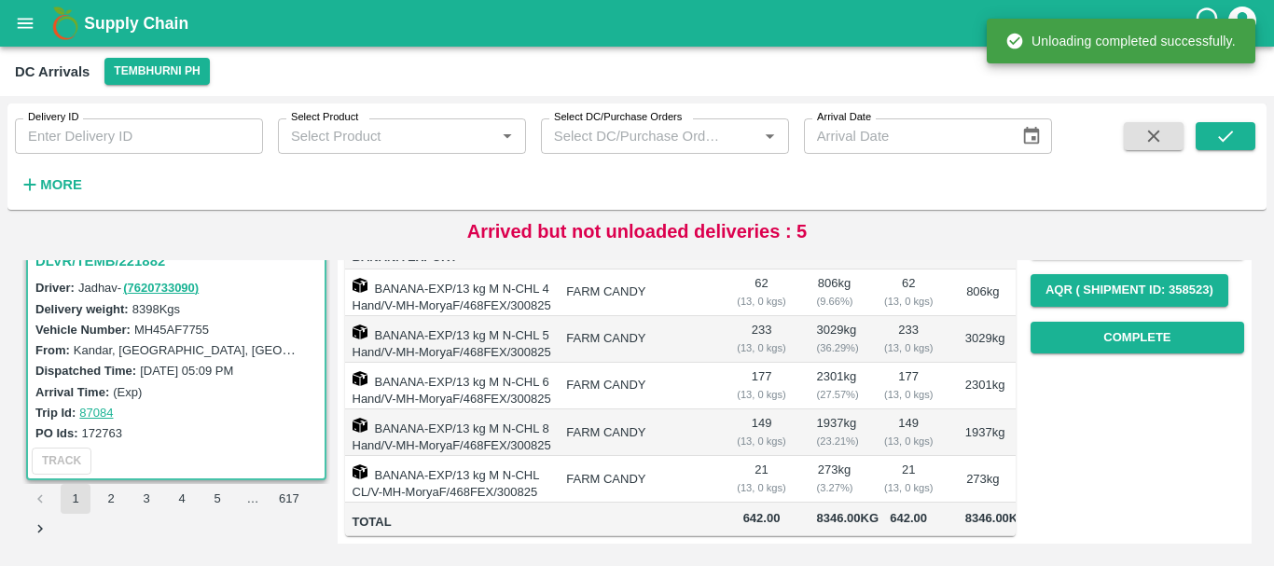
scroll to position [0, 0]
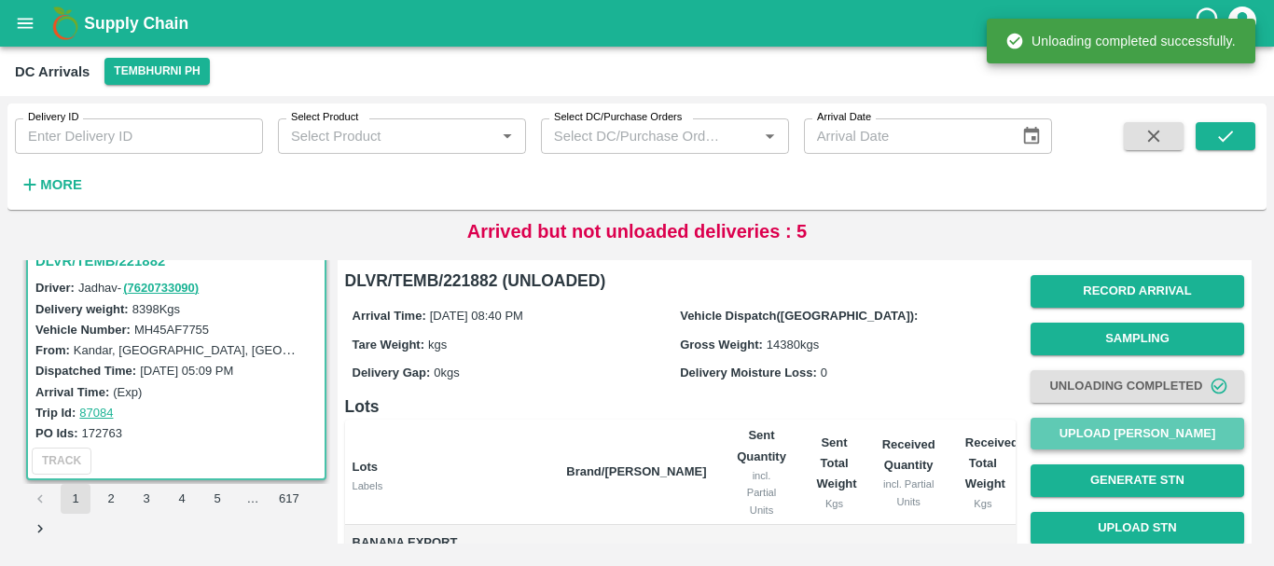
click at [1119, 427] on button "Upload Tare Weight" at bounding box center [1138, 434] width 214 height 33
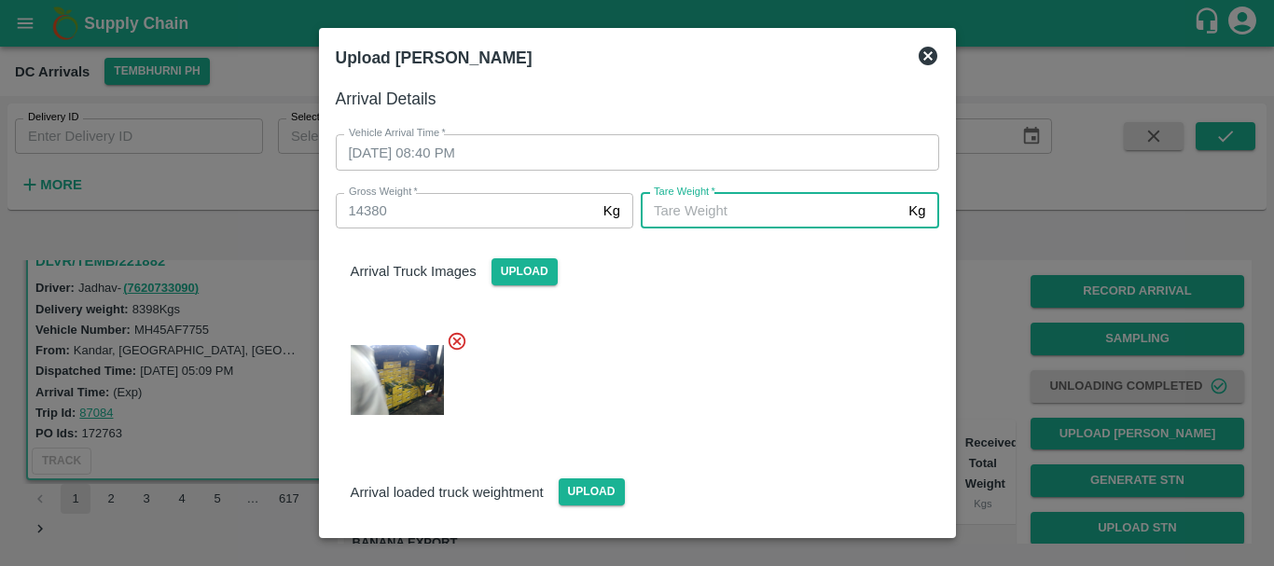
click at [764, 215] on input "Tare Weight   *" at bounding box center [771, 210] width 260 height 35
type input "5320"
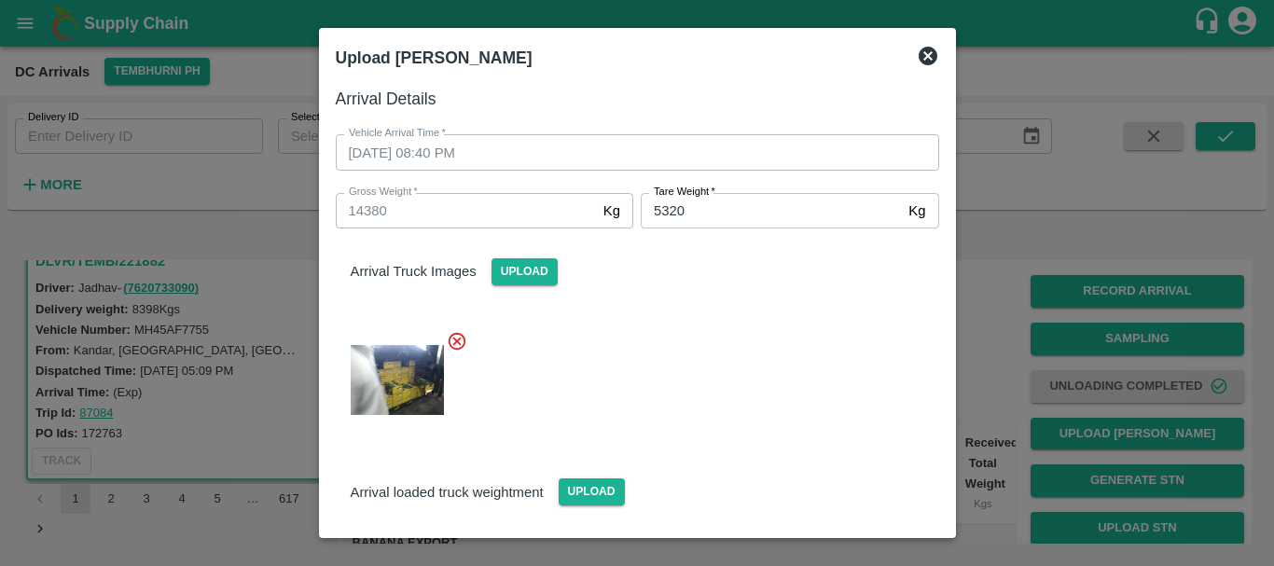
click at [736, 345] on div at bounding box center [630, 374] width 618 height 118
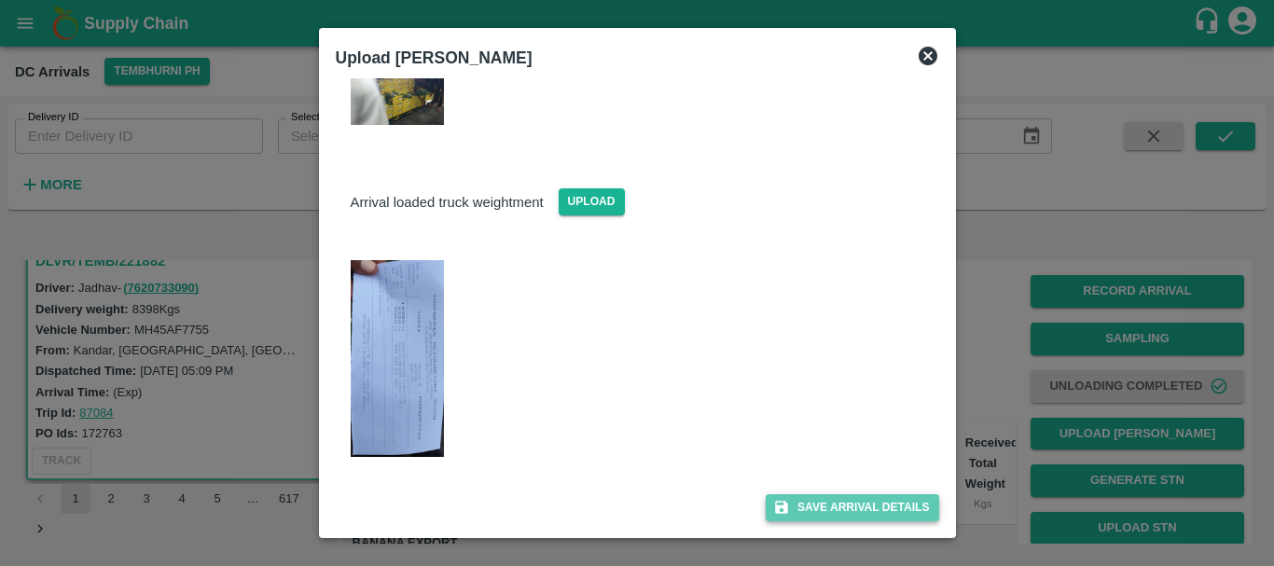
click at [836, 499] on button "Save Arrival Details" at bounding box center [852, 507] width 173 height 27
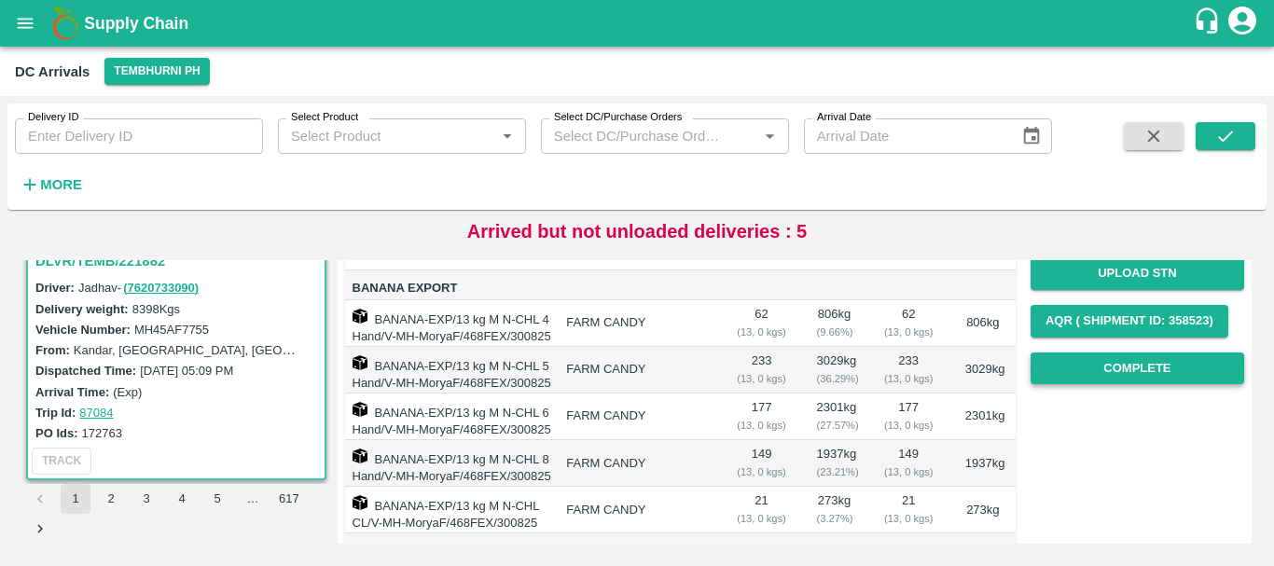
scroll to position [254, 0]
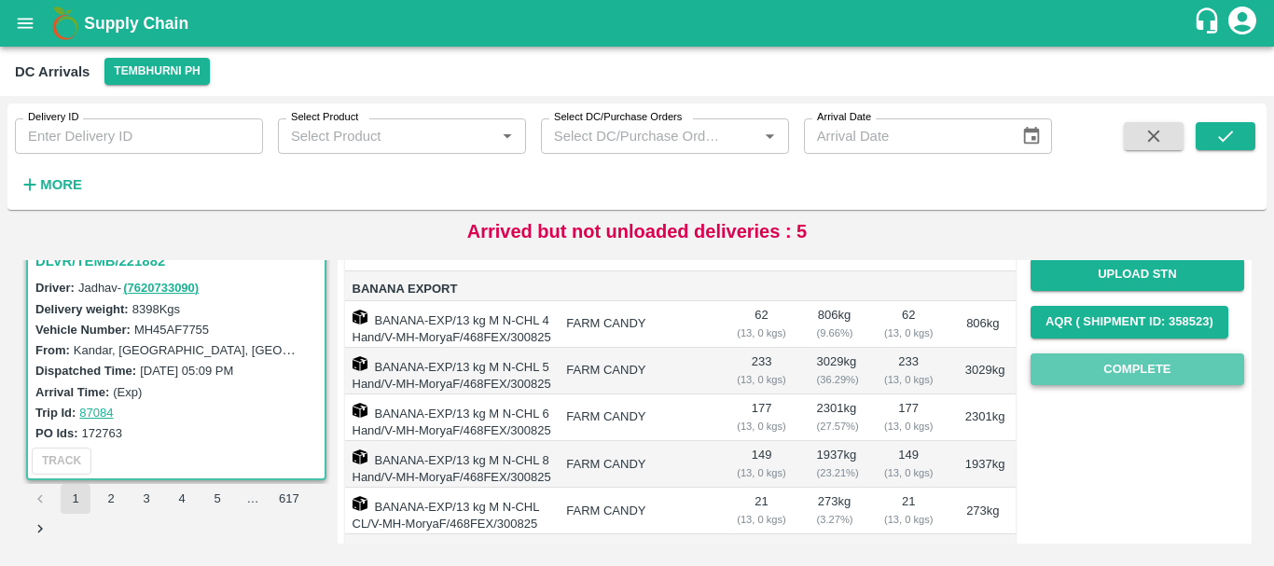
click at [1077, 371] on button "Complete" at bounding box center [1138, 370] width 214 height 33
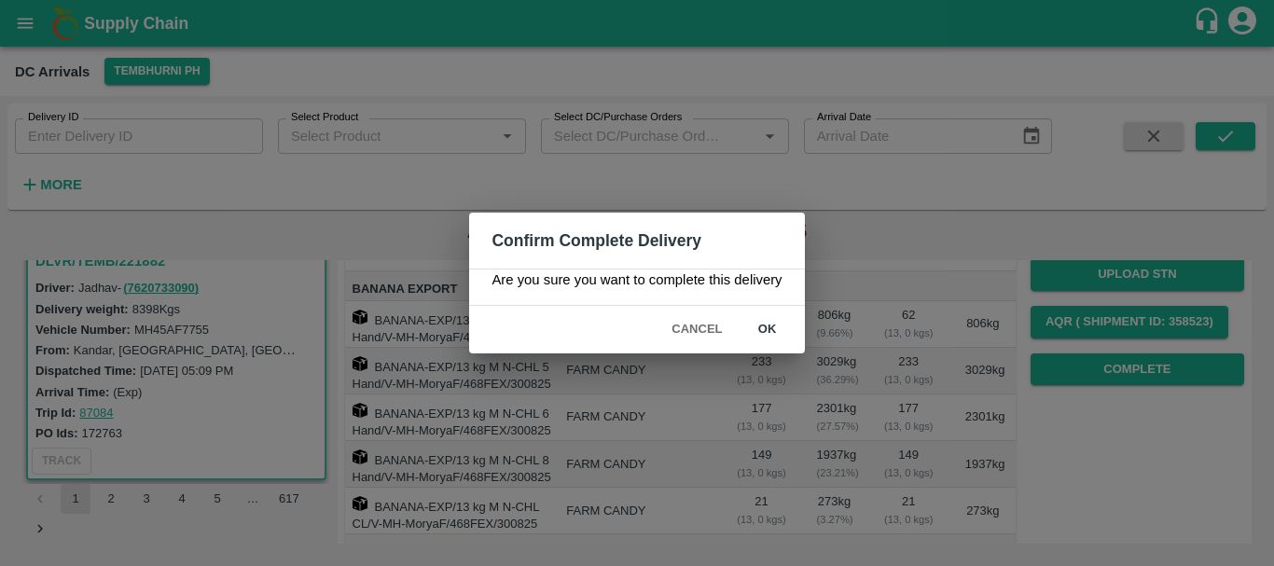
click at [761, 326] on button "ok" at bounding box center [768, 329] width 60 height 33
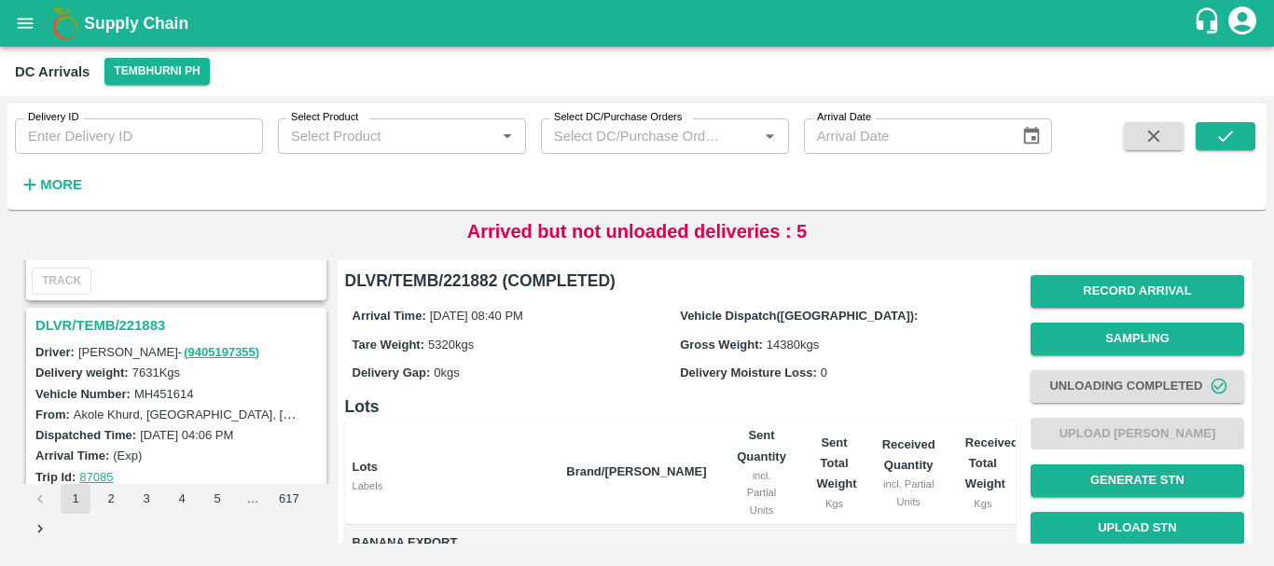
scroll to position [2885, 0]
click at [128, 320] on h3 "DLVR/TEMB/221883" at bounding box center [178, 326] width 287 height 24
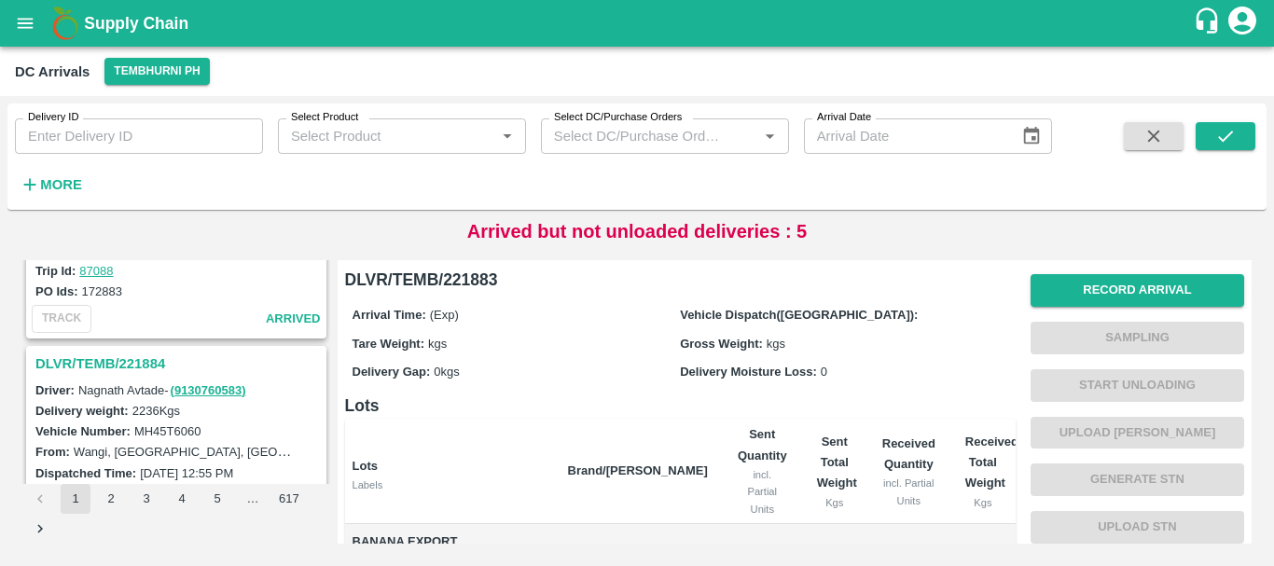
click at [137, 366] on h3 "DLVR/TEMB/221884" at bounding box center [178, 364] width 287 height 24
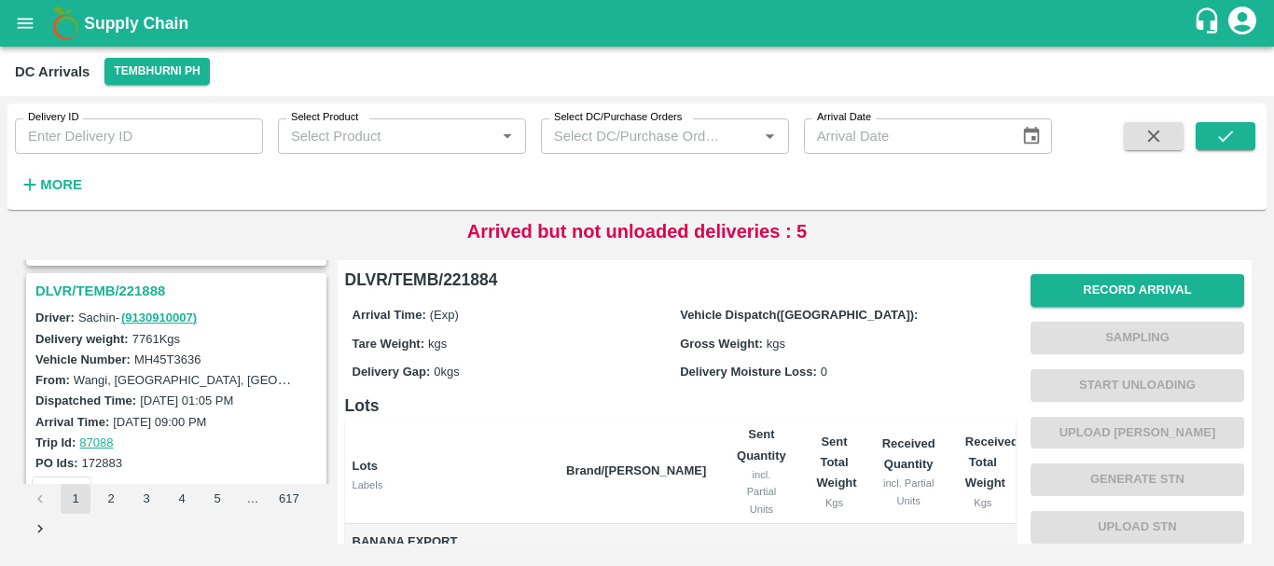
click at [129, 292] on h3 "DLVR/TEMB/221888" at bounding box center [178, 291] width 287 height 24
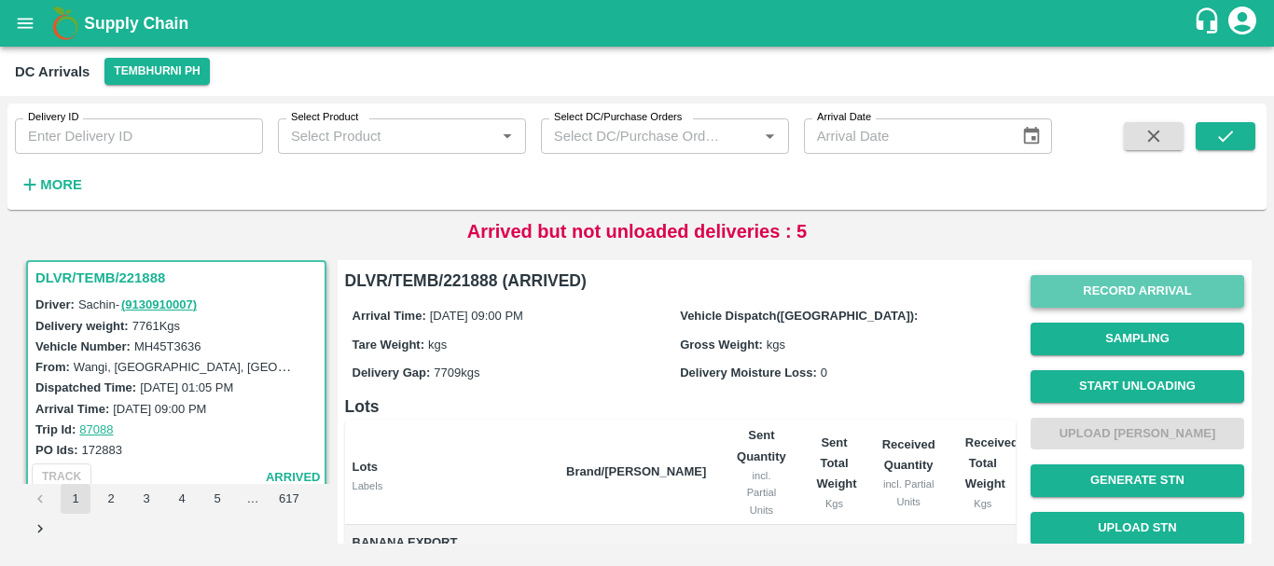
click at [1087, 291] on button "Record Arrival" at bounding box center [1138, 291] width 214 height 33
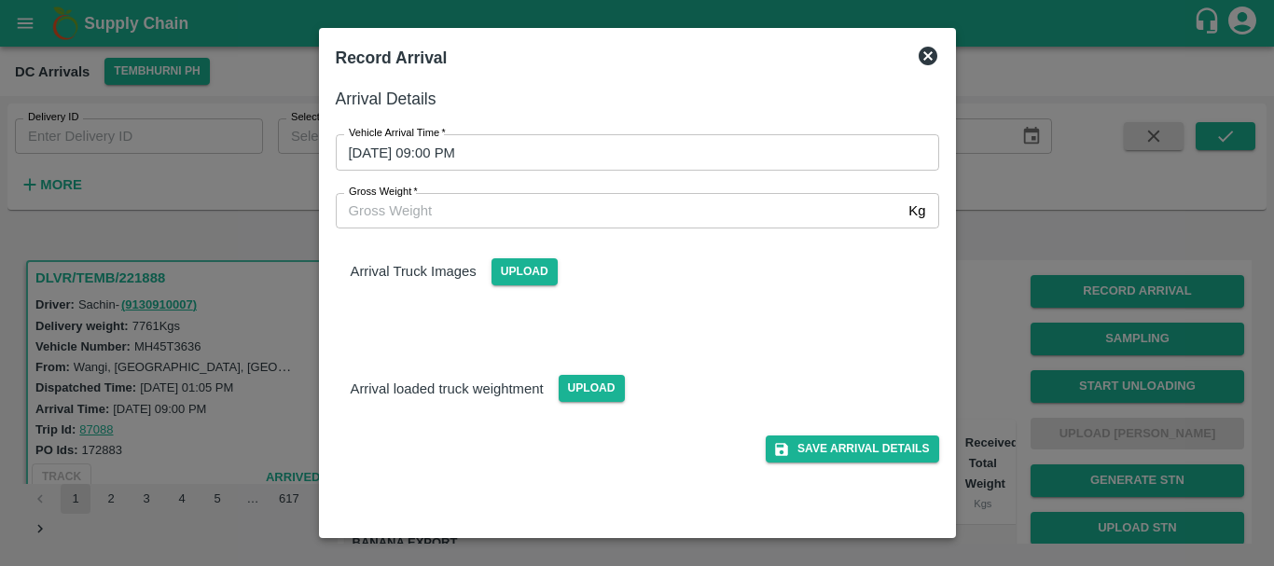
click at [984, 338] on div at bounding box center [637, 283] width 1274 height 566
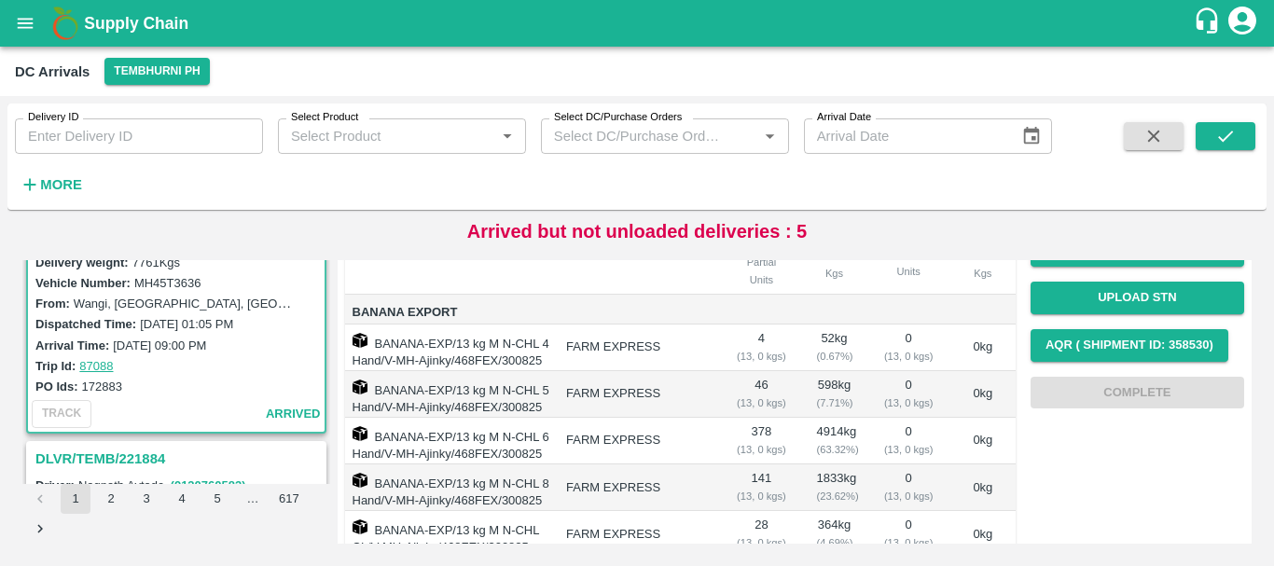
scroll to position [369, 0]
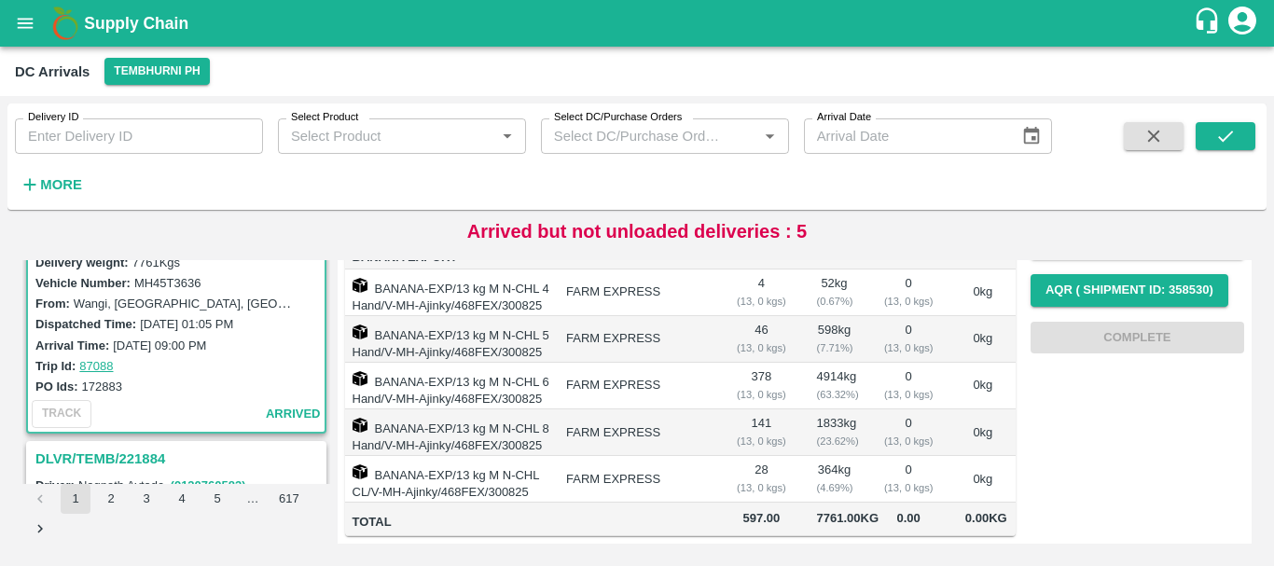
click at [146, 323] on label "31 Aug 2025, 01:05 PM" at bounding box center [186, 324] width 93 height 14
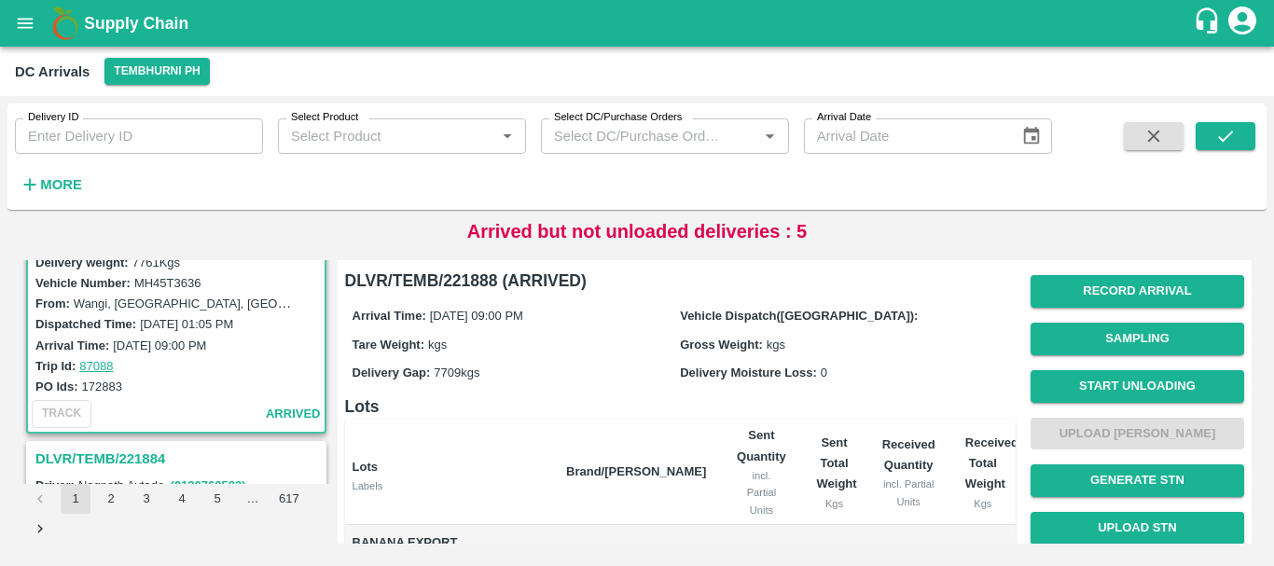
click at [193, 280] on label "MH45T3636" at bounding box center [167, 283] width 67 height 14
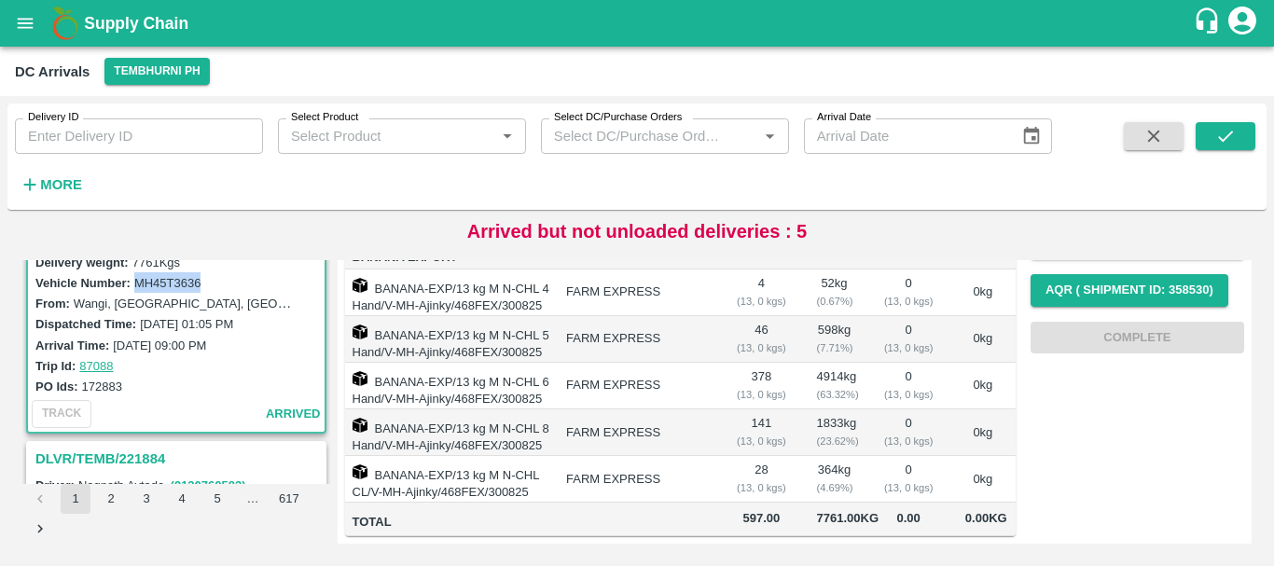
scroll to position [369, 0]
click at [741, 508] on span "597.00" at bounding box center [761, 518] width 50 height 21
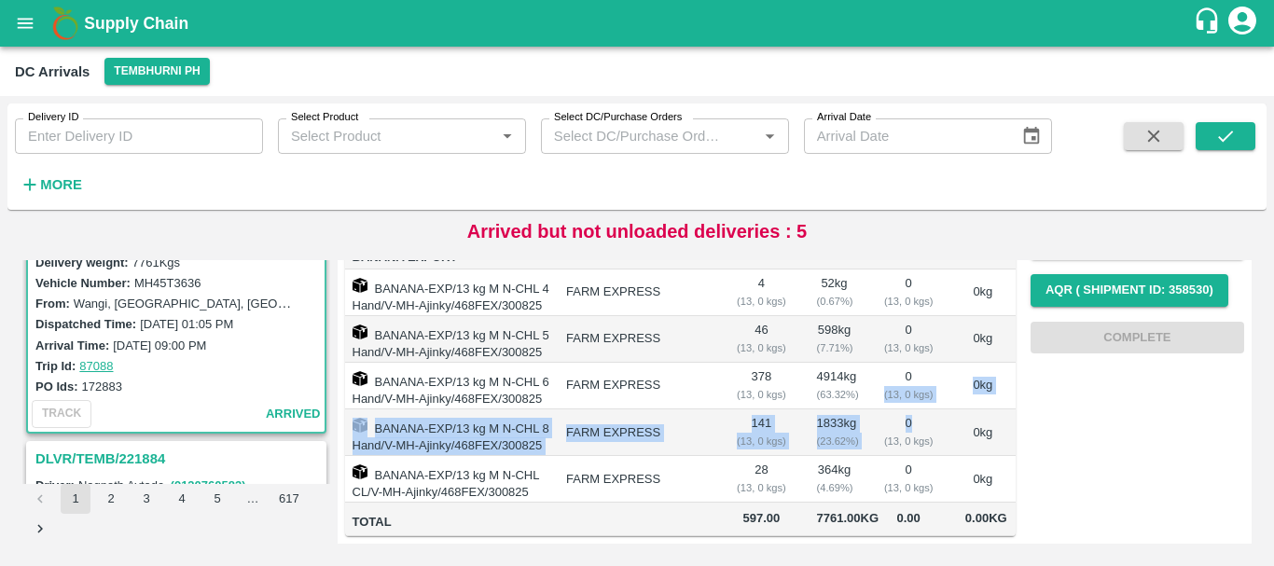
drag, startPoint x: 867, startPoint y: 338, endPoint x: 911, endPoint y: 358, distance: 49.3
click at [911, 358] on tbody "Banana Export BANANA-EXP/13 kg M N-CHL 4 Hand/V-MH-Ajinky/468FEX/300825 FARM EX…" at bounding box center [680, 388] width 671 height 297
click at [911, 409] on td "0 ( 13, 0 kgs)" at bounding box center [908, 432] width 83 height 47
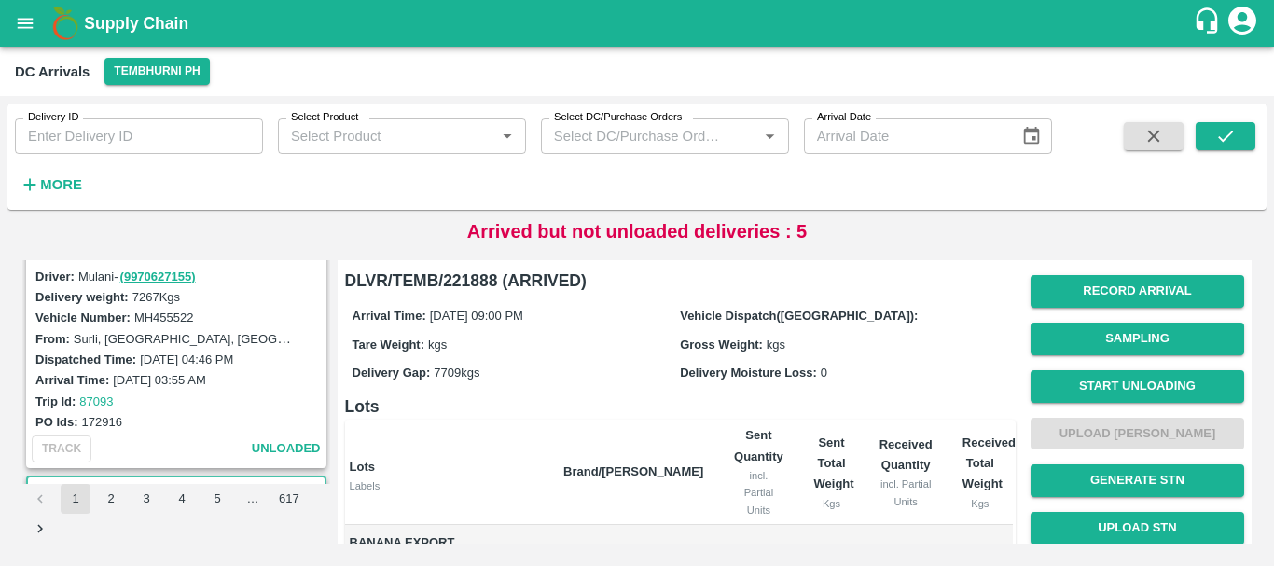
scroll to position [2184, 0]
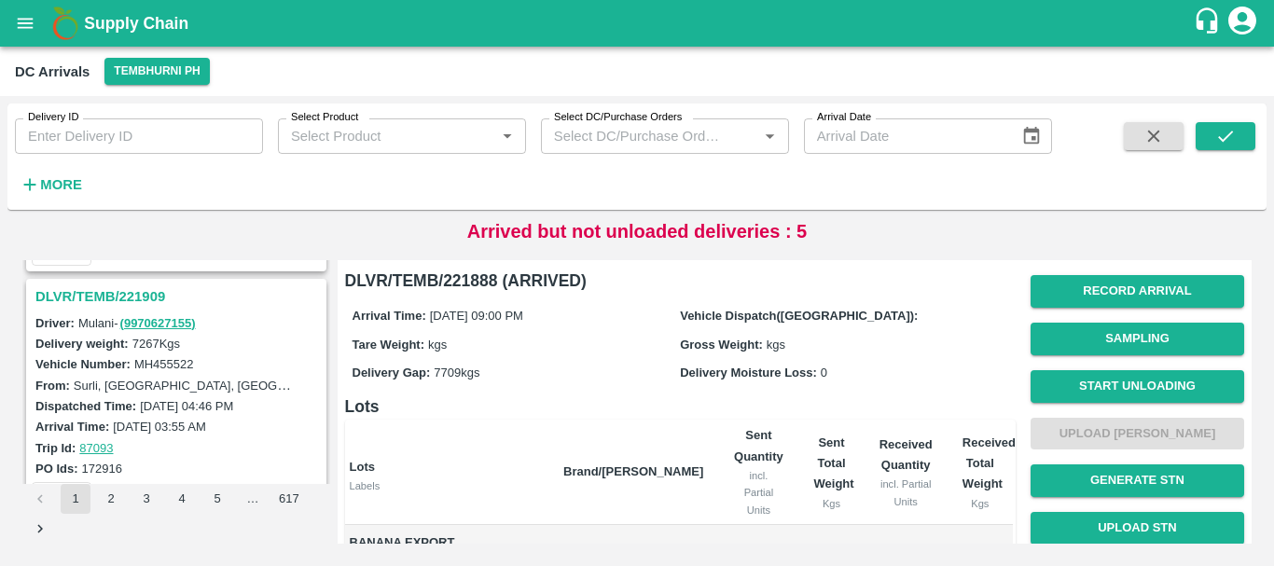
click at [125, 299] on h3 "DLVR/TEMB/221909" at bounding box center [178, 296] width 287 height 24
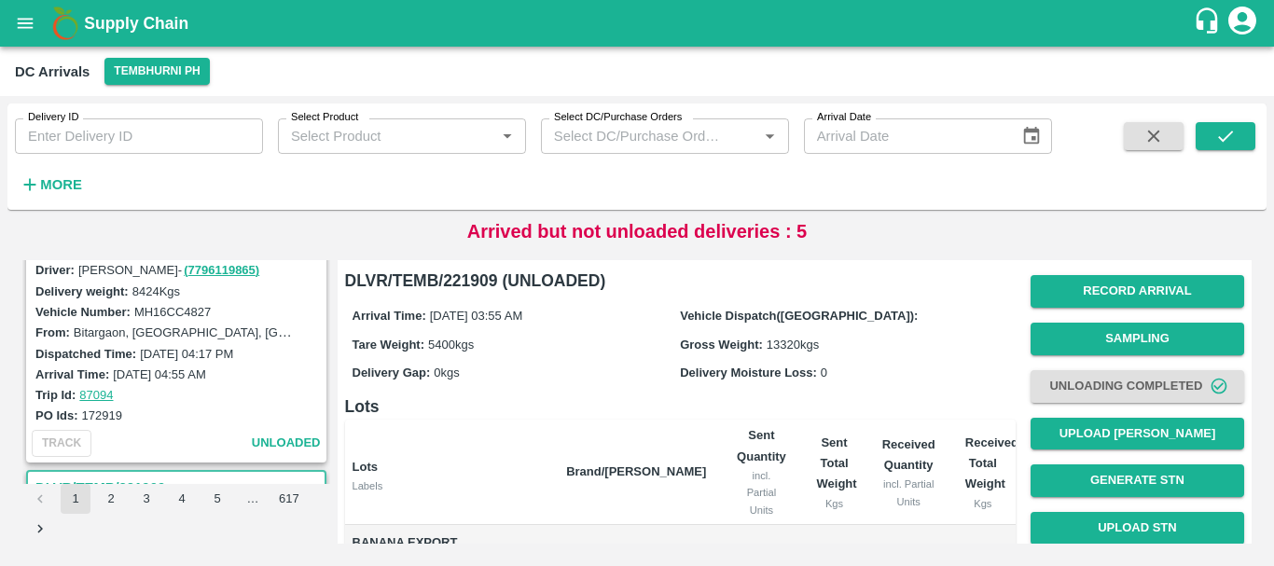
scroll to position [1914, 0]
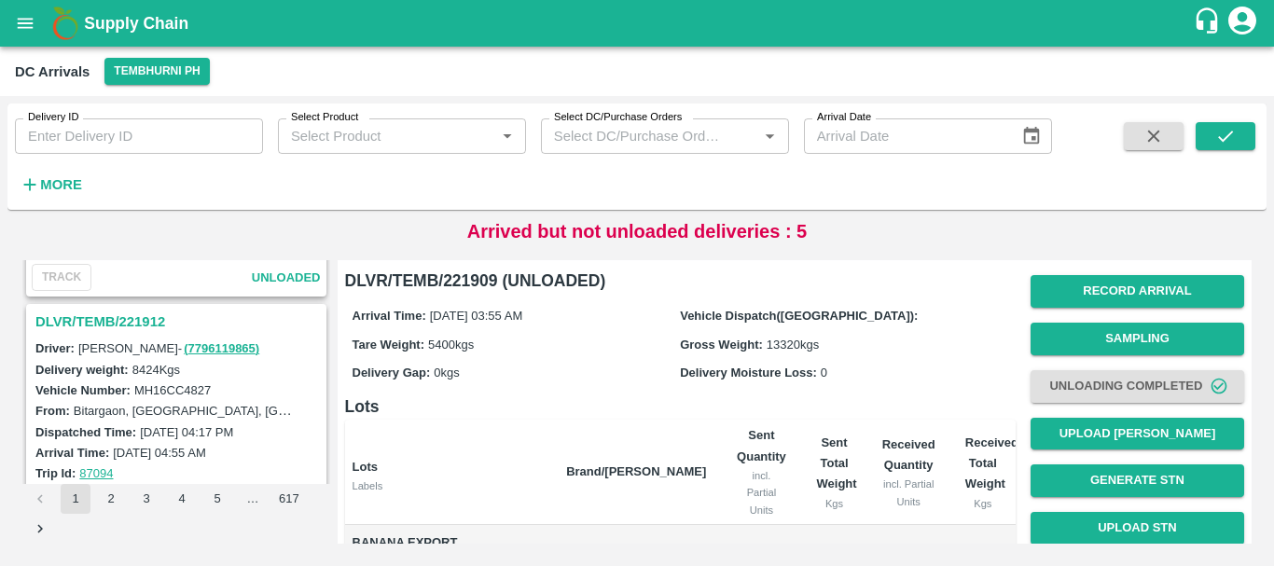
click at [141, 316] on h3 "DLVR/TEMB/221912" at bounding box center [178, 322] width 287 height 24
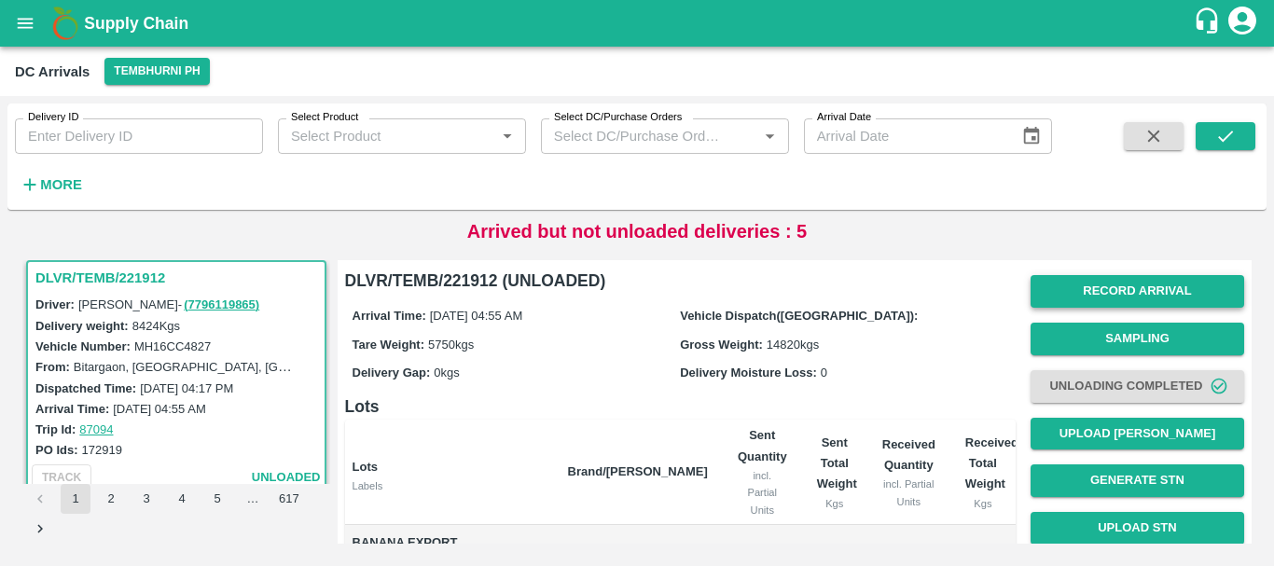
click at [1083, 299] on button "Record Arrival" at bounding box center [1138, 291] width 214 height 33
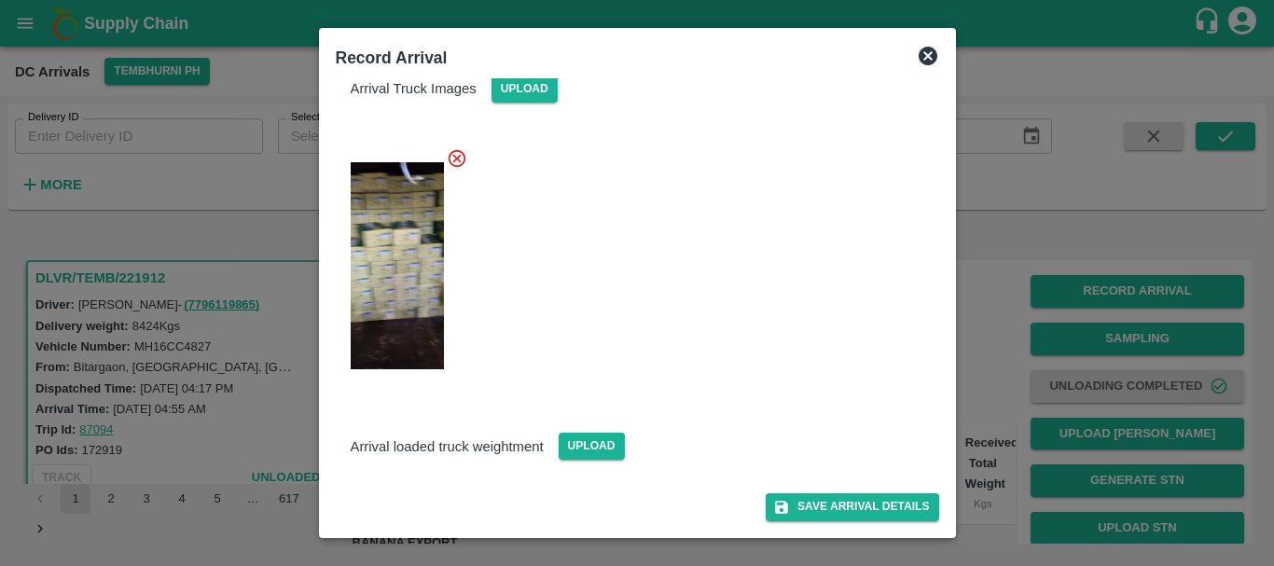
click at [429, 280] on img at bounding box center [397, 265] width 93 height 207
click at [986, 346] on div at bounding box center [637, 283] width 1274 height 566
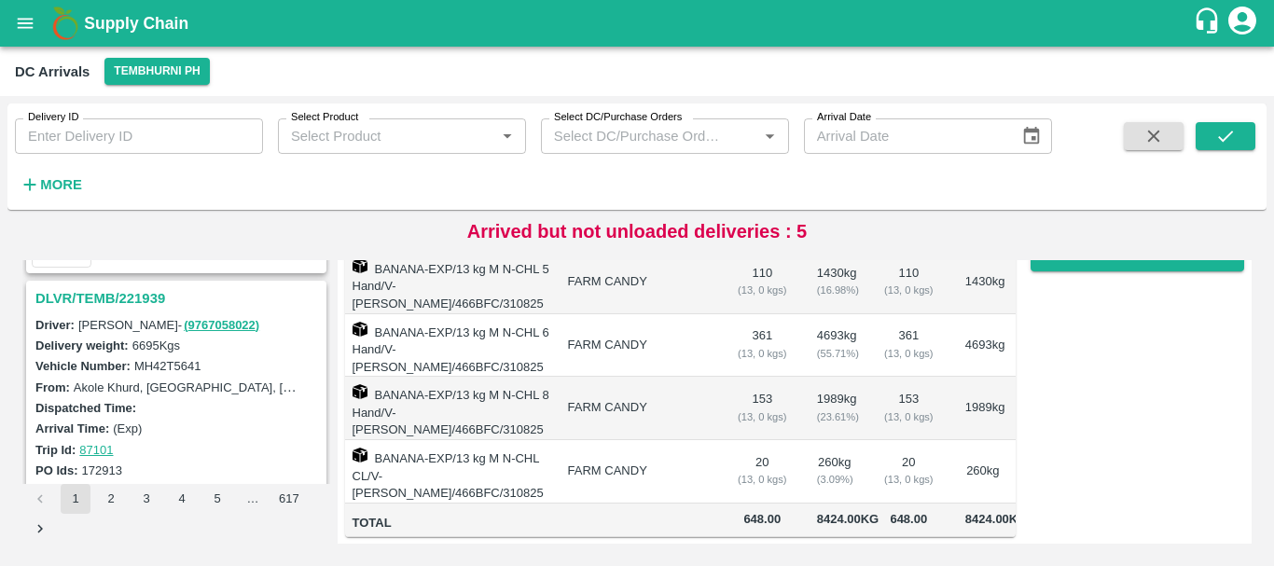
click at [110, 283] on div "DLVR/TEMB/221939" at bounding box center [176, 299] width 297 height 32
click at [111, 292] on h3 "DLVR/TEMB/221939" at bounding box center [178, 298] width 287 height 24
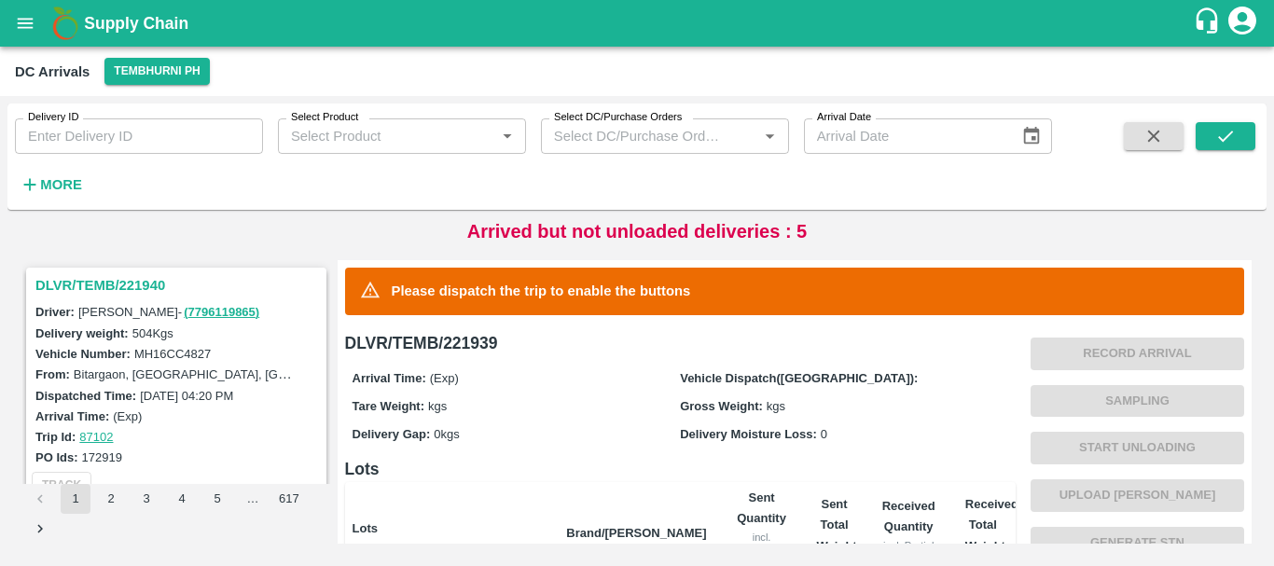
click at [130, 284] on h3 "DLVR/TEMB/221940" at bounding box center [178, 285] width 287 height 24
